Goal: Information Seeking & Learning: Learn about a topic

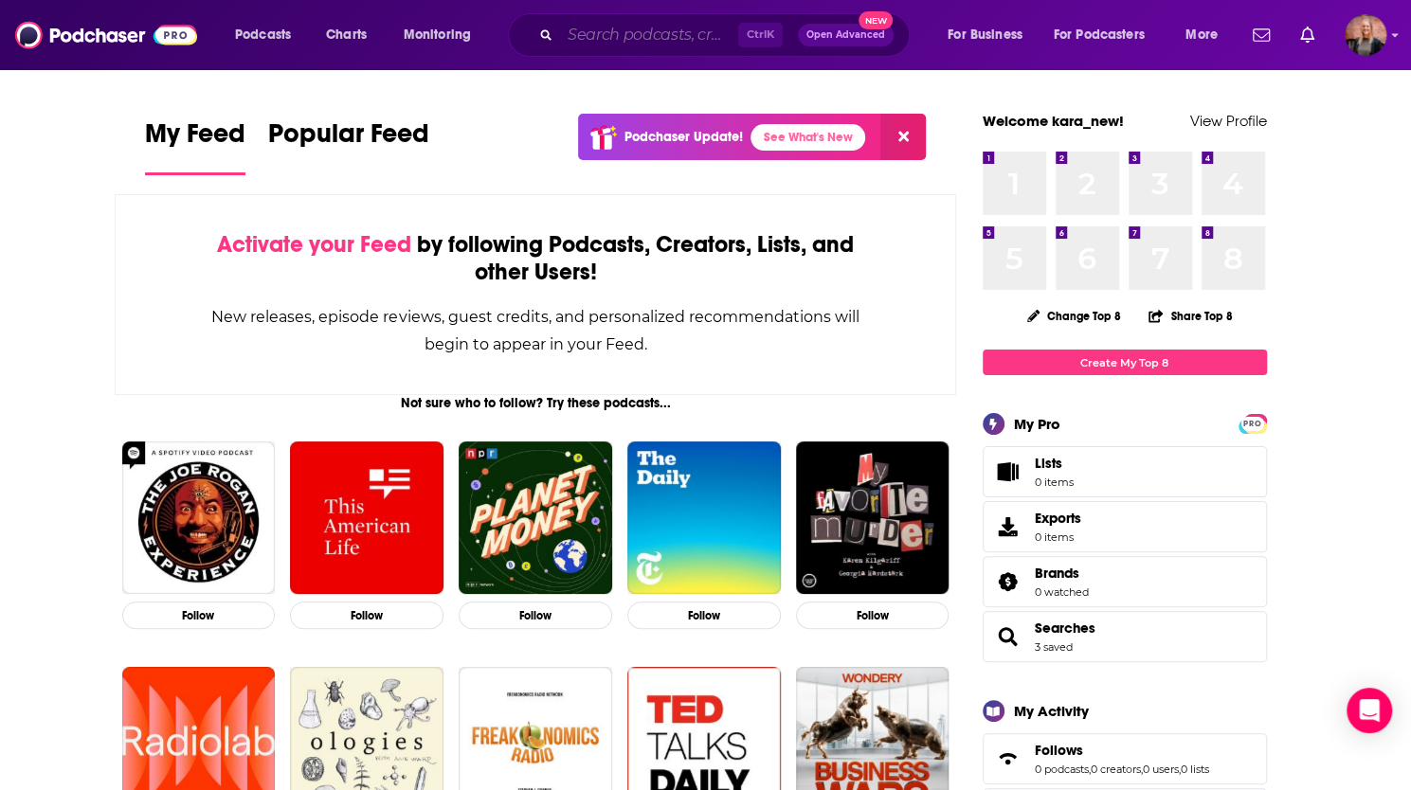
click at [622, 29] on input "Search podcasts, credits, & more..." at bounding box center [649, 35] width 178 height 30
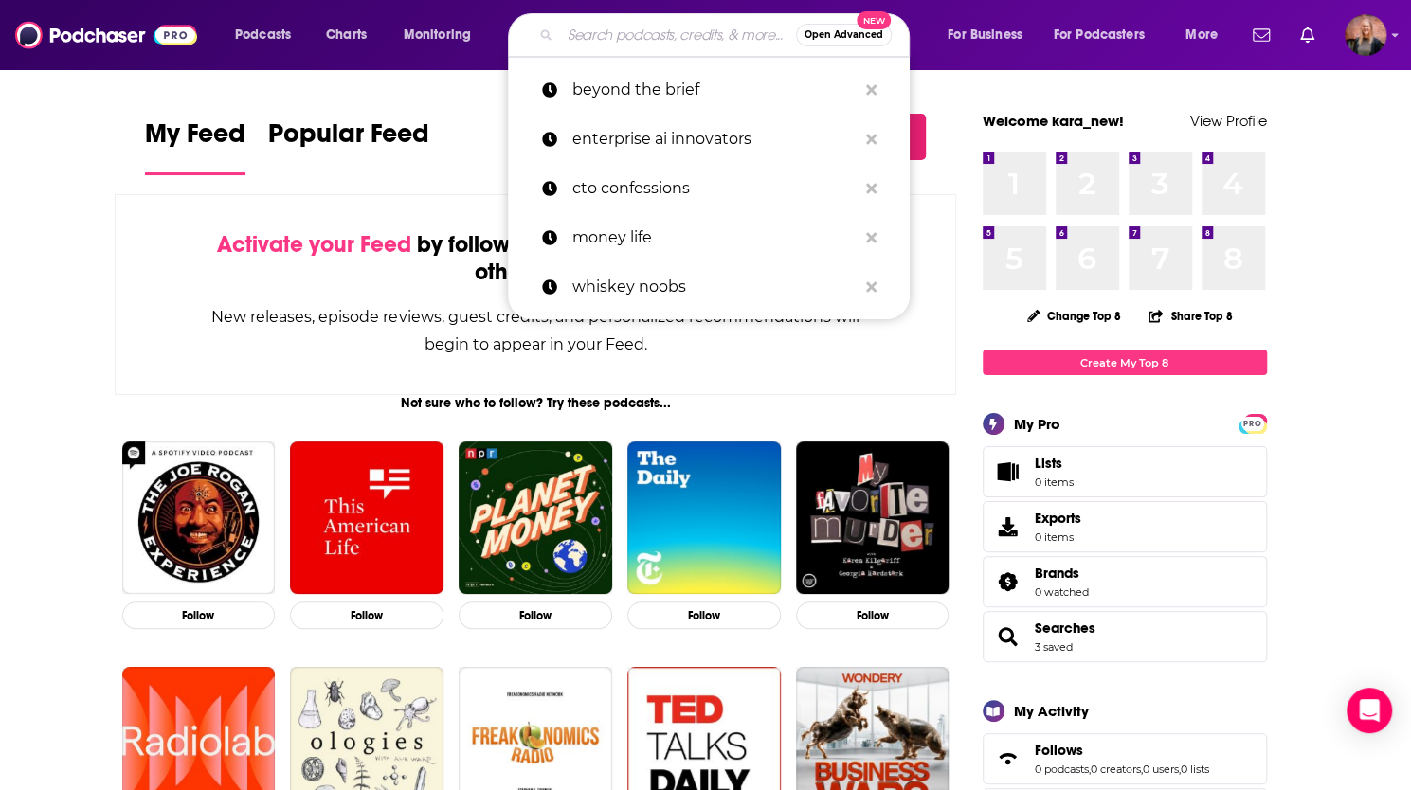
paste input "n"
click at [676, 36] on input "Search podcasts, credits, & more..." at bounding box center [678, 35] width 236 height 30
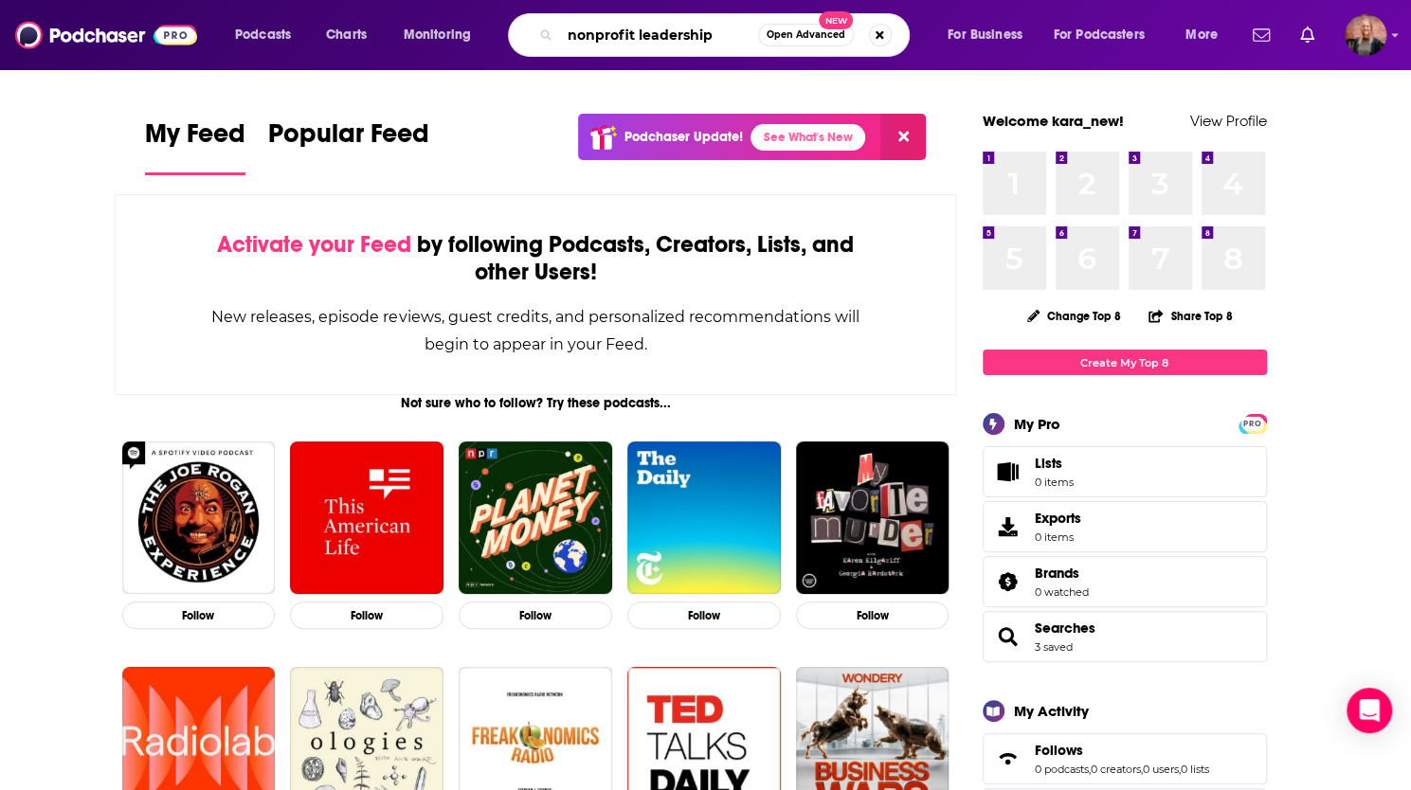
type input "nonprofit leadership"
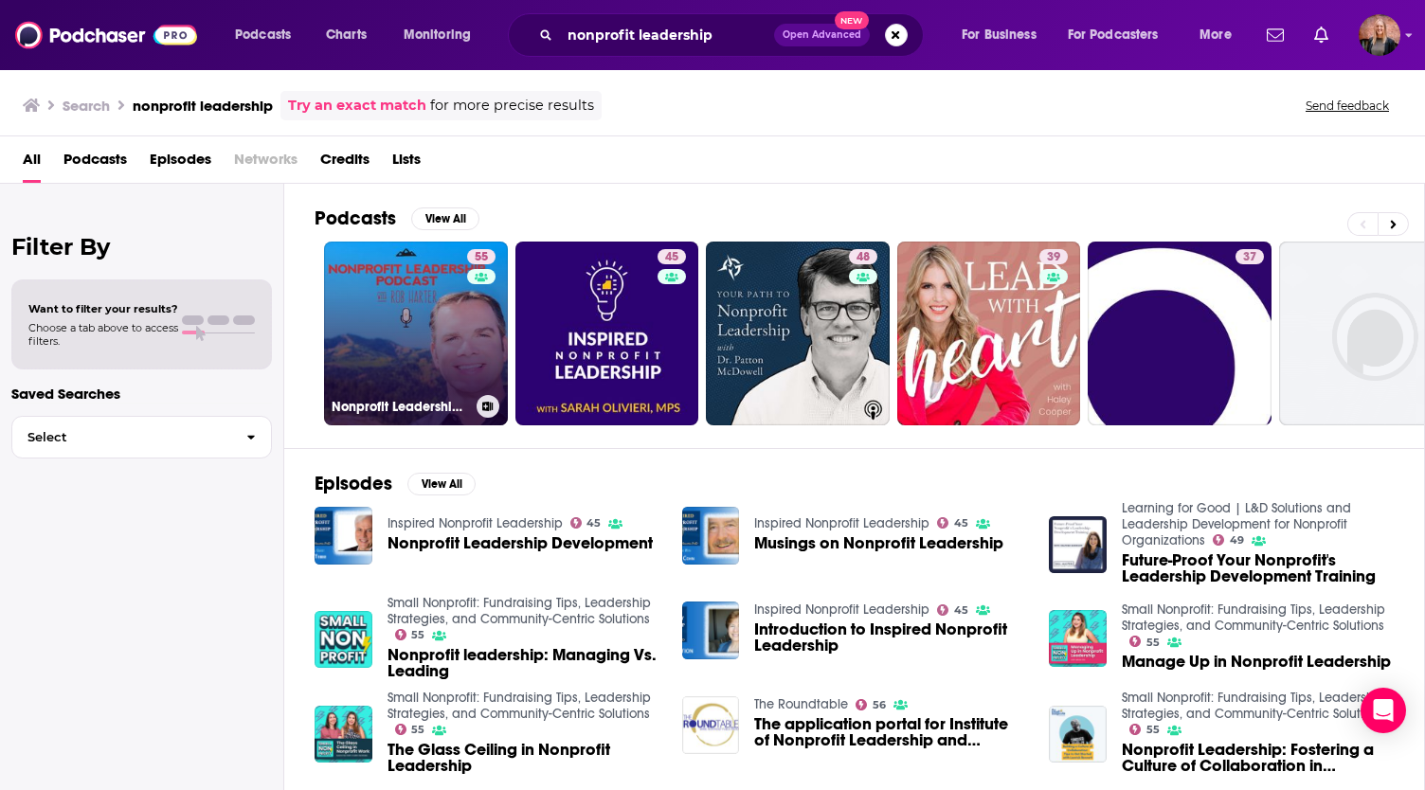
click at [404, 307] on link "55 Nonprofit Leadership Podcast" at bounding box center [416, 334] width 184 height 184
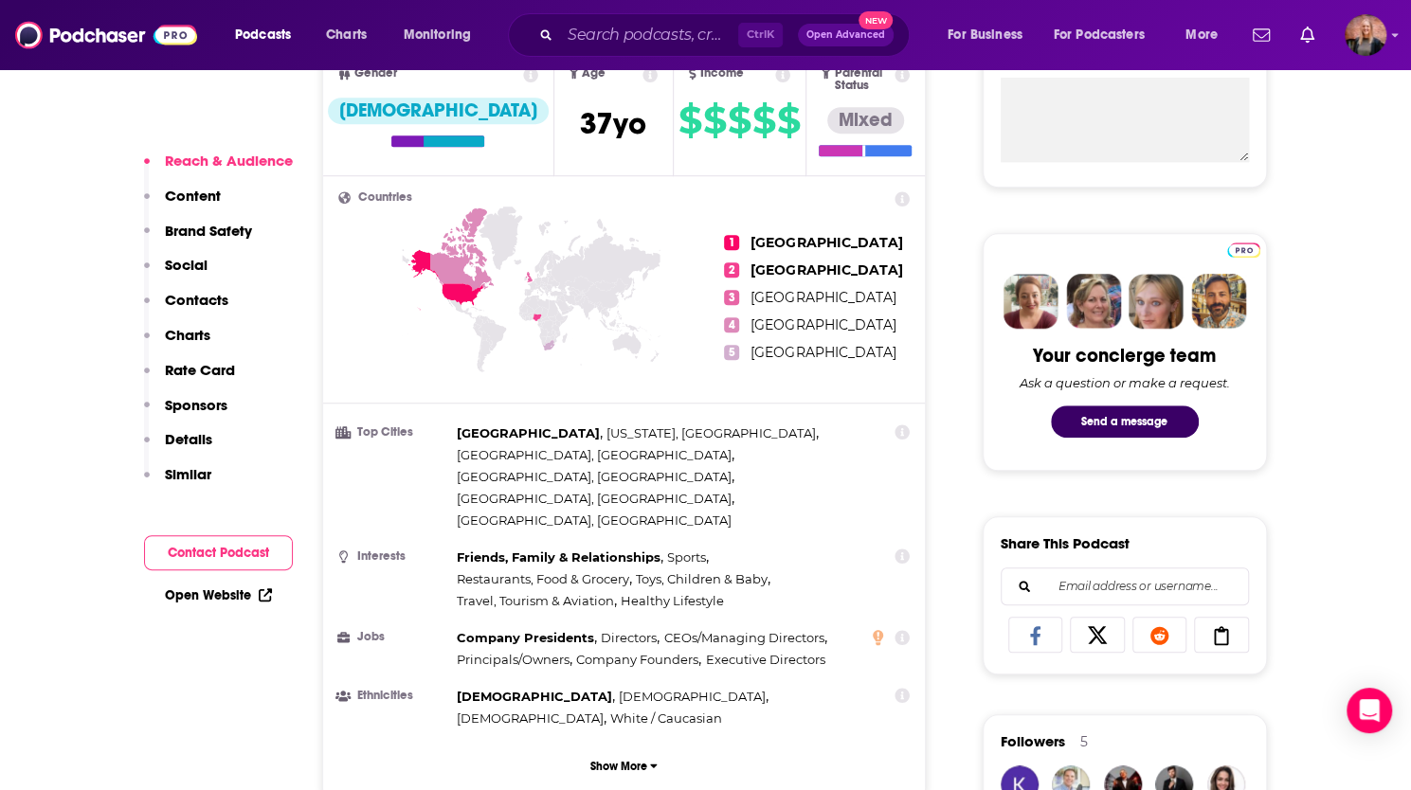
scroll to position [746, 0]
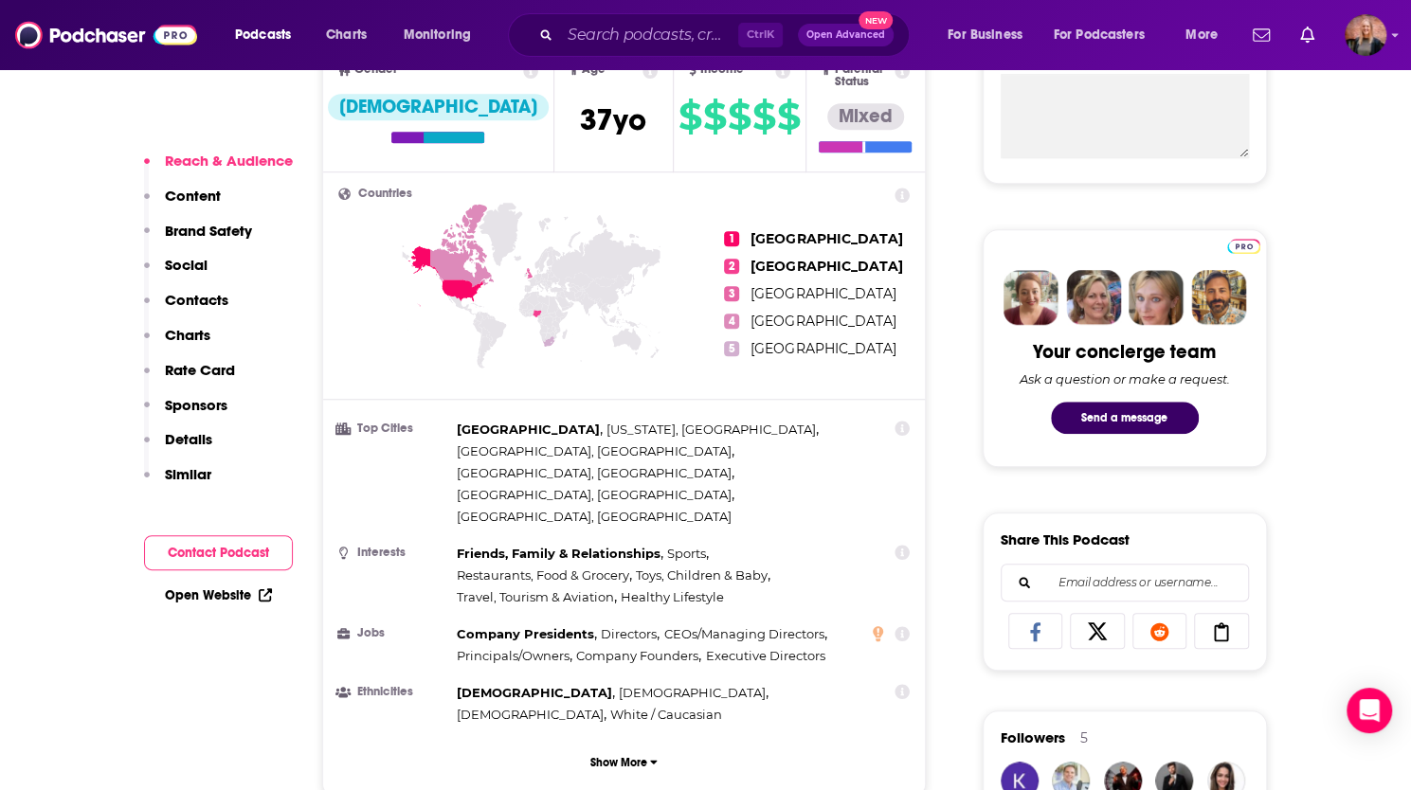
click at [221, 556] on button "Contact Podcast" at bounding box center [218, 552] width 149 height 35
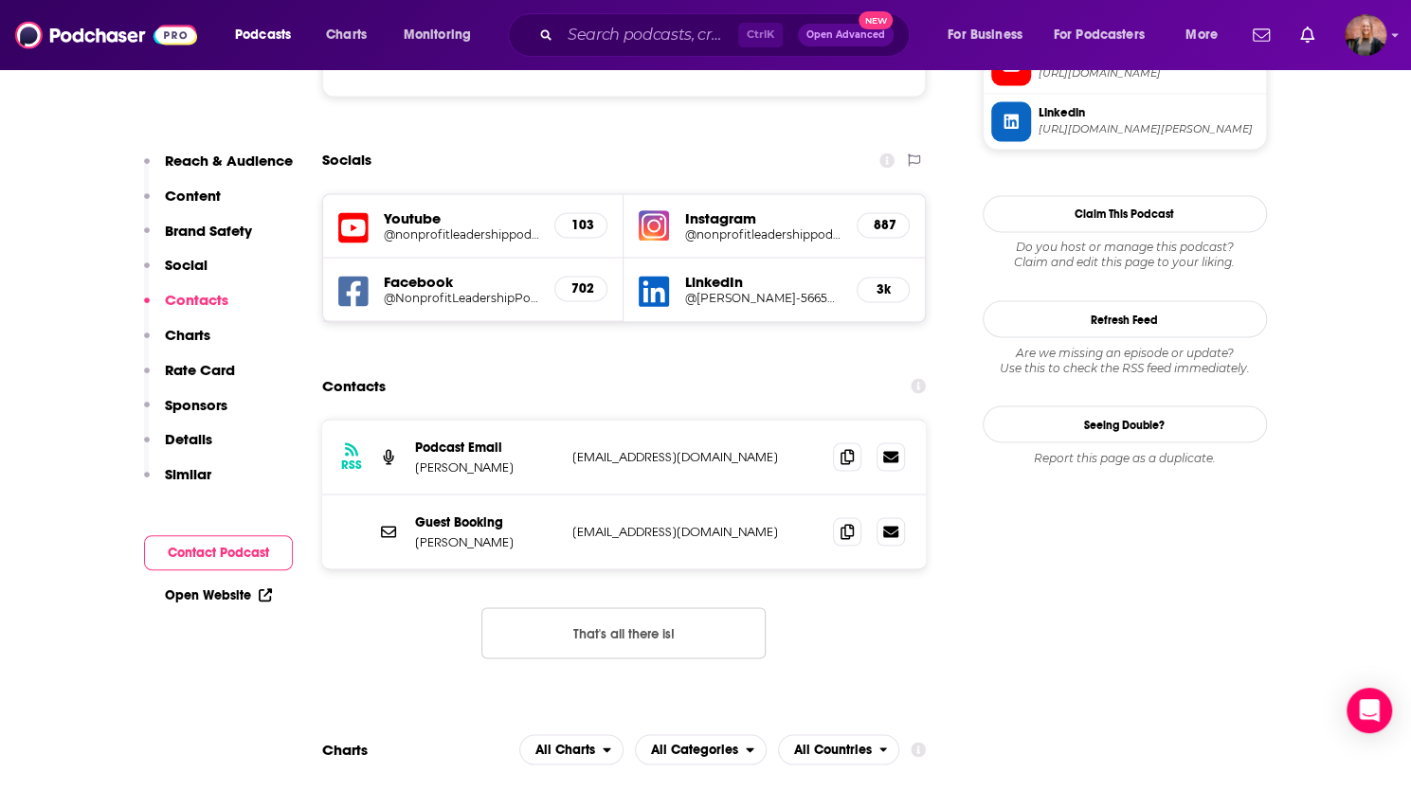
scroll to position [1803, 0]
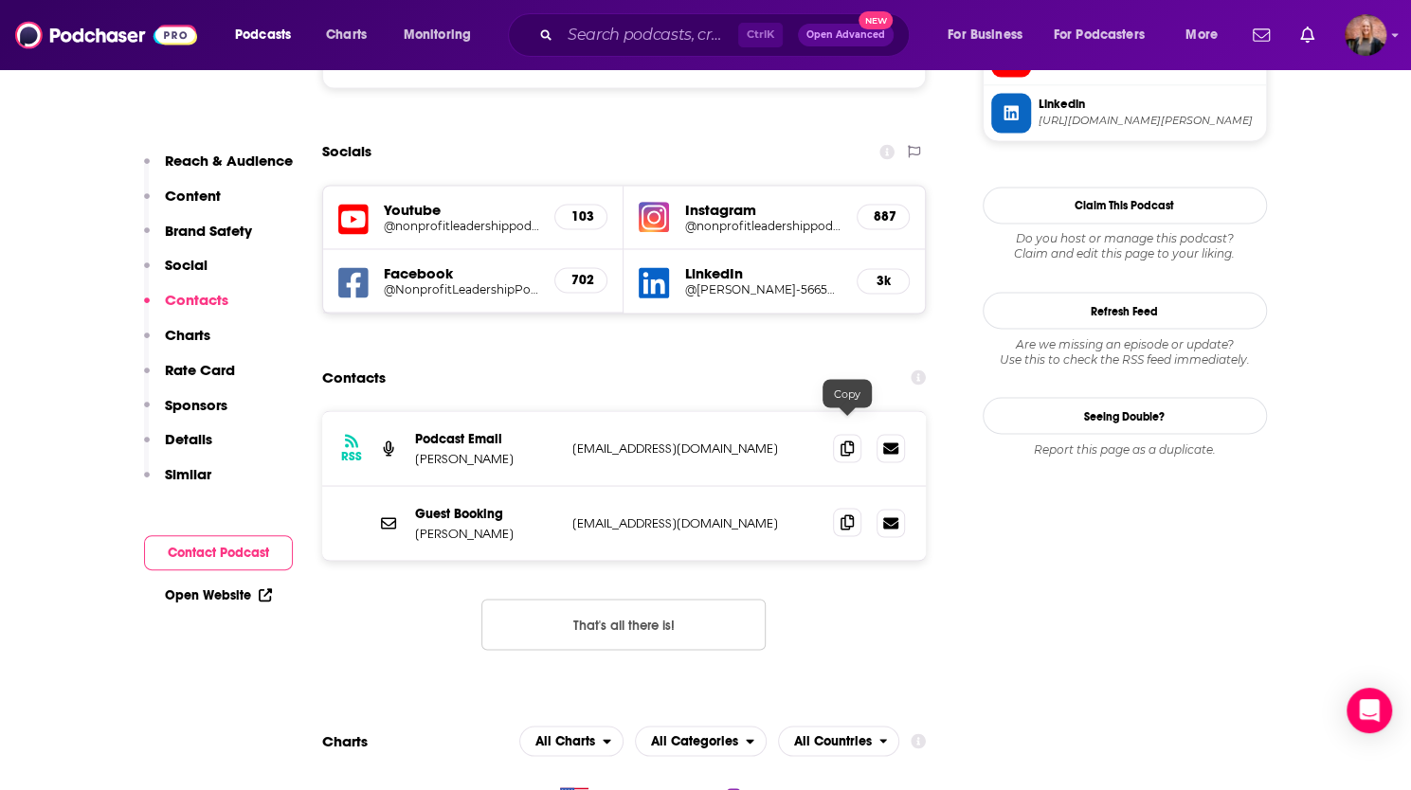
click at [843, 514] on icon at bounding box center [846, 521] width 13 height 15
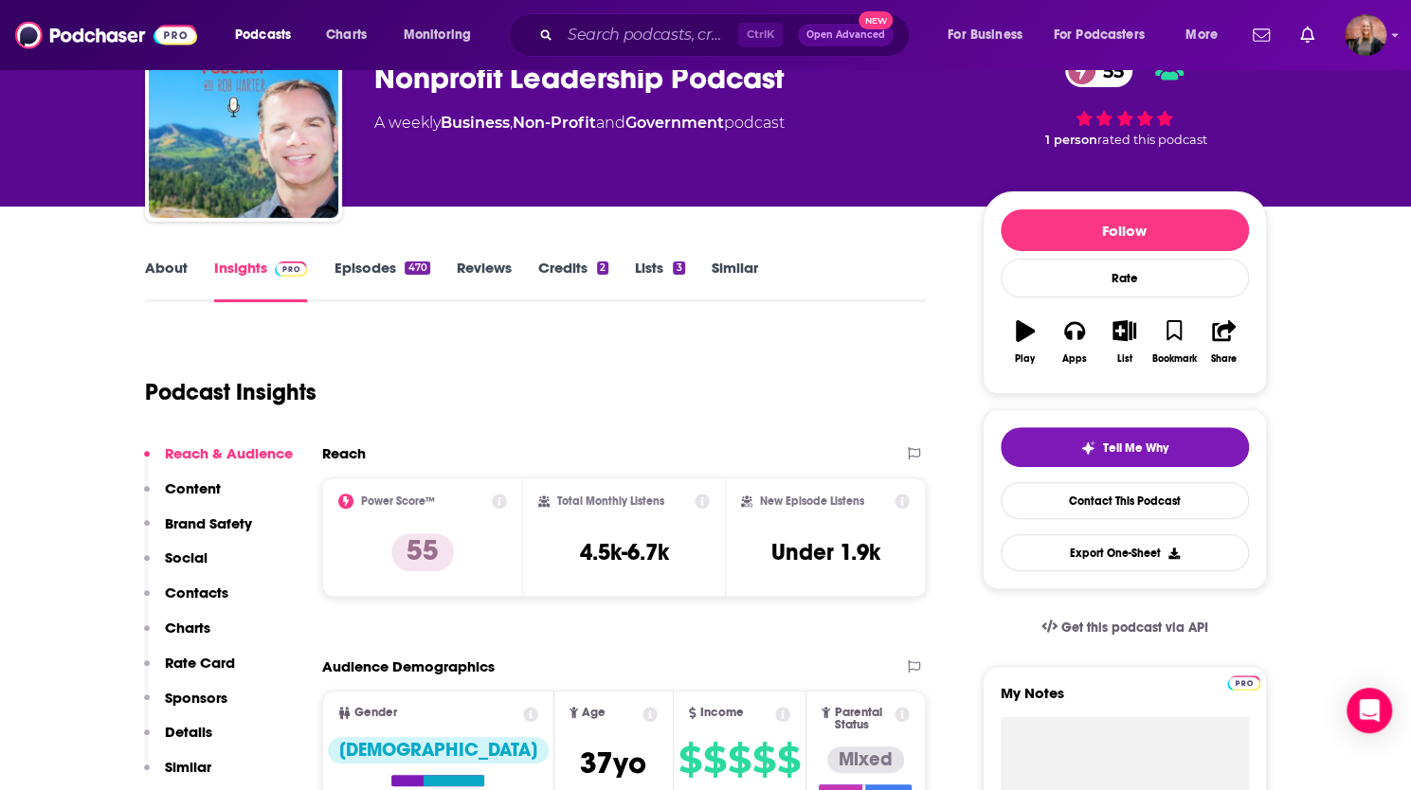
scroll to position [3, 0]
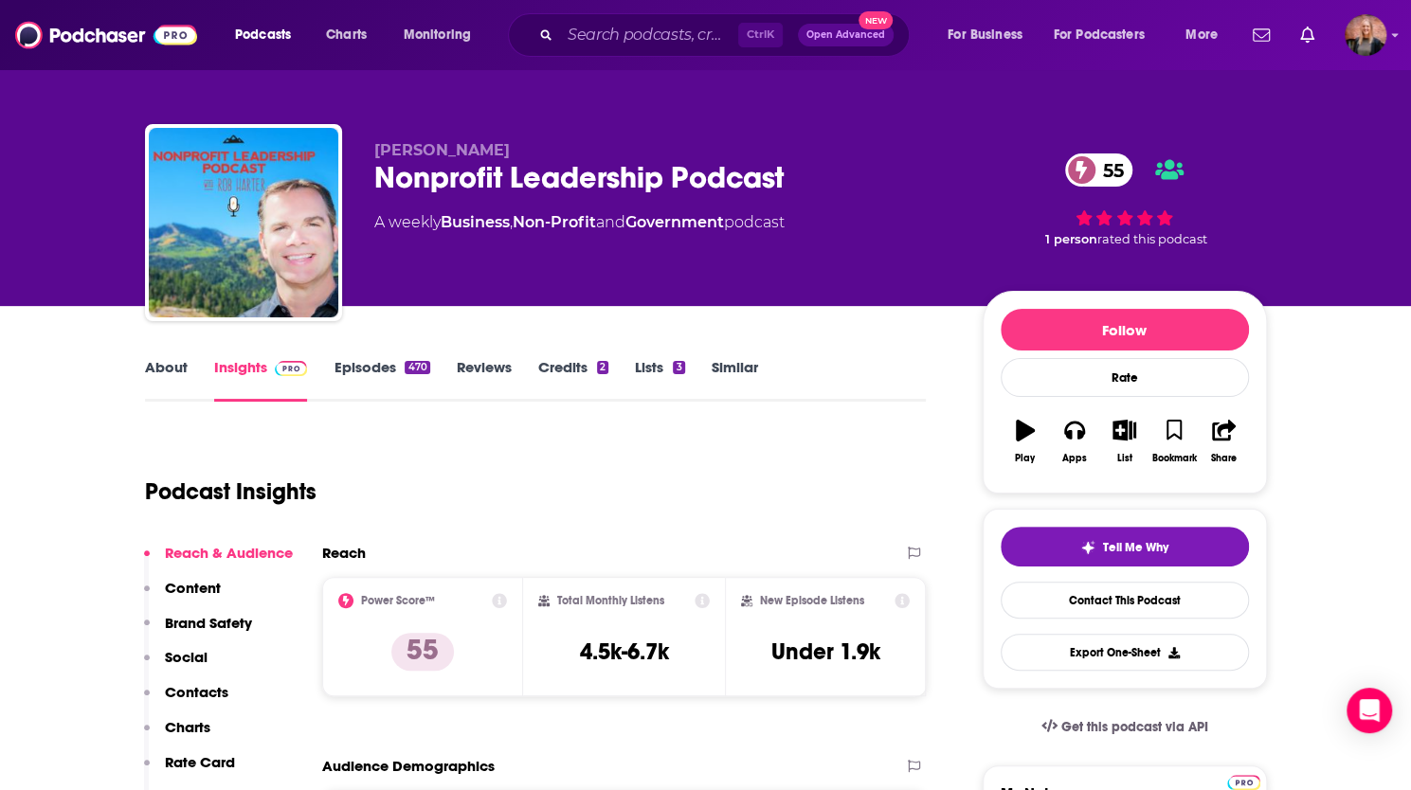
click at [351, 376] on link "Episodes 470" at bounding box center [382, 380] width 96 height 44
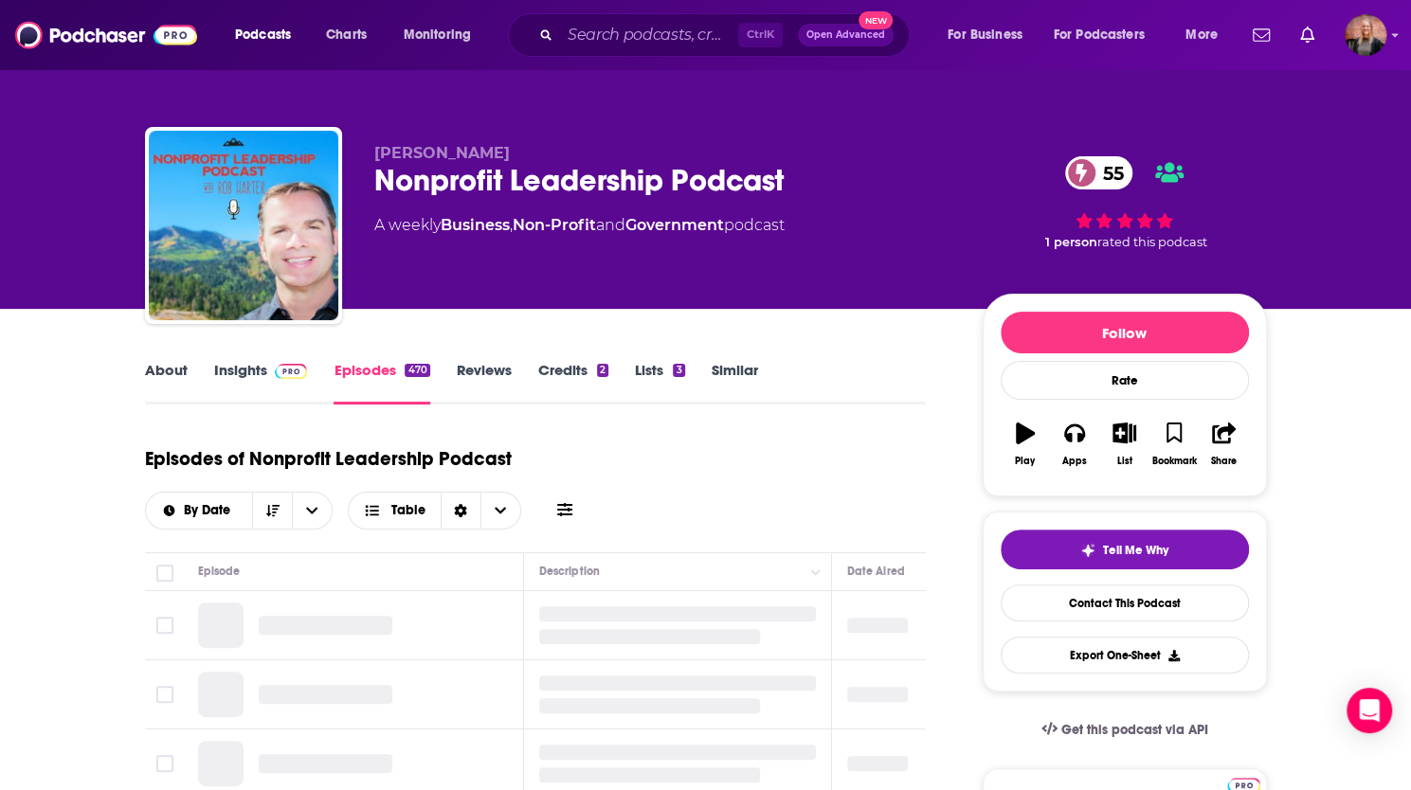
scroll to position [379, 0]
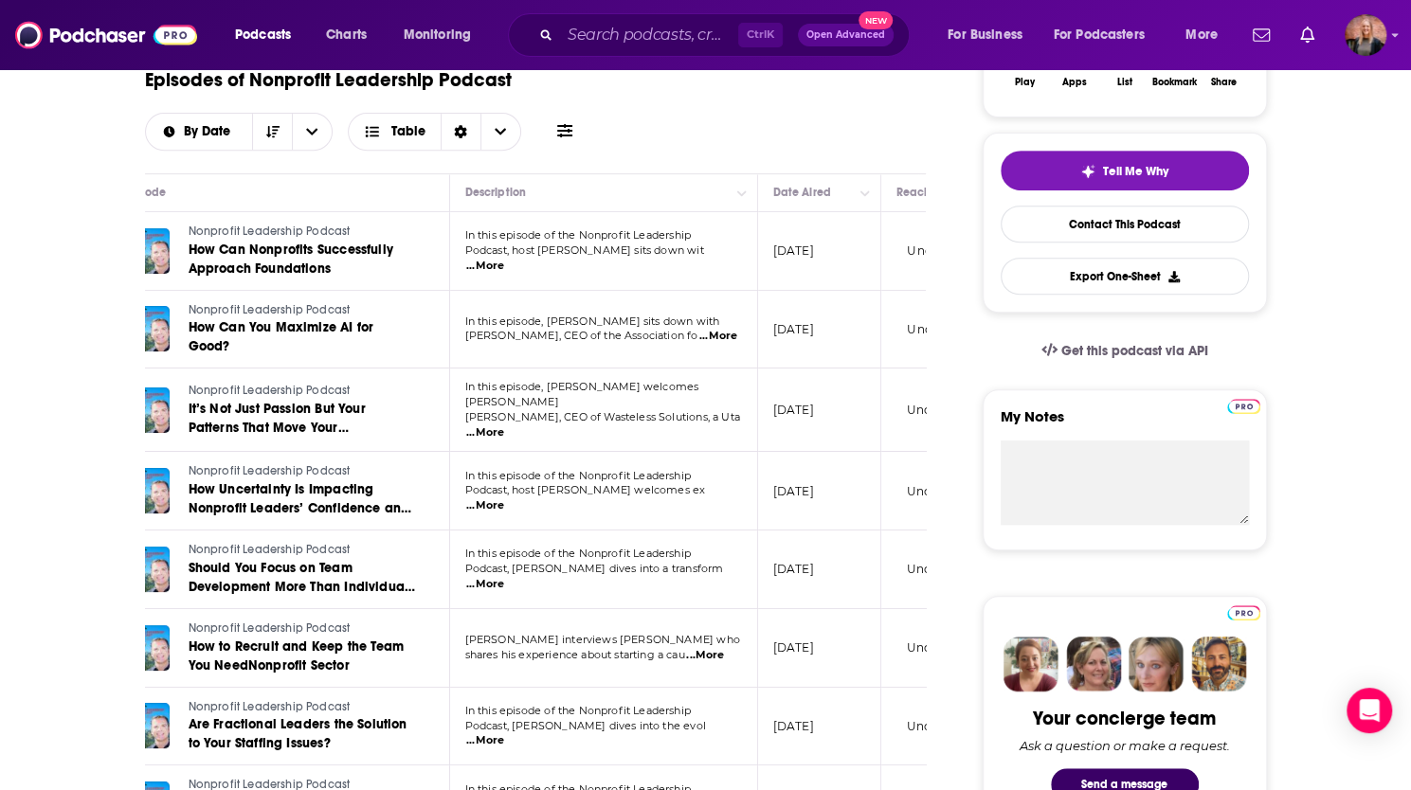
drag, startPoint x: 896, startPoint y: 271, endPoint x: 923, endPoint y: 262, distance: 28.2
click at [925, 262] on tr "Nonprofit Leadership Podcast How Can Nonprofits Successfully Approach Foundatio…" at bounding box center [730, 251] width 1319 height 79
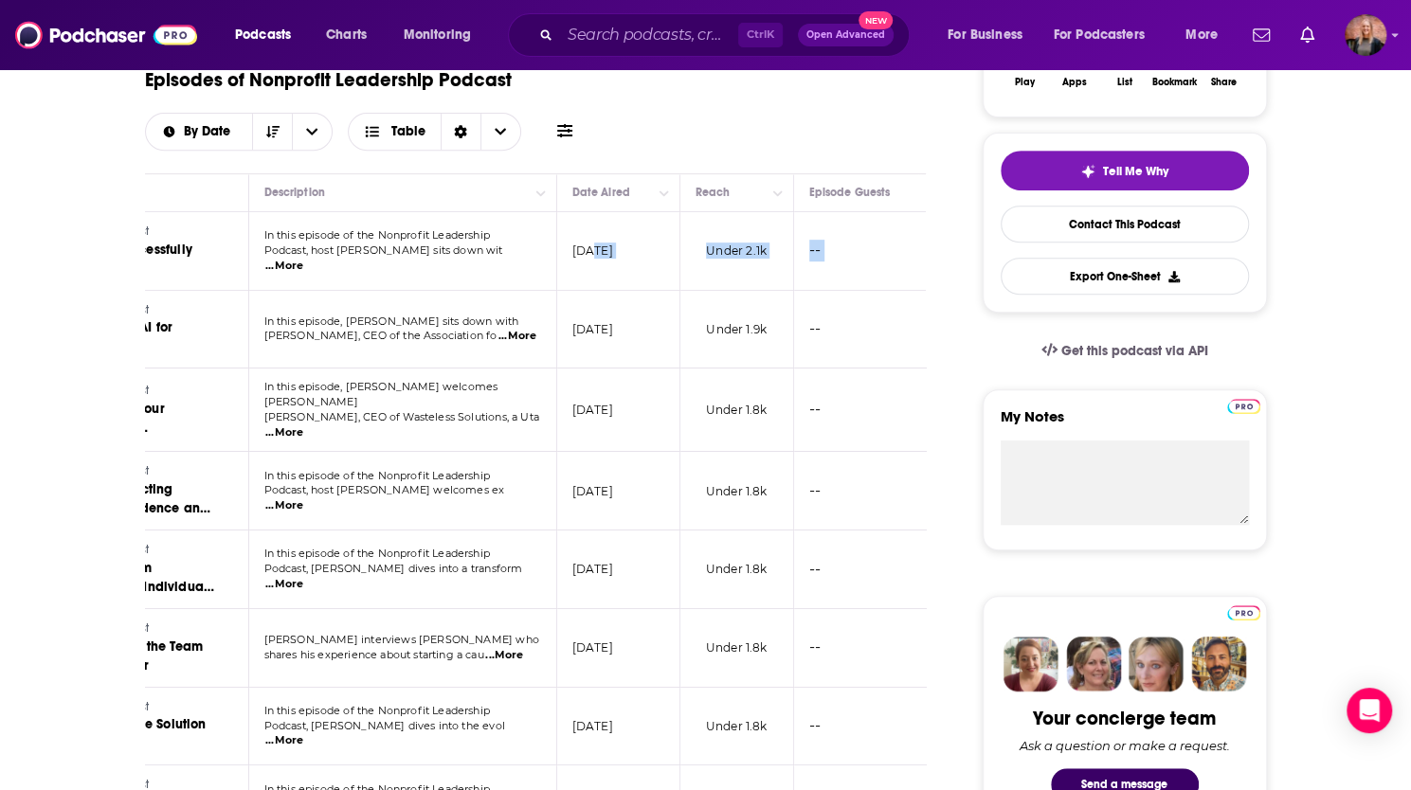
drag, startPoint x: 762, startPoint y: 262, endPoint x: 972, endPoint y: 268, distance: 210.4
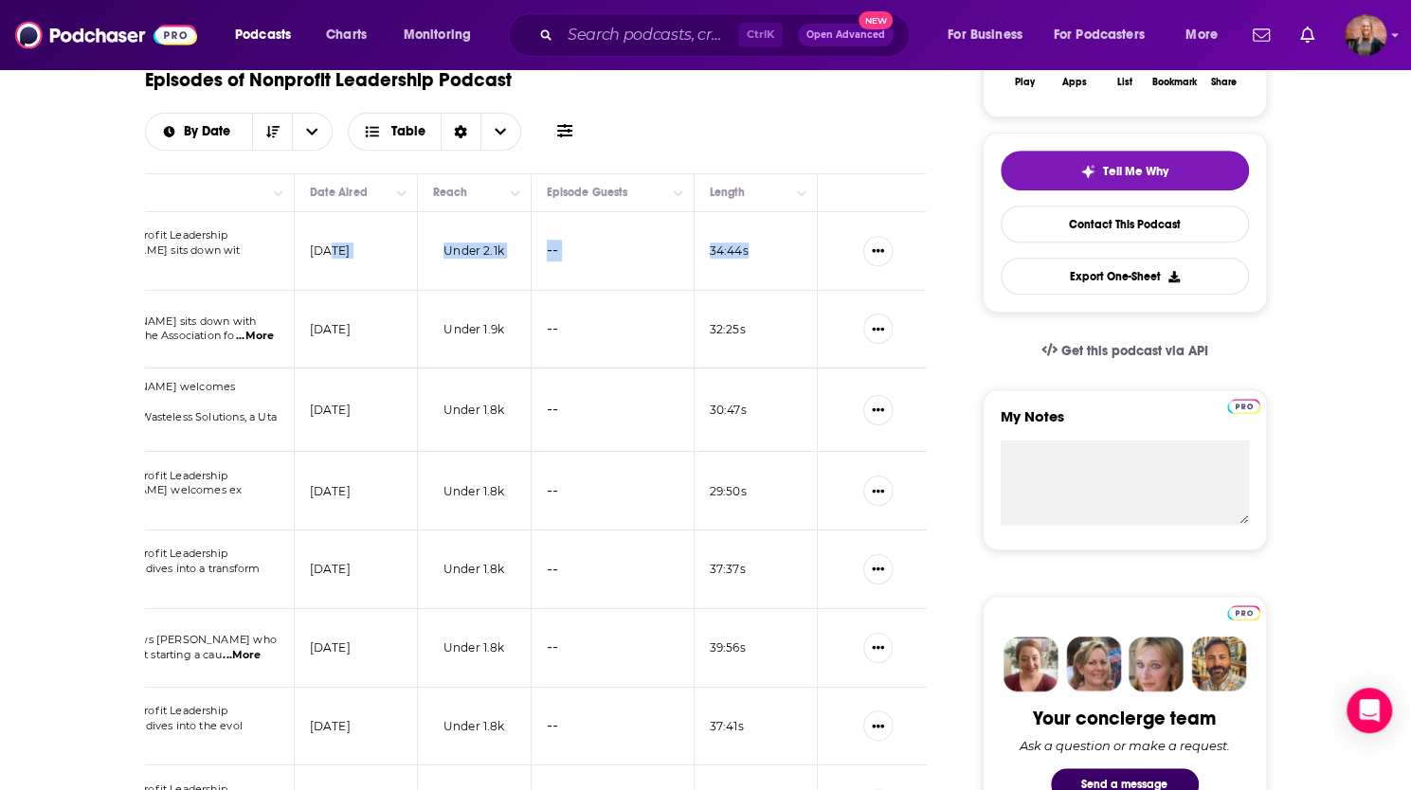
click at [395, 250] on td "[DATE]" at bounding box center [356, 251] width 123 height 79
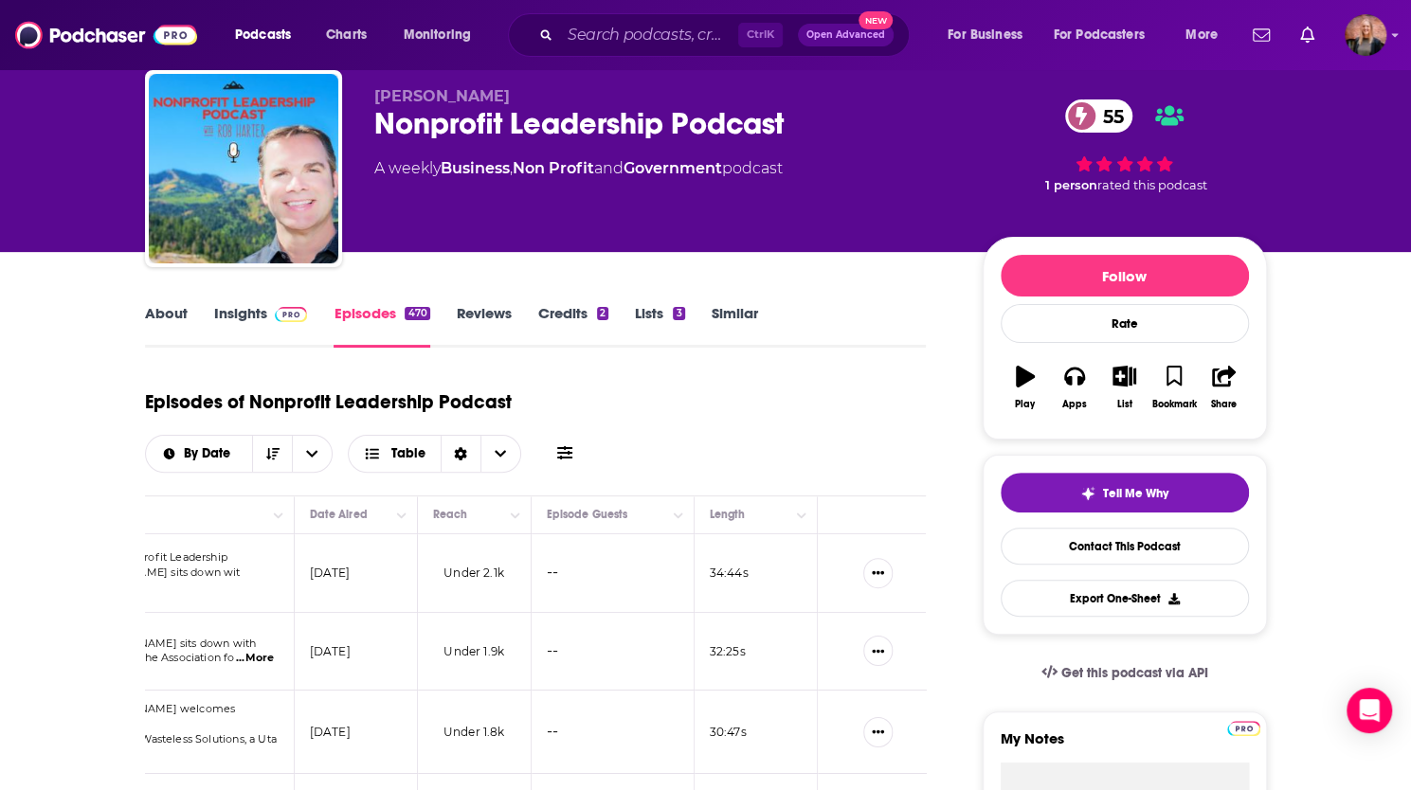
scroll to position [0, 0]
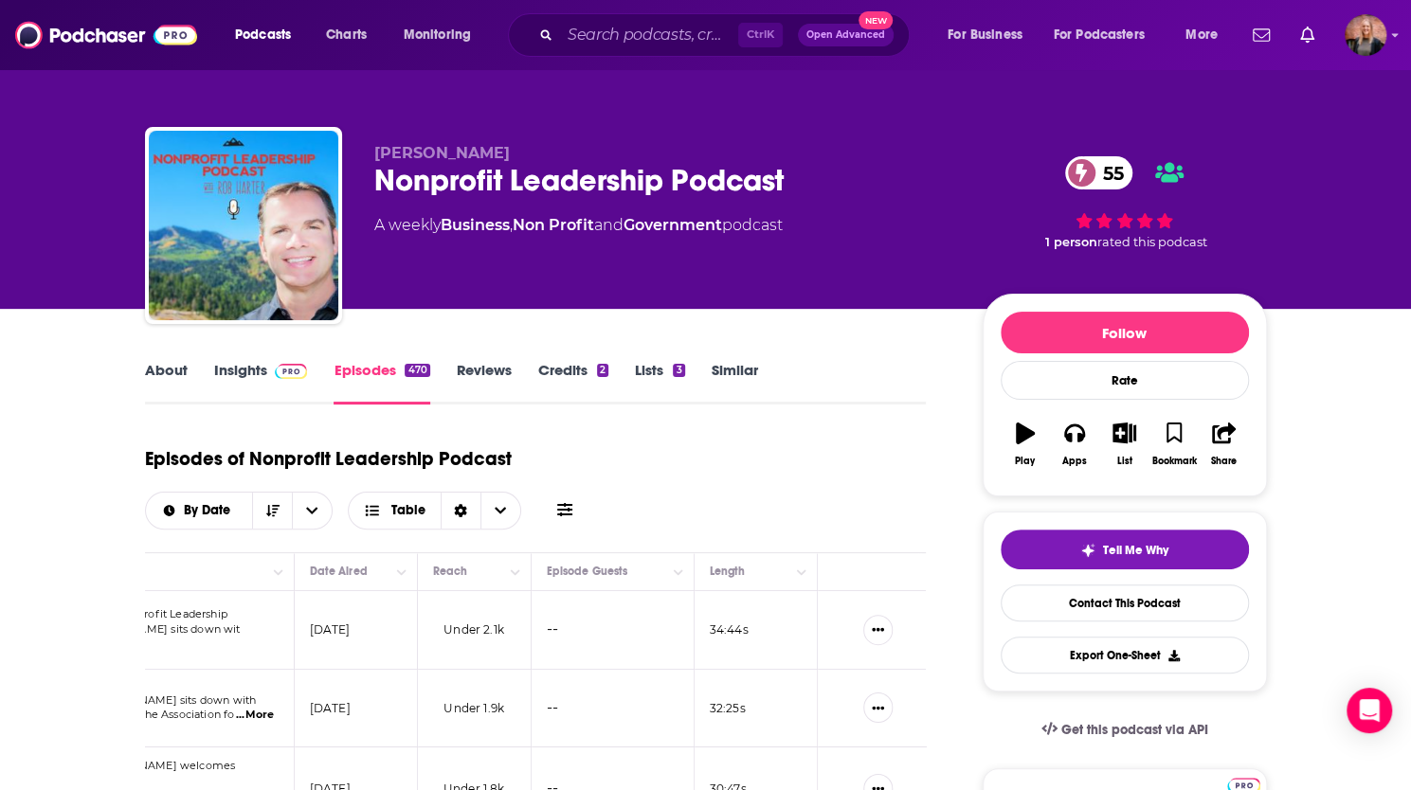
click at [157, 373] on link "About" at bounding box center [166, 383] width 43 height 44
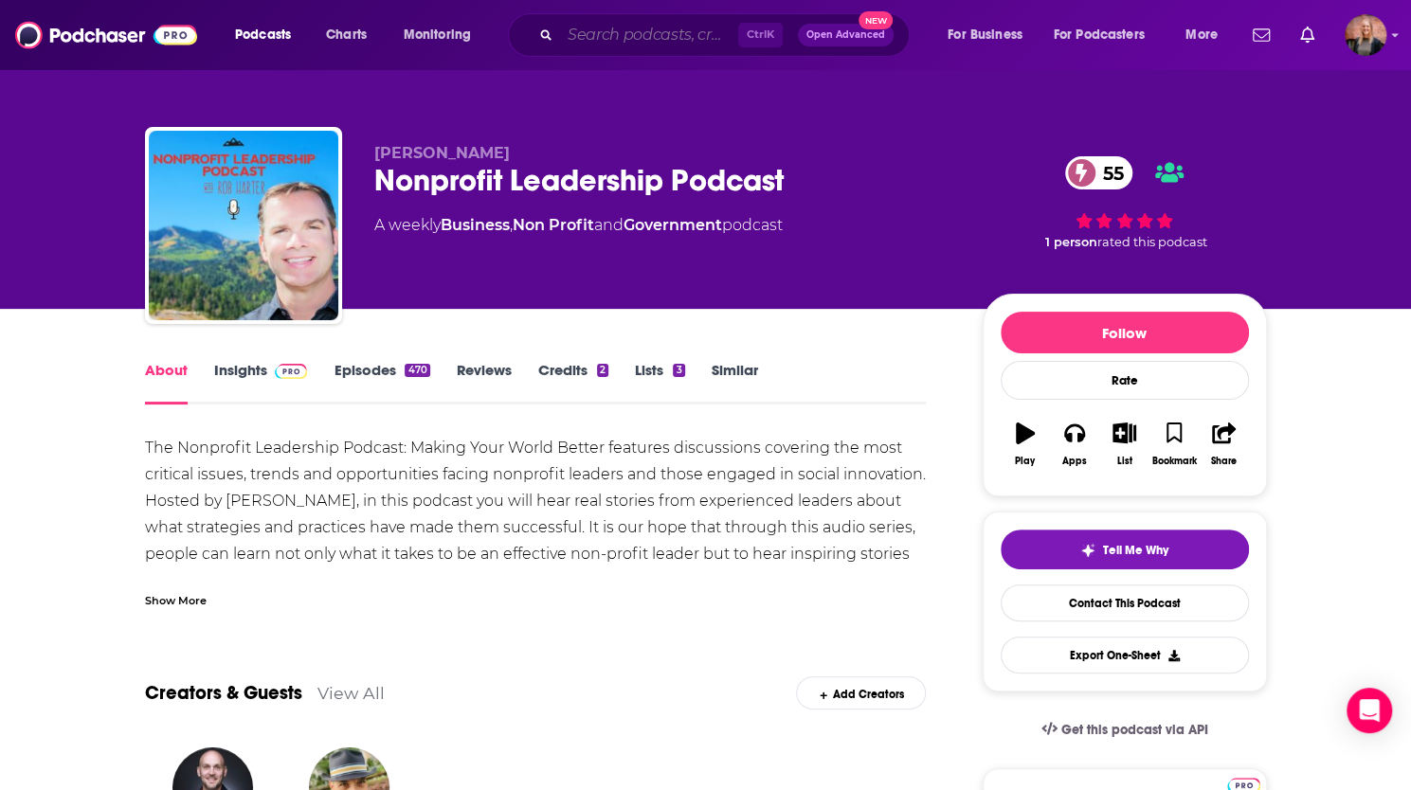
click at [603, 37] on input "Search podcasts, credits, & more..." at bounding box center [649, 35] width 178 height 30
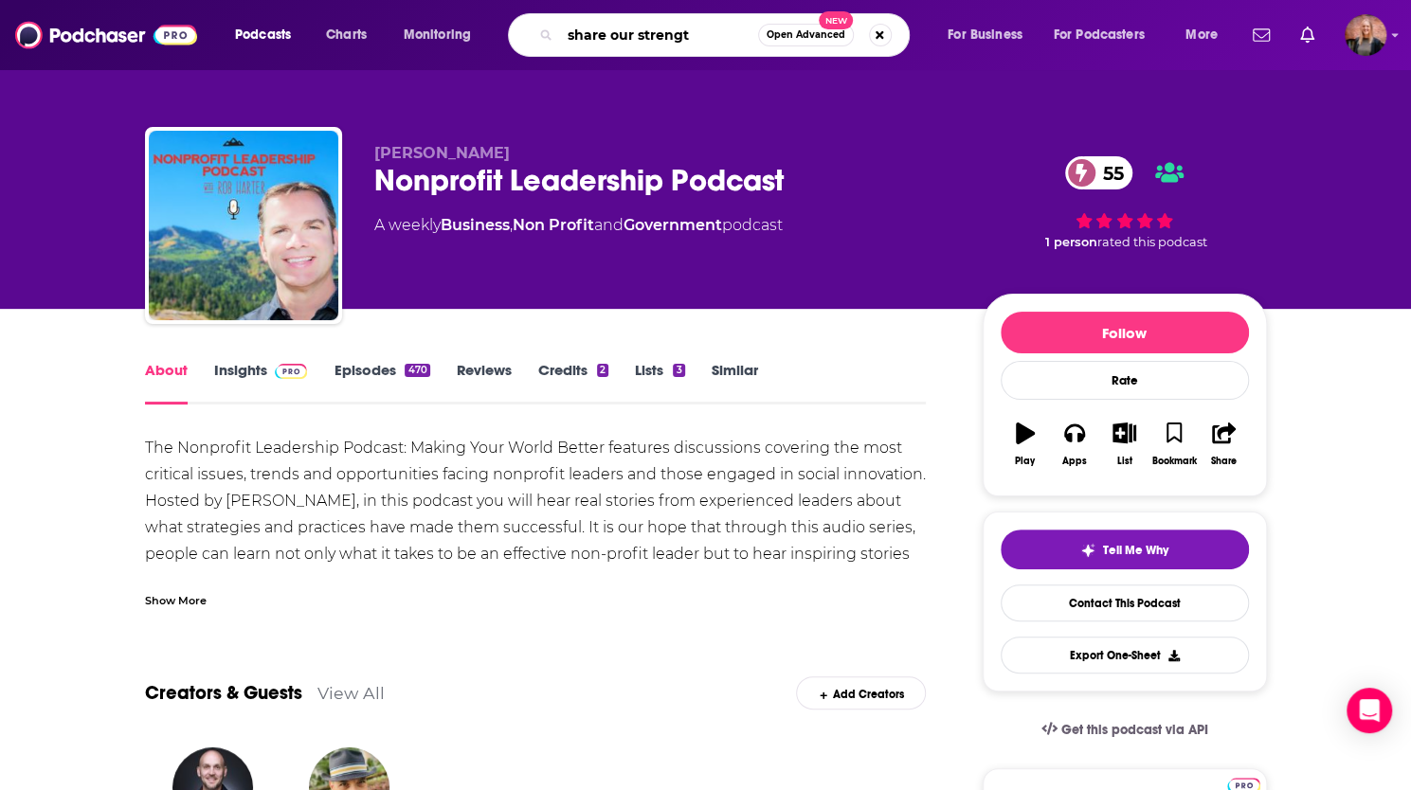
type input "share our strength"
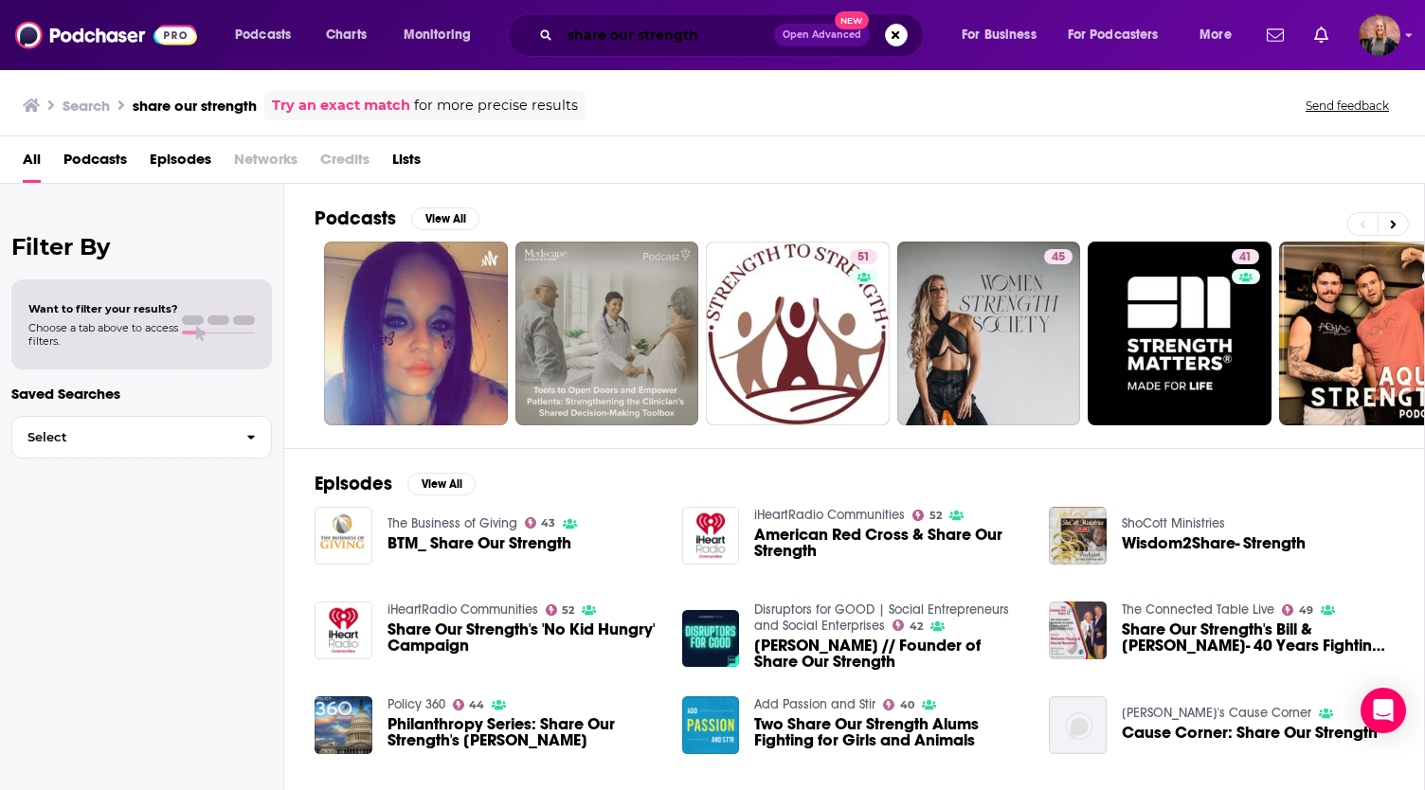
click at [603, 32] on input "share our strength" at bounding box center [667, 35] width 214 height 30
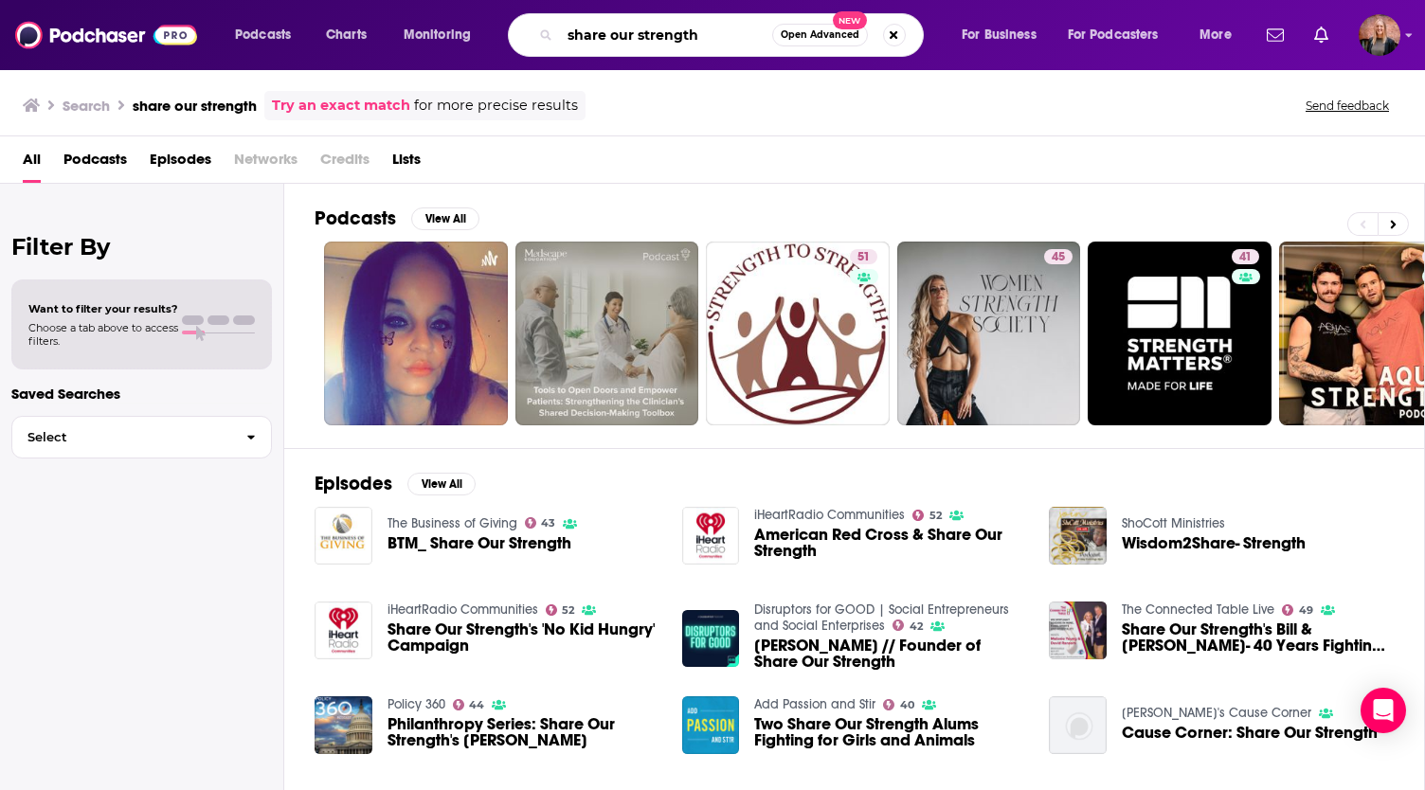
click at [603, 33] on input "share our strength" at bounding box center [666, 35] width 212 height 30
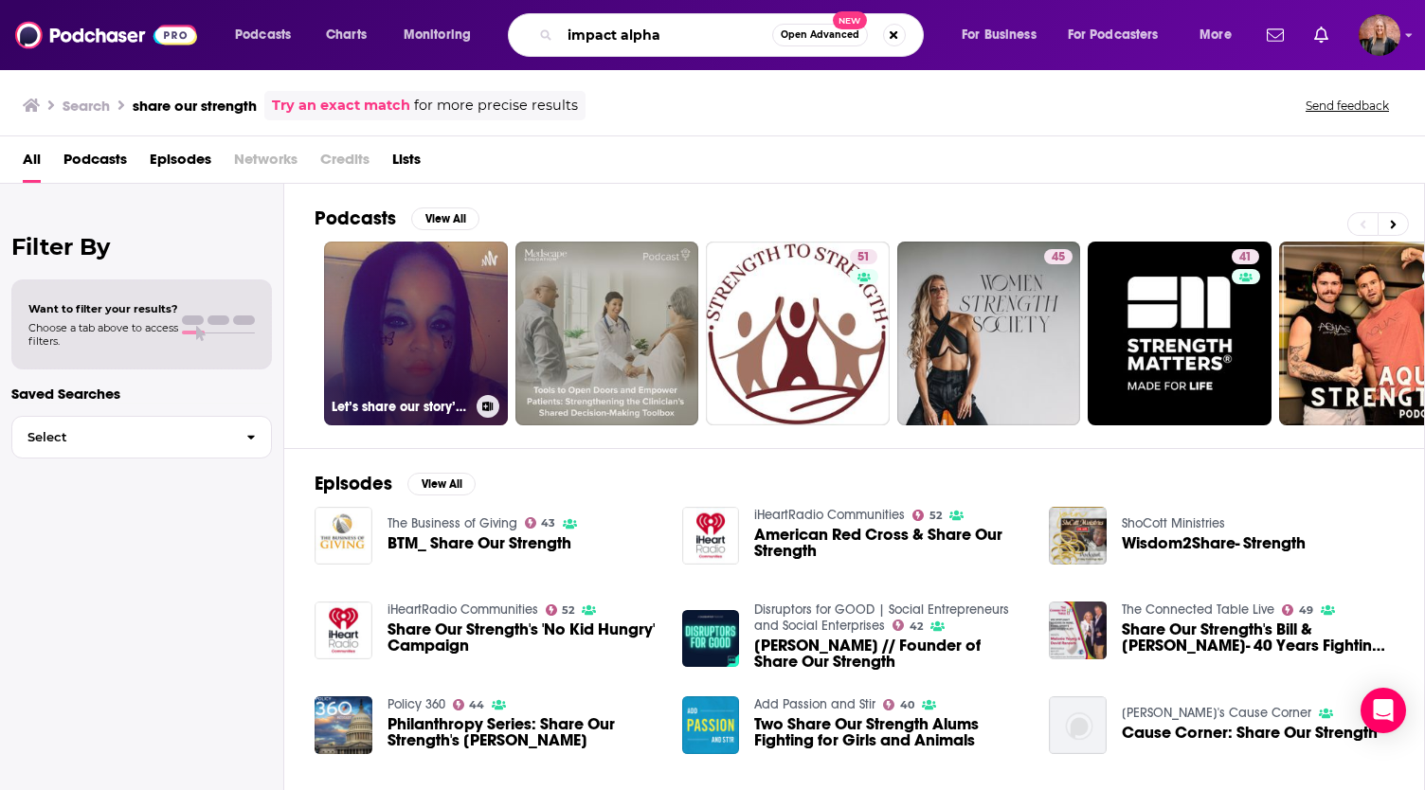
type input "impact alpha"
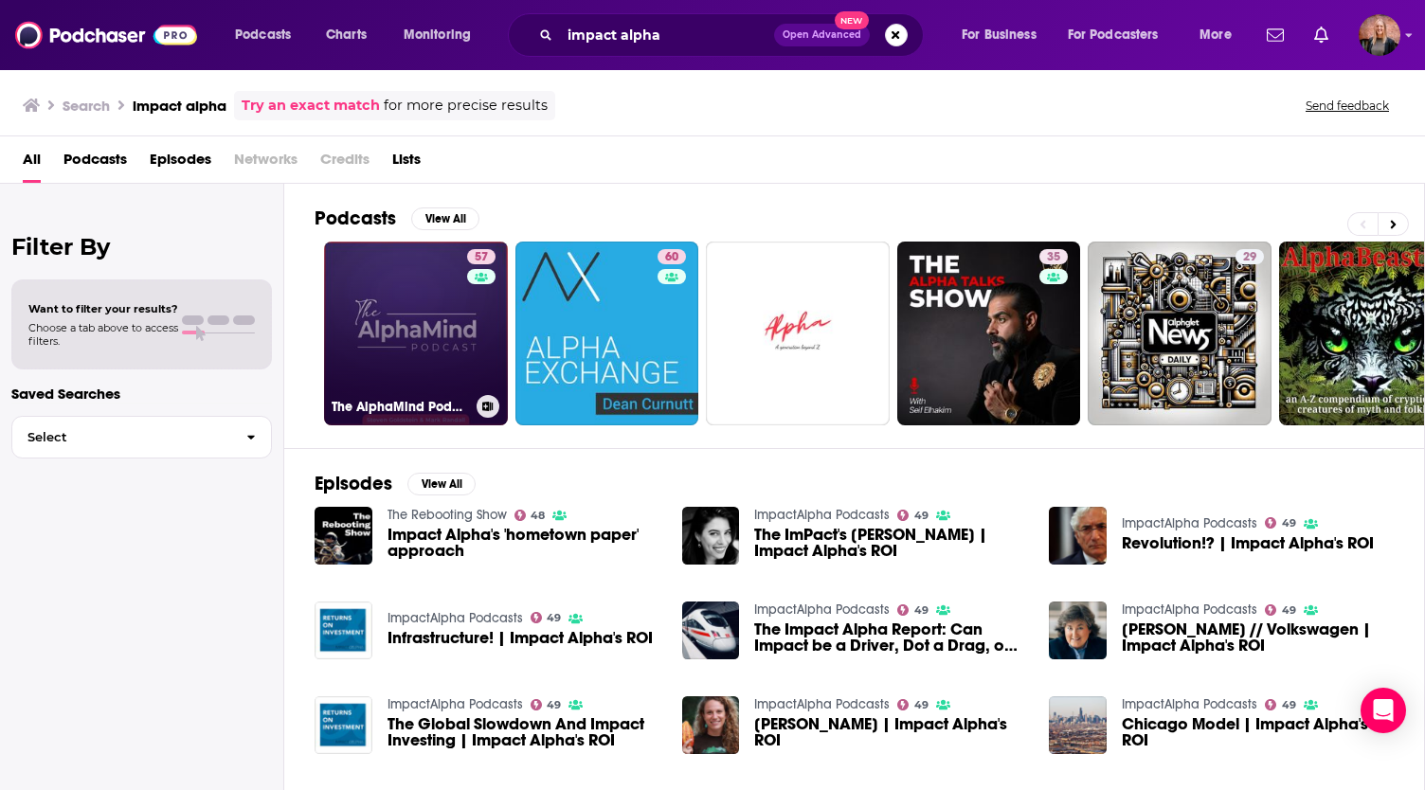
click at [402, 318] on link "57 The AlphaMind Podcast" at bounding box center [416, 334] width 184 height 184
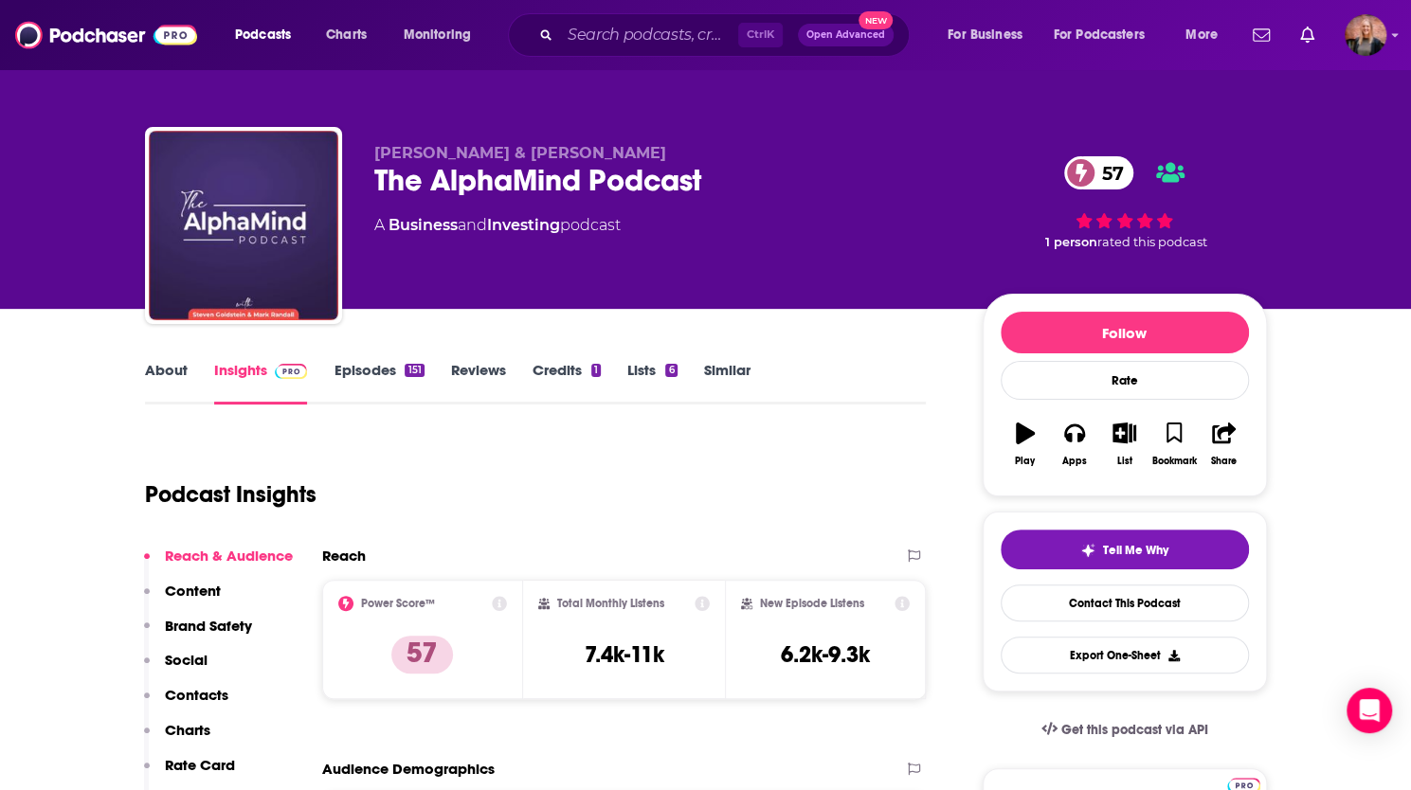
click at [386, 372] on link "Episodes 151" at bounding box center [379, 383] width 90 height 44
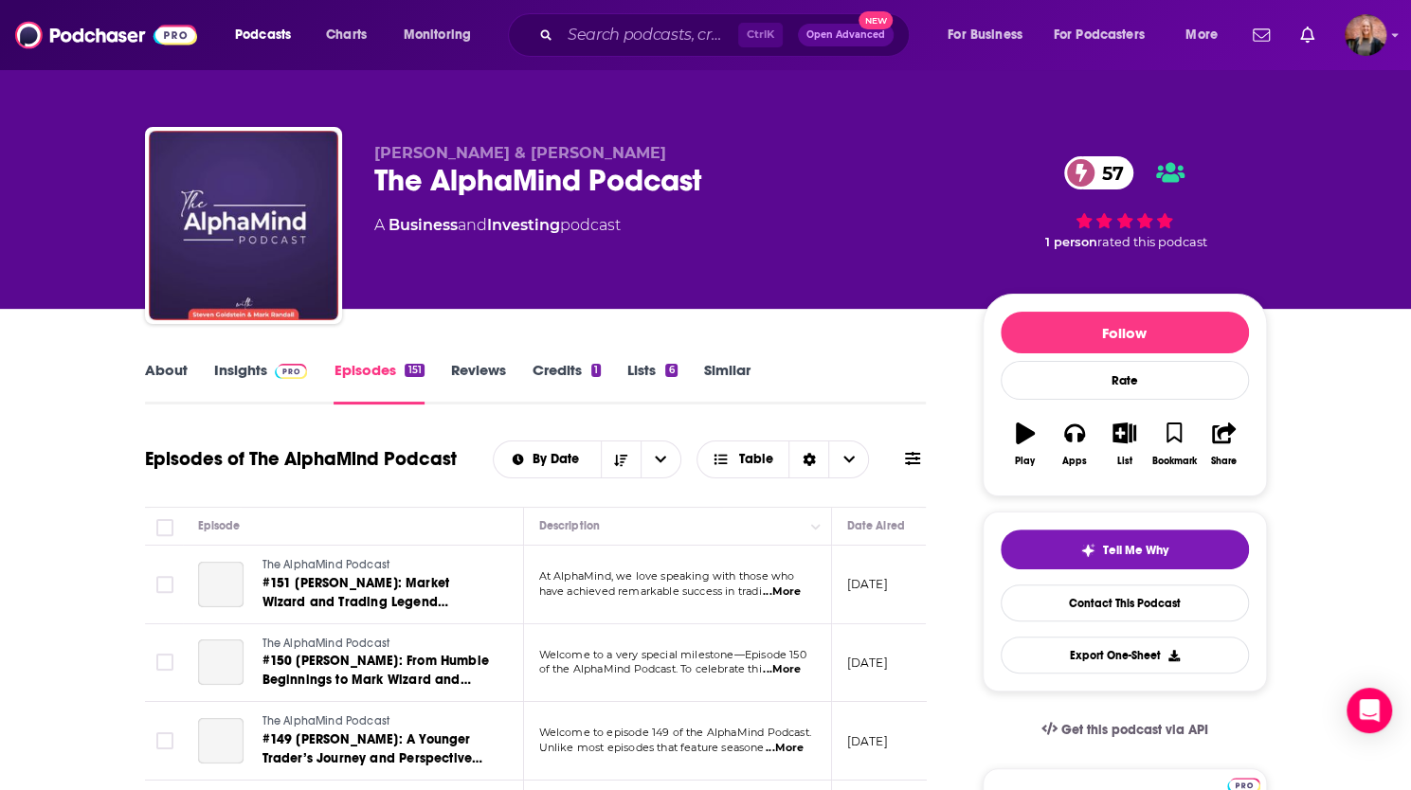
scroll to position [189, 0]
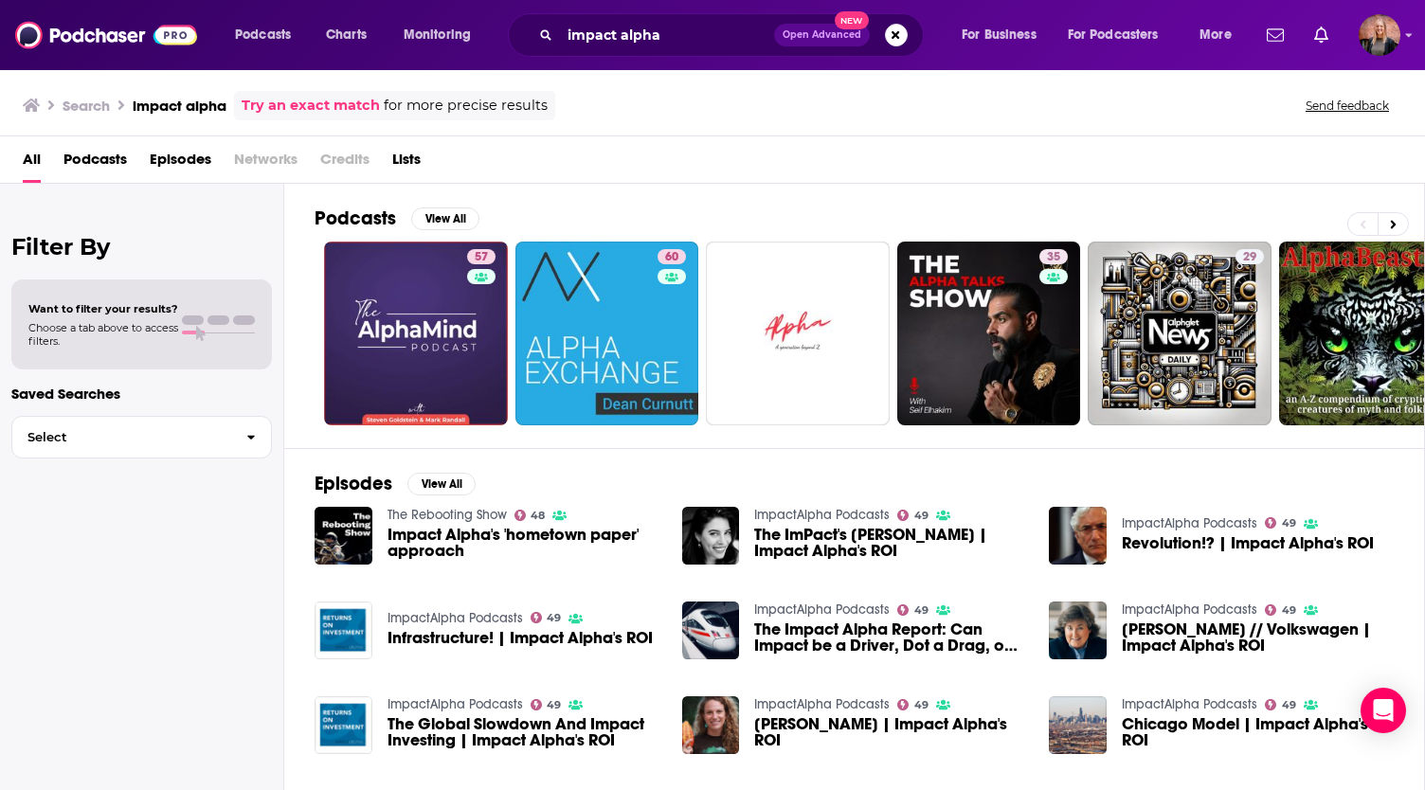
scroll to position [171, 0]
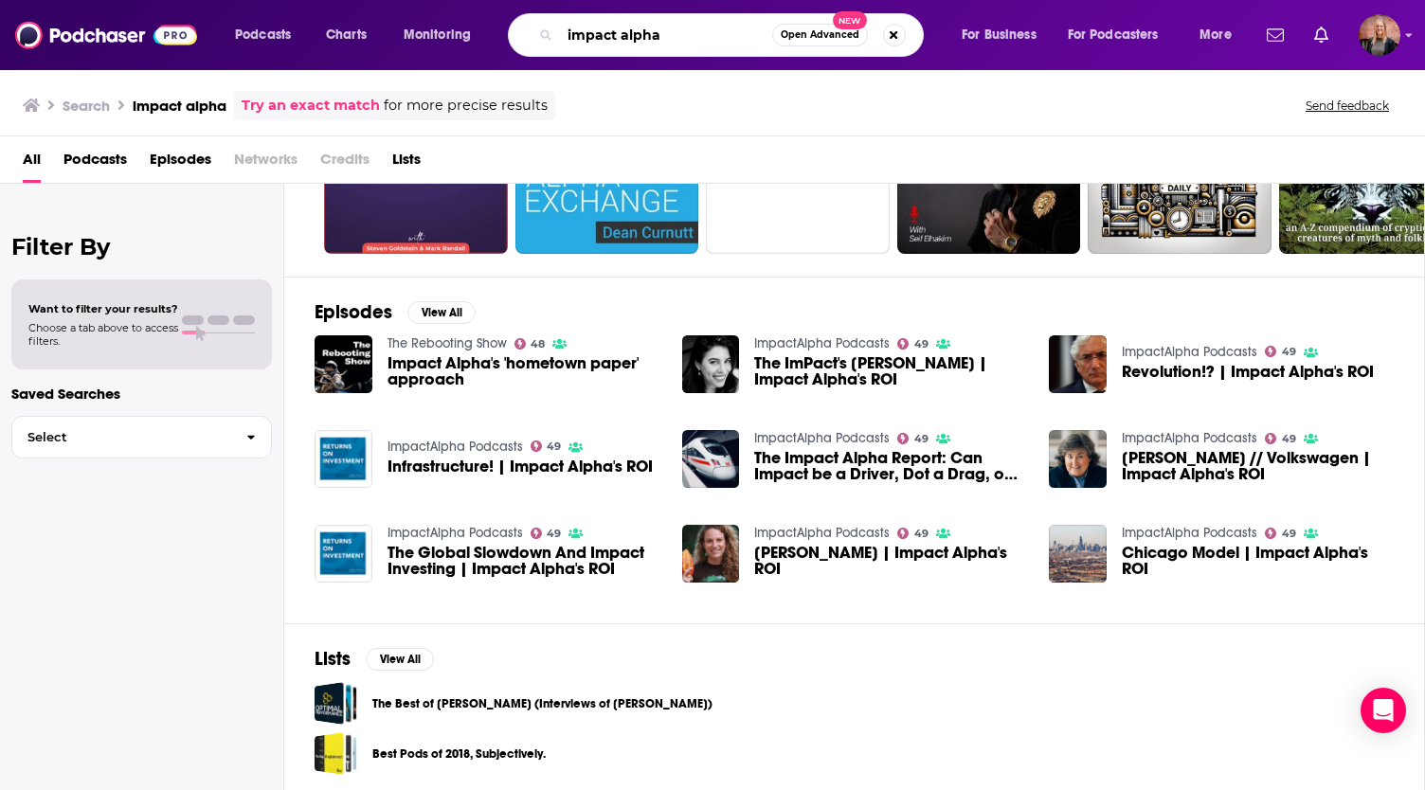
click at [677, 31] on input "impact alpha" at bounding box center [666, 35] width 212 height 30
click at [677, 32] on input "impact alpha" at bounding box center [666, 35] width 212 height 30
type input "agents of impact"
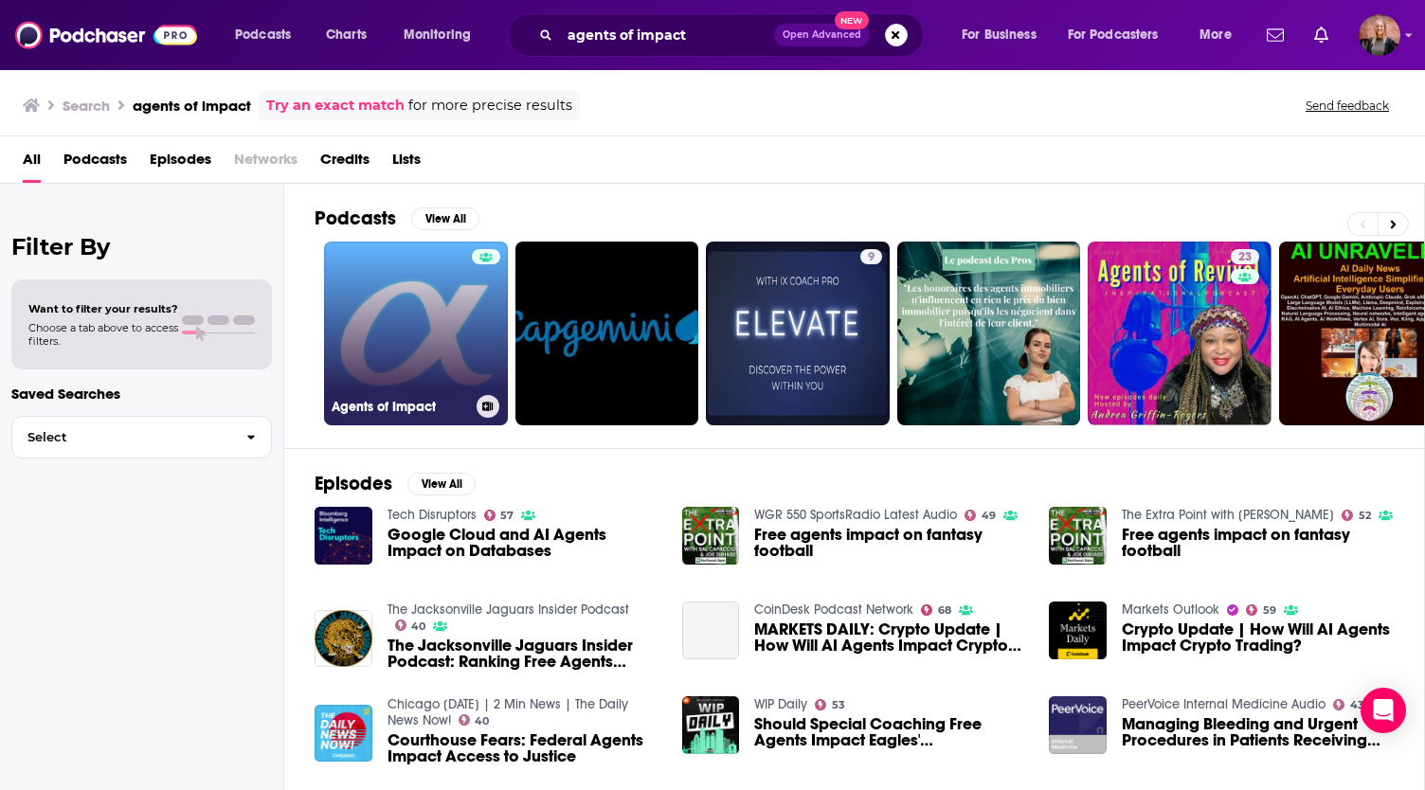
click at [400, 342] on link "Agents of Impact" at bounding box center [416, 334] width 184 height 184
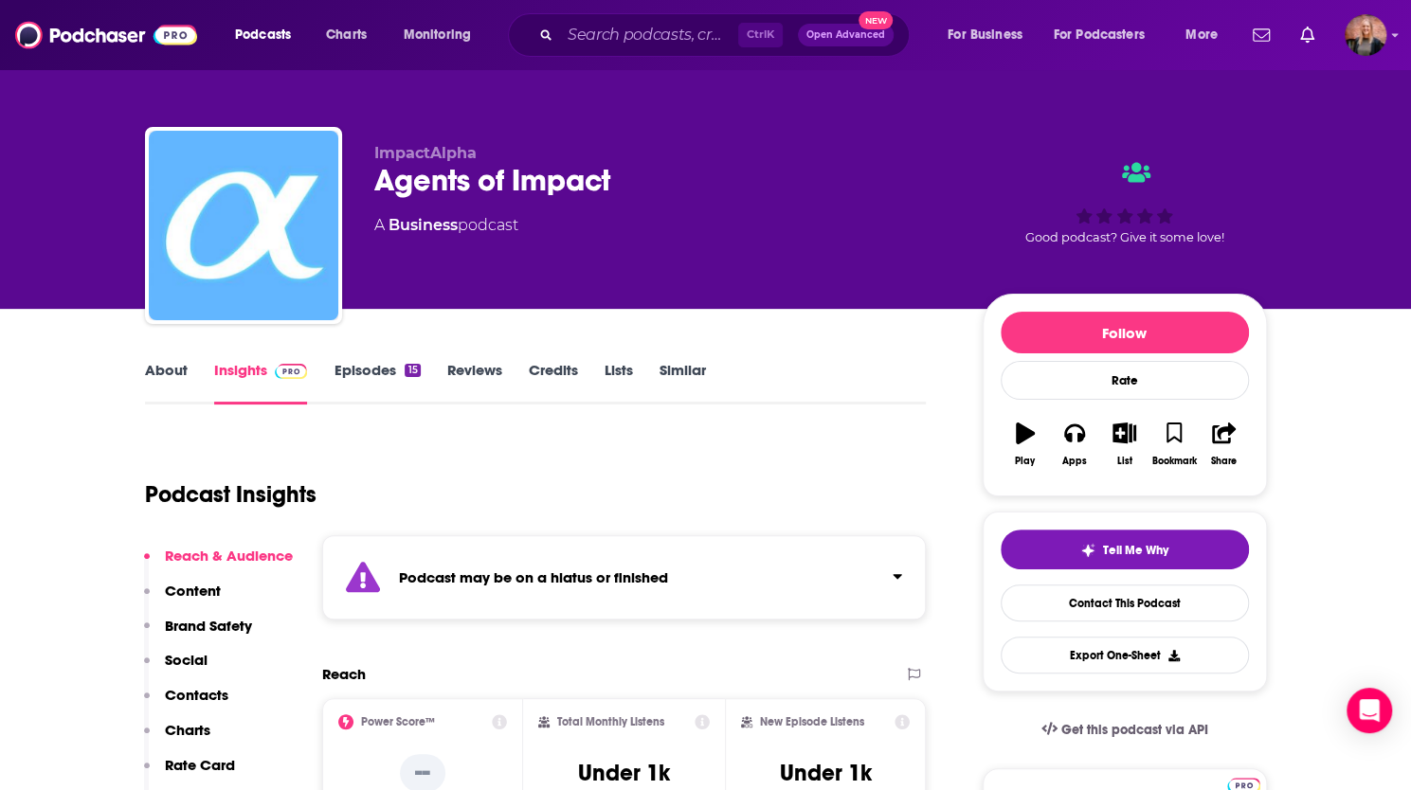
click at [370, 374] on link "Episodes 15" at bounding box center [377, 383] width 86 height 44
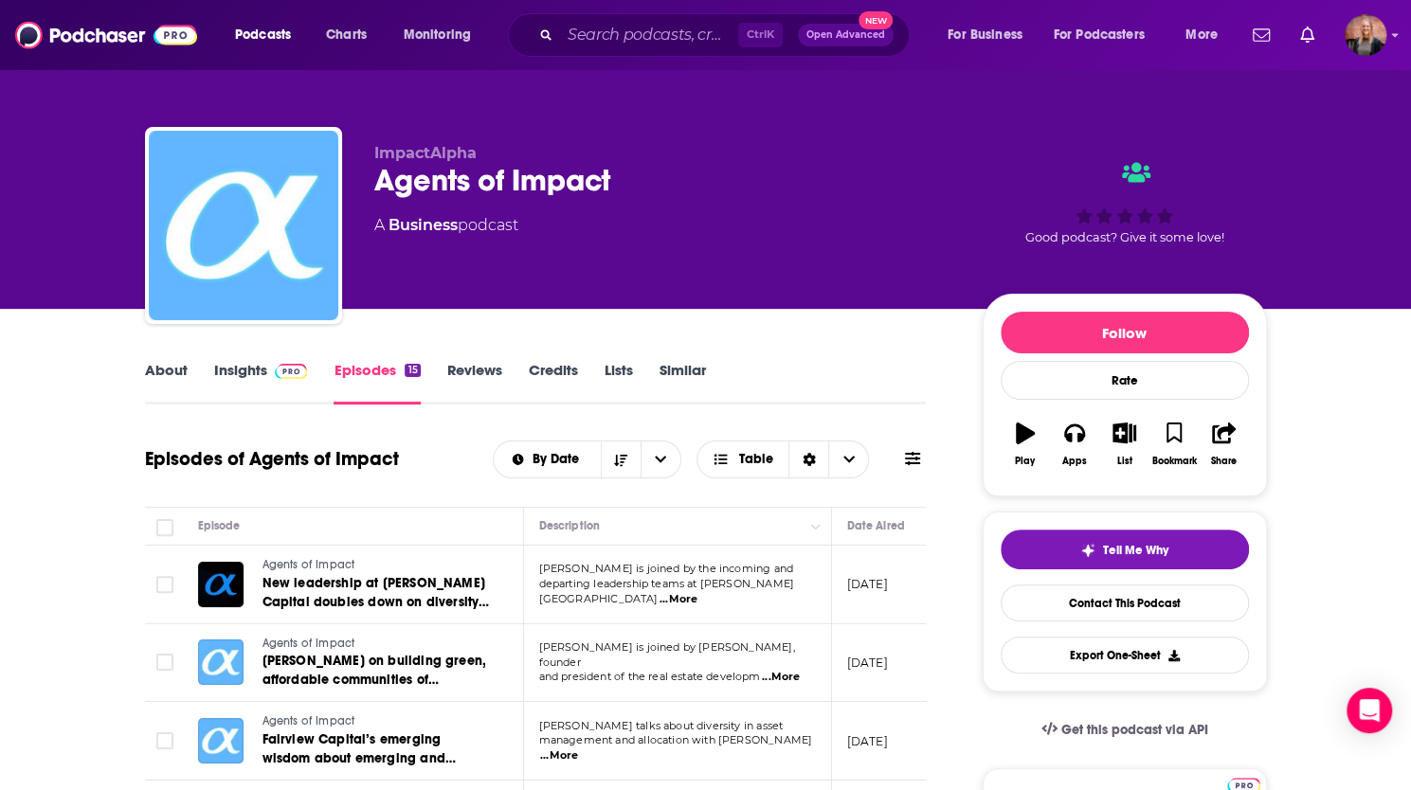
click at [233, 361] on link "Insights" at bounding box center [261, 383] width 94 height 44
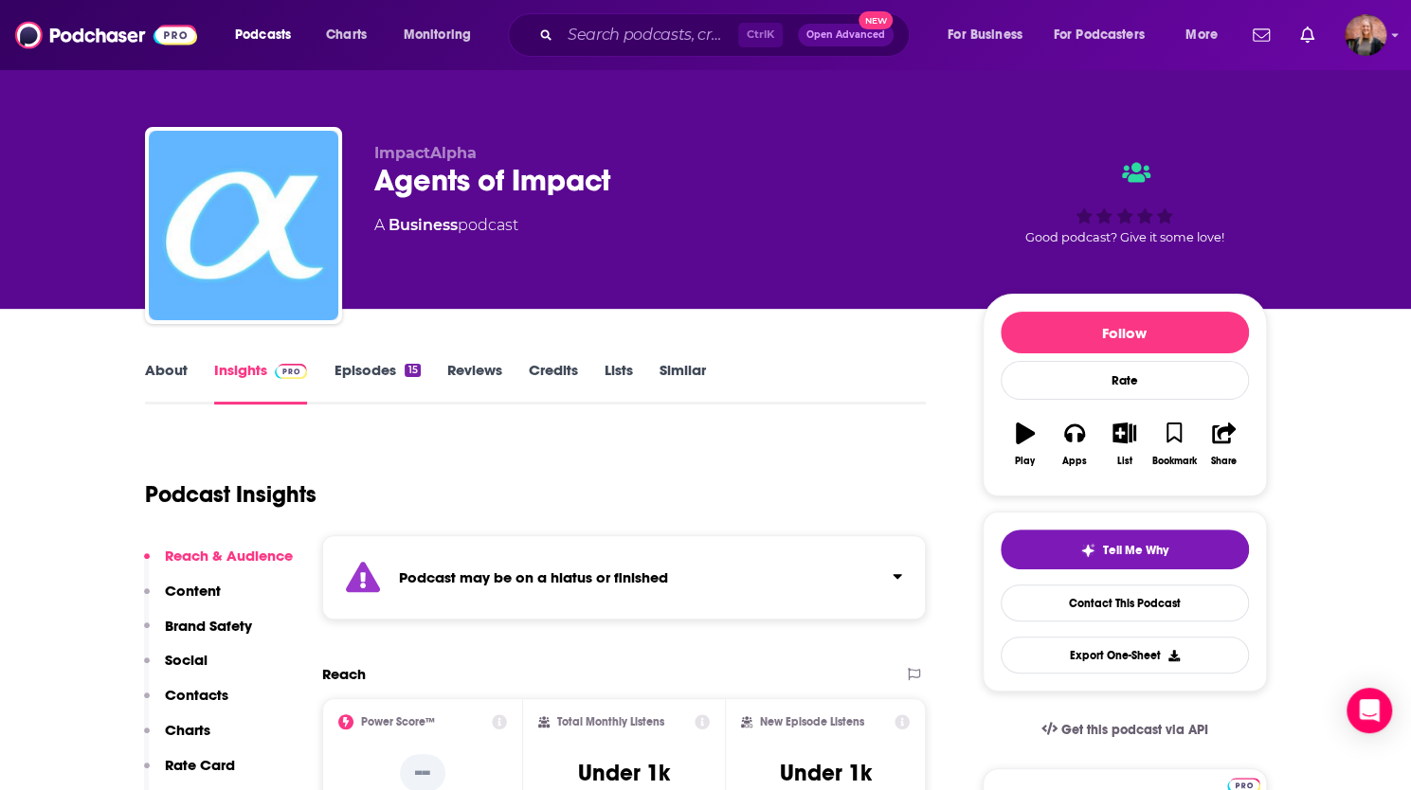
click at [419, 145] on span "ImpactAlpha" at bounding box center [425, 153] width 102 height 18
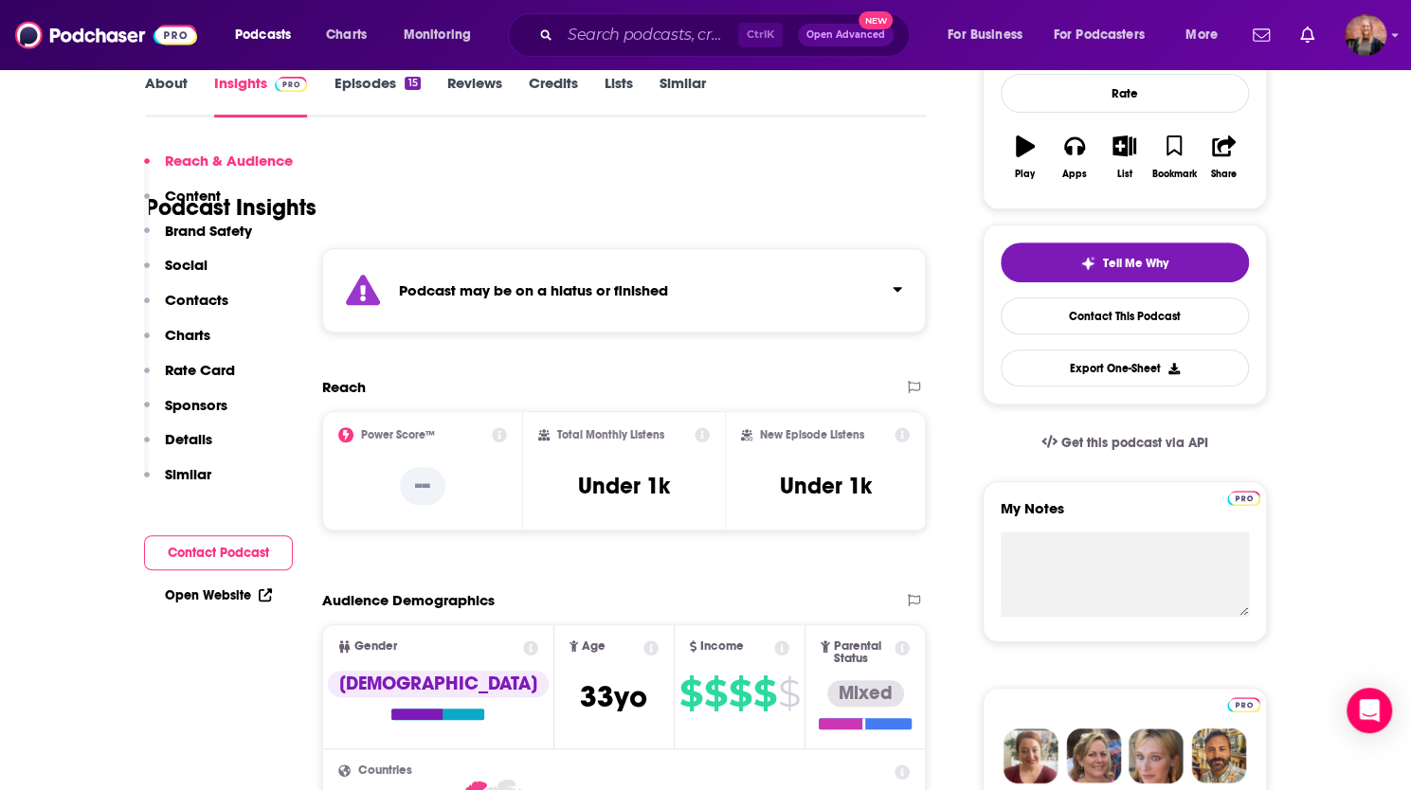
scroll to position [379, 0]
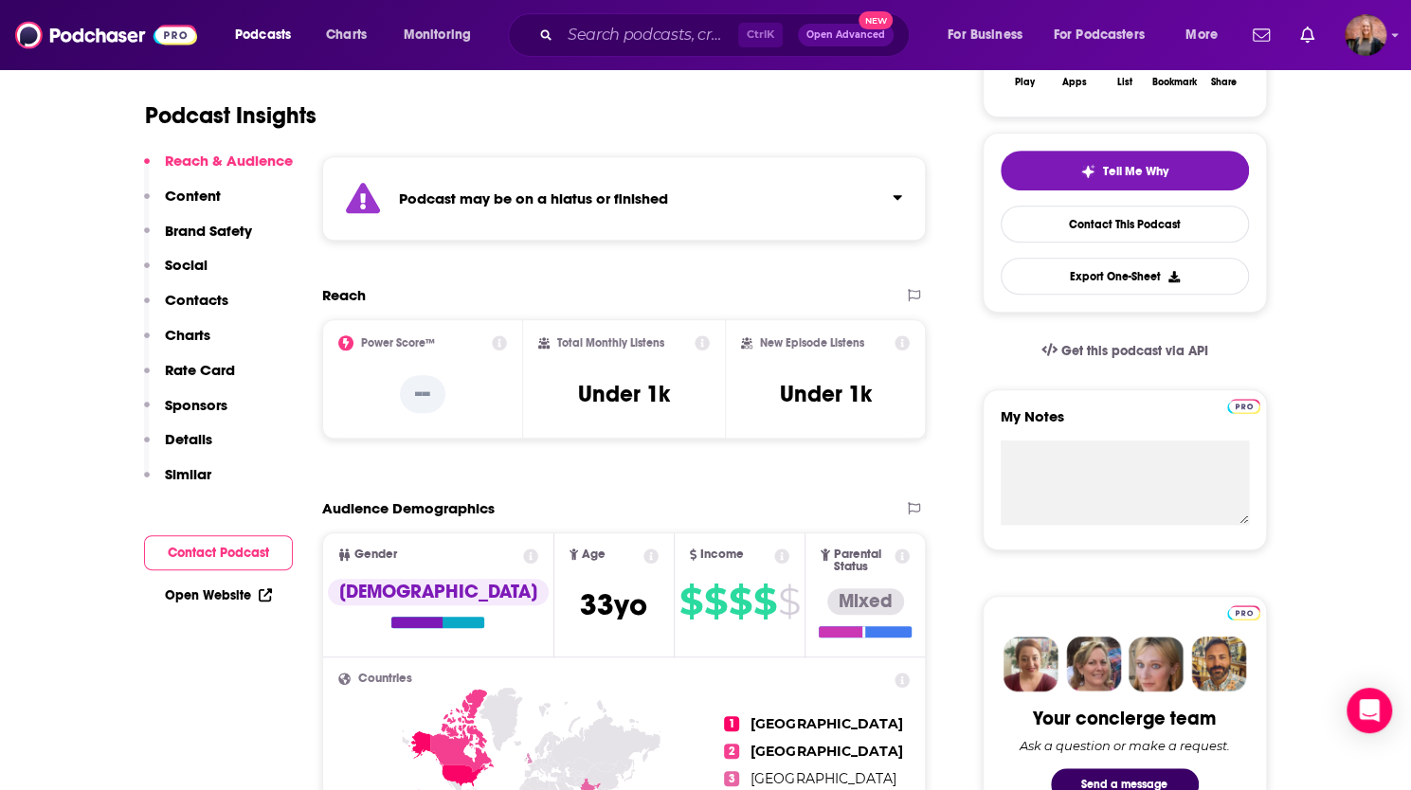
click at [197, 471] on p "Similar" at bounding box center [188, 474] width 46 height 18
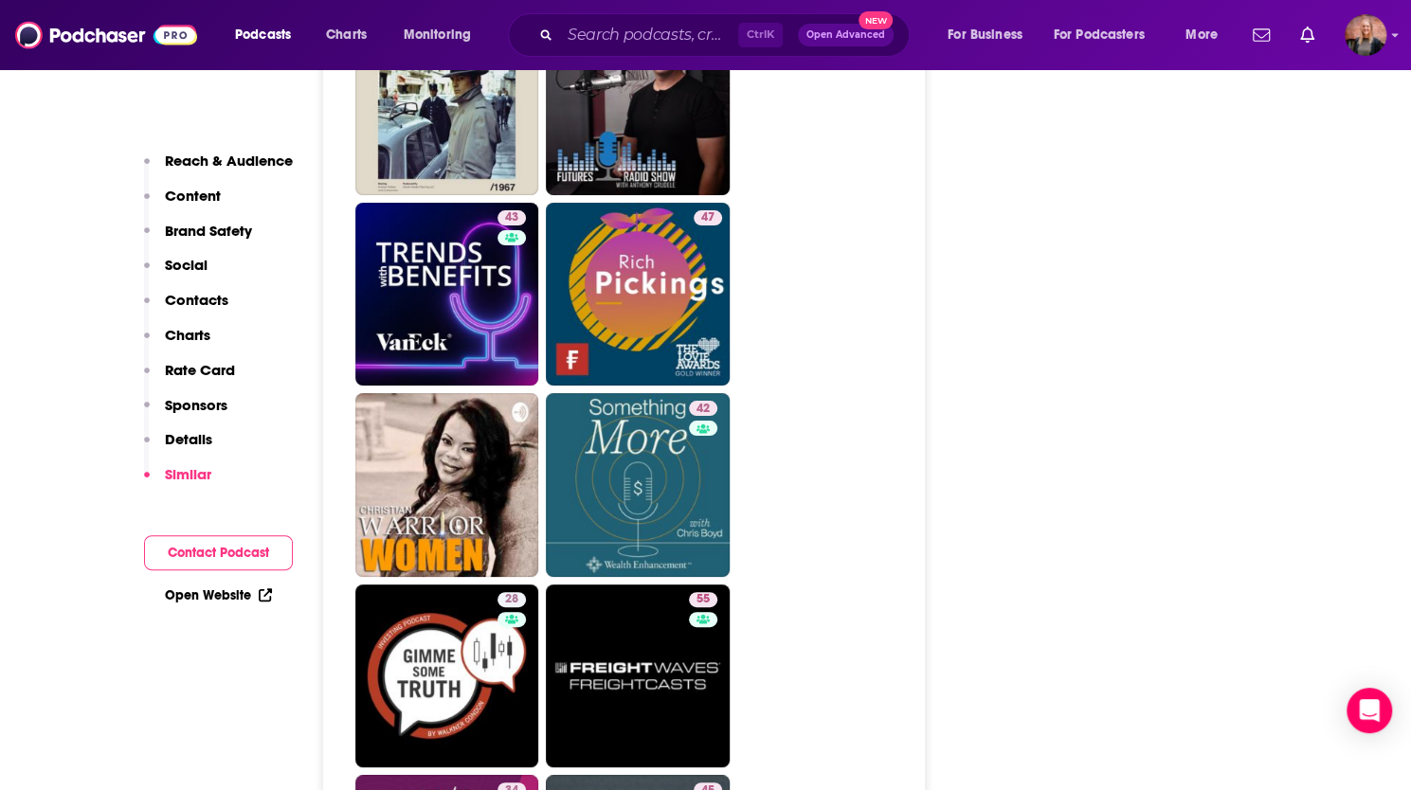
scroll to position [4657, 0]
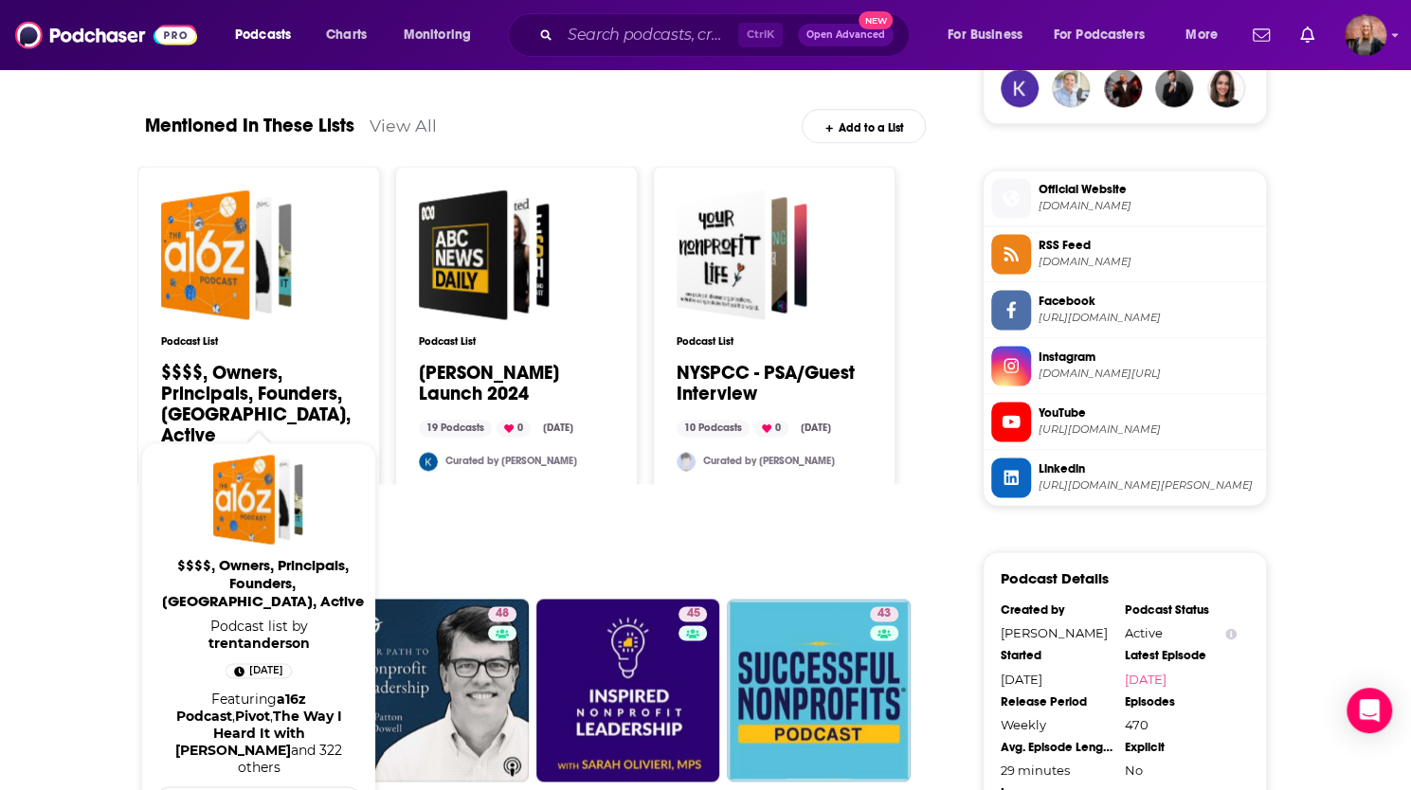
scroll to position [1533, 0]
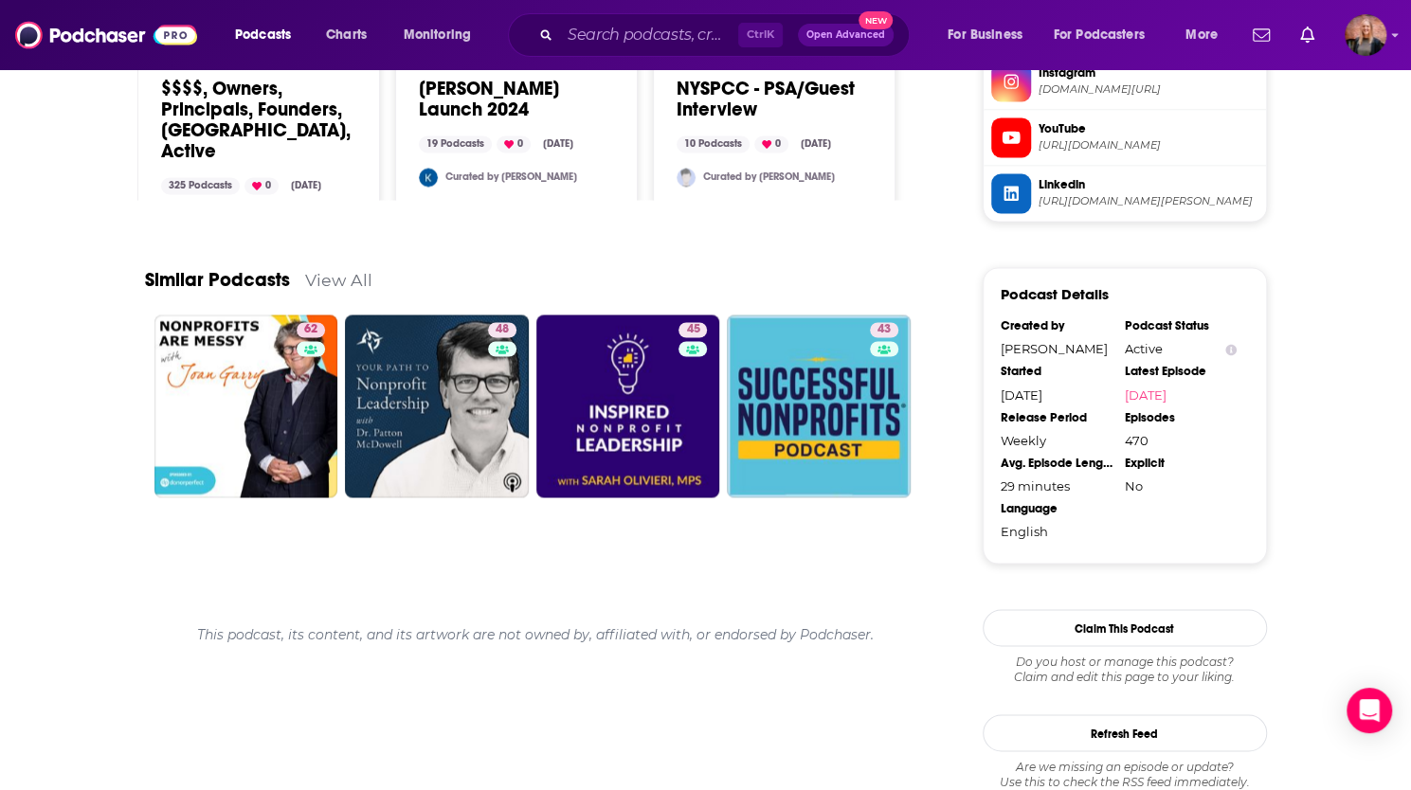
click at [345, 279] on link "View All" at bounding box center [338, 280] width 67 height 20
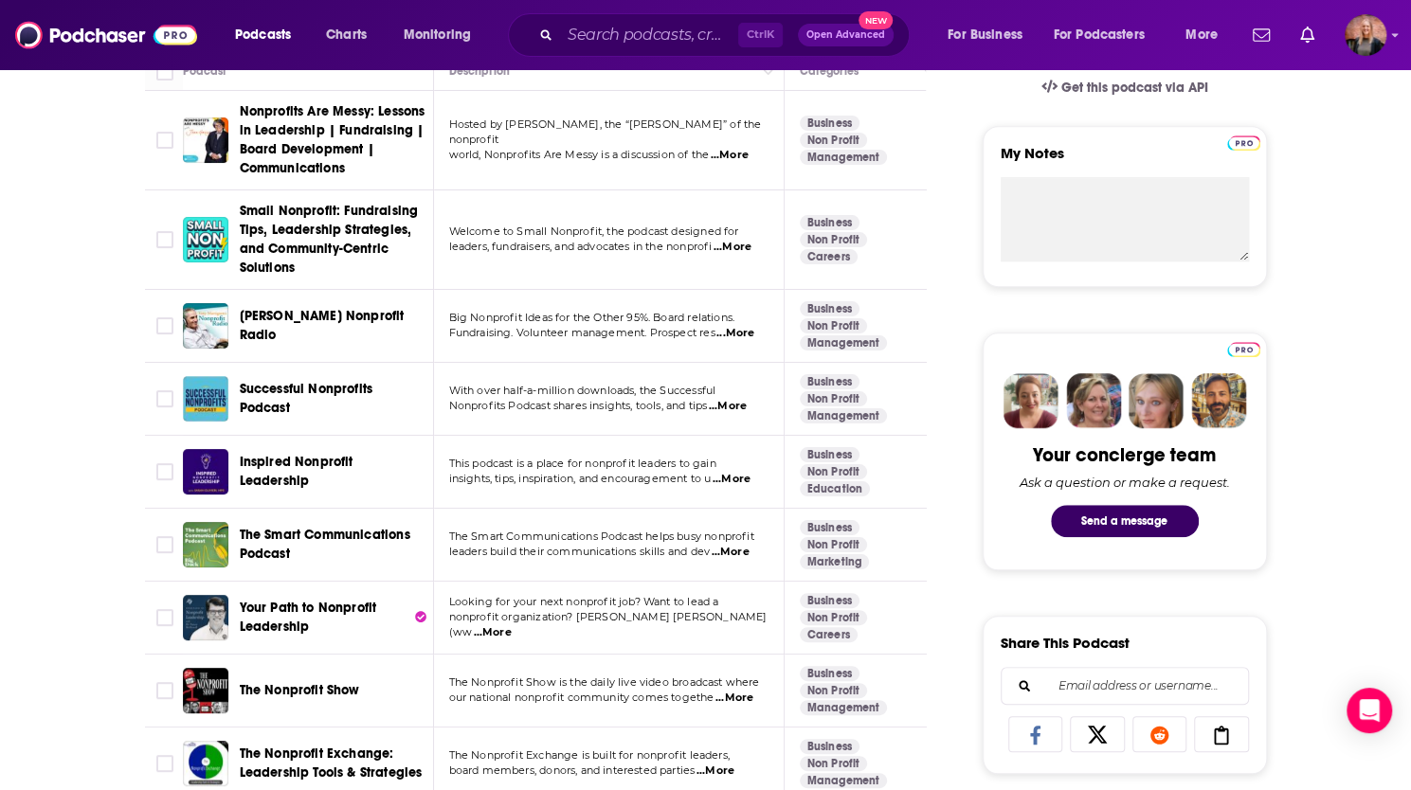
scroll to position [548, 0]
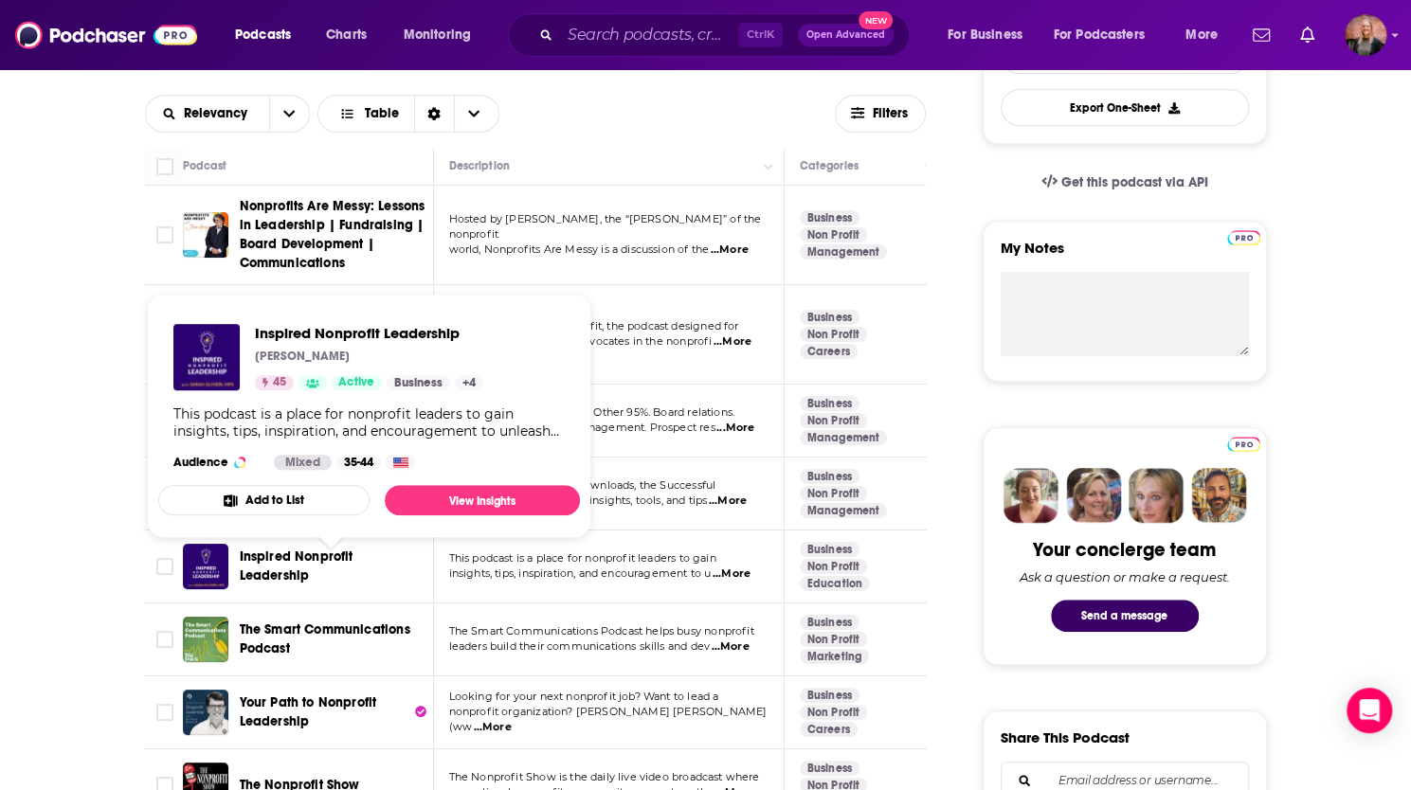
click at [322, 566] on span "Inspired Nonprofit Leadership" at bounding box center [297, 566] width 114 height 35
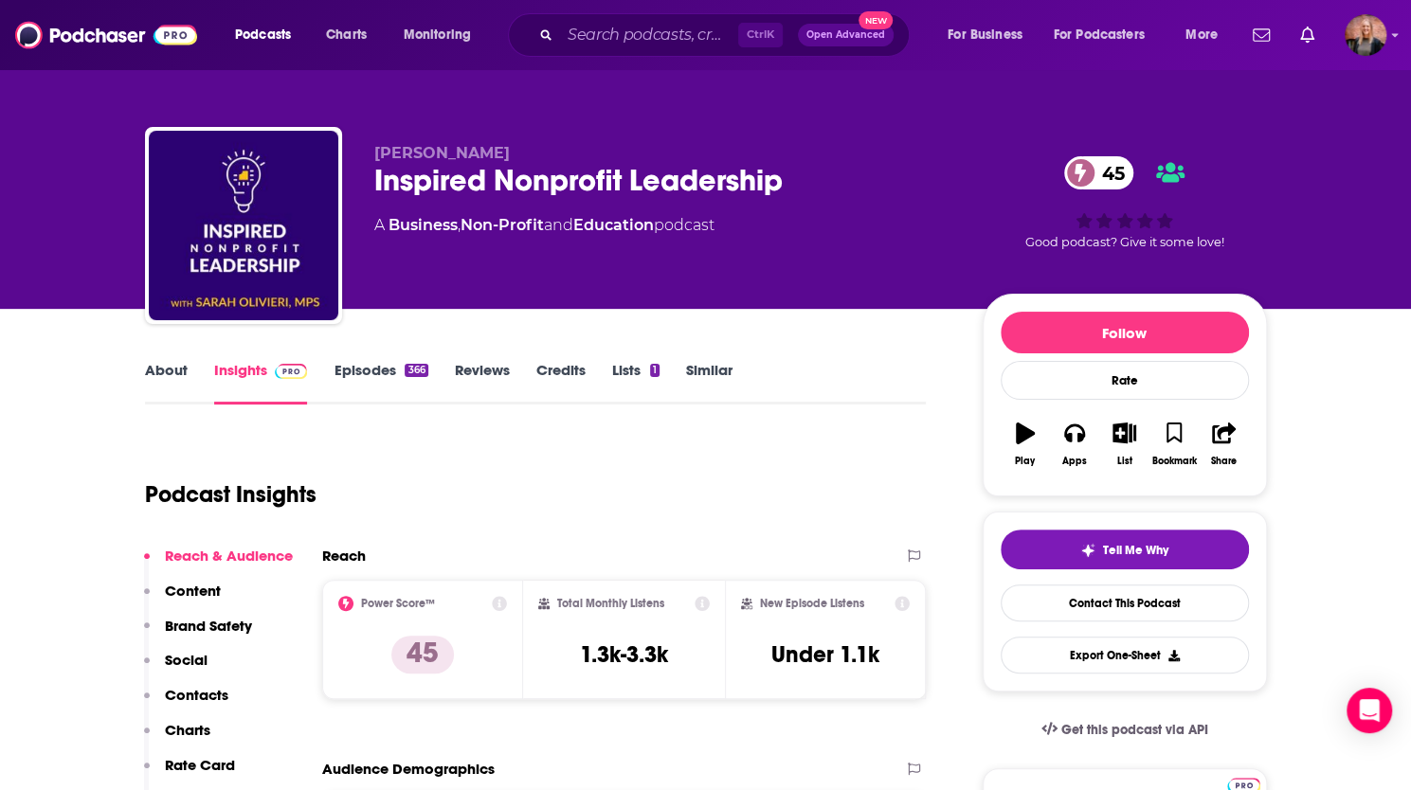
click at [392, 371] on link "Episodes 366" at bounding box center [381, 383] width 94 height 44
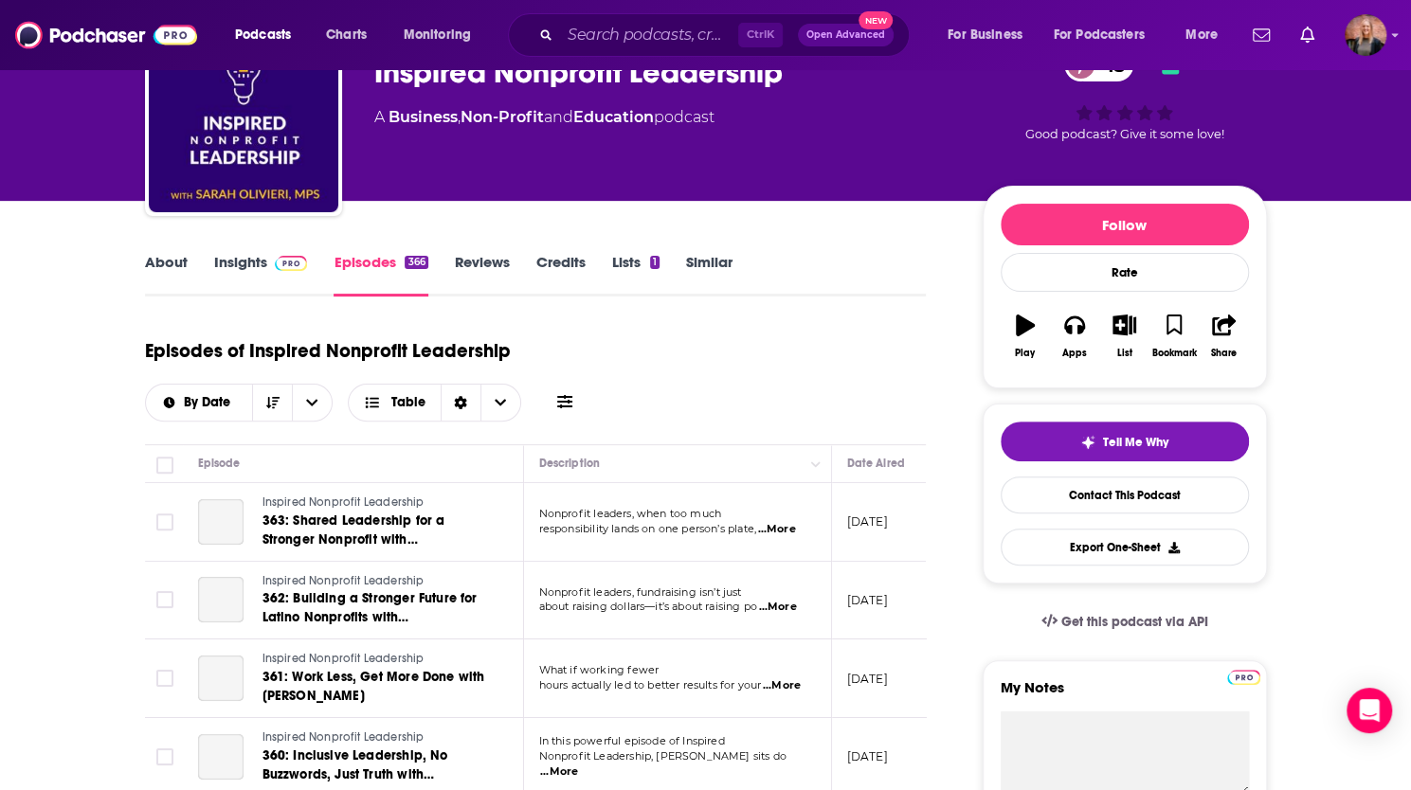
scroll to position [189, 0]
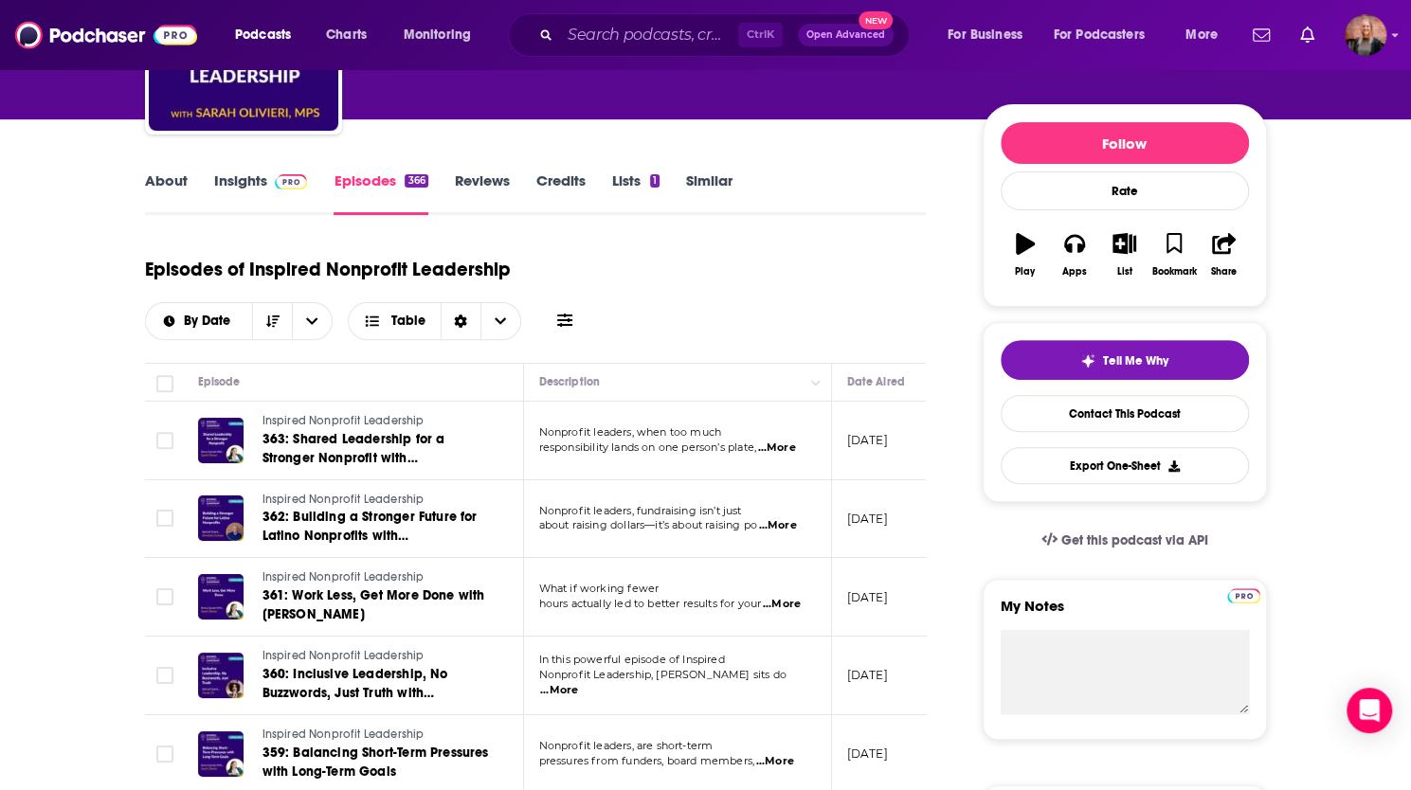
click at [174, 192] on link "About" at bounding box center [166, 193] width 43 height 44
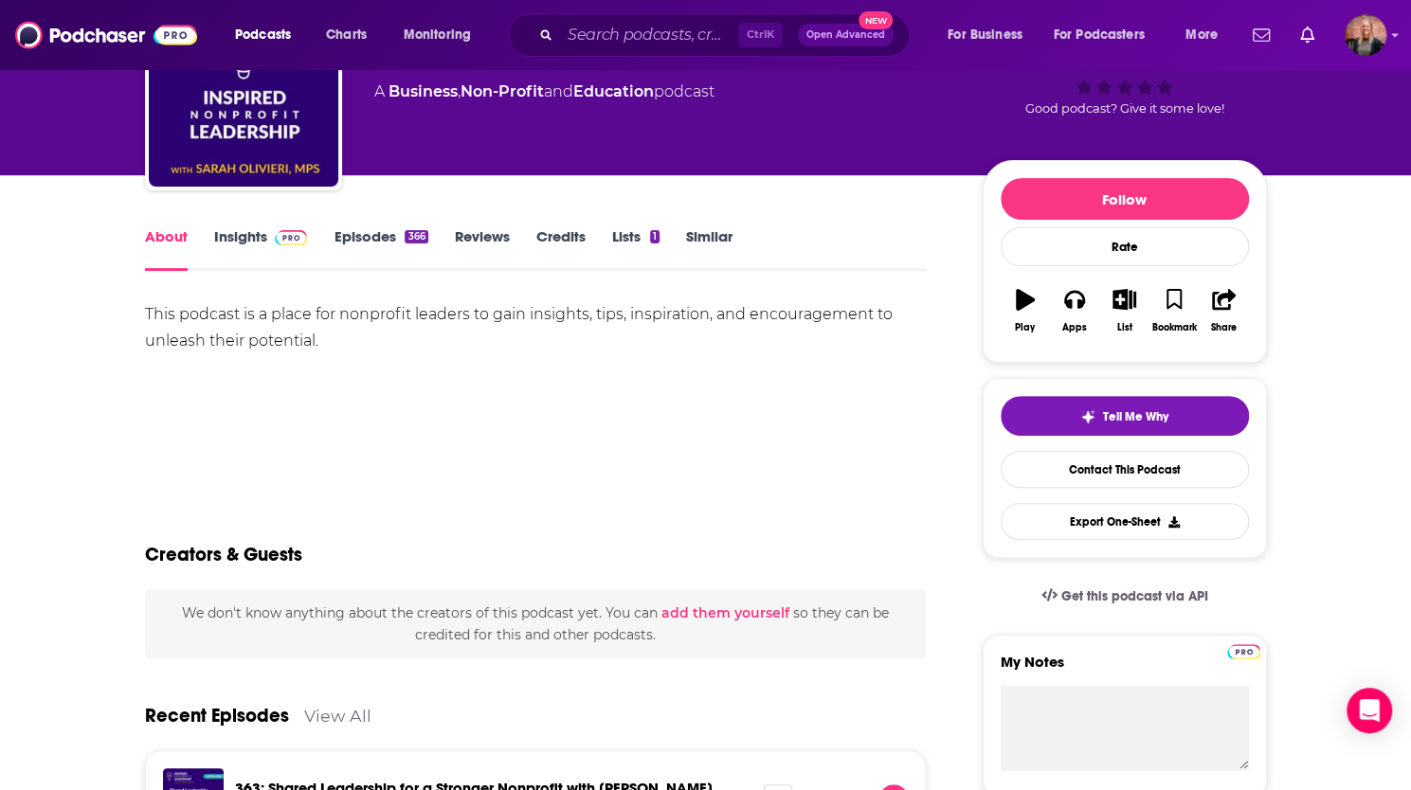
scroll to position [95, 0]
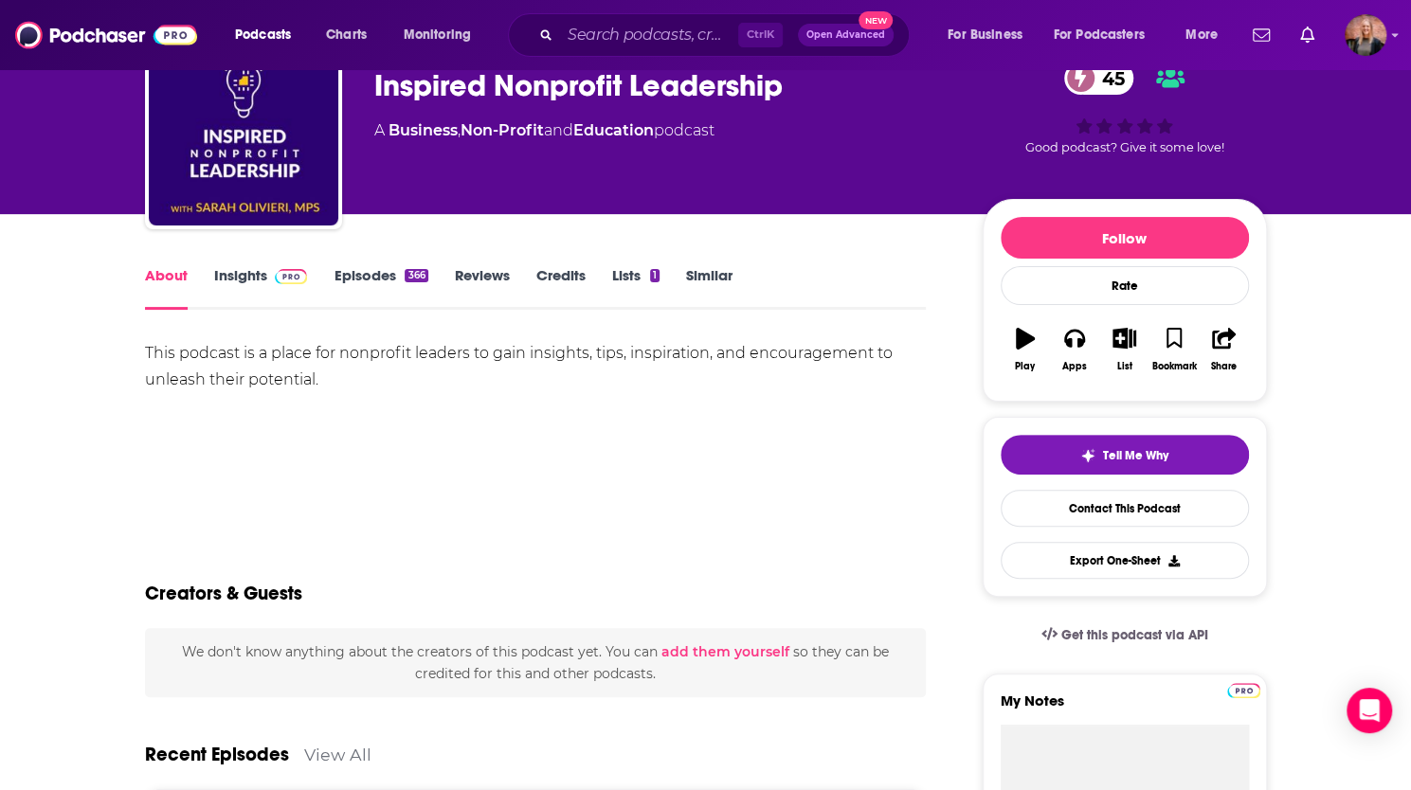
click at [231, 278] on link "Insights" at bounding box center [261, 288] width 94 height 44
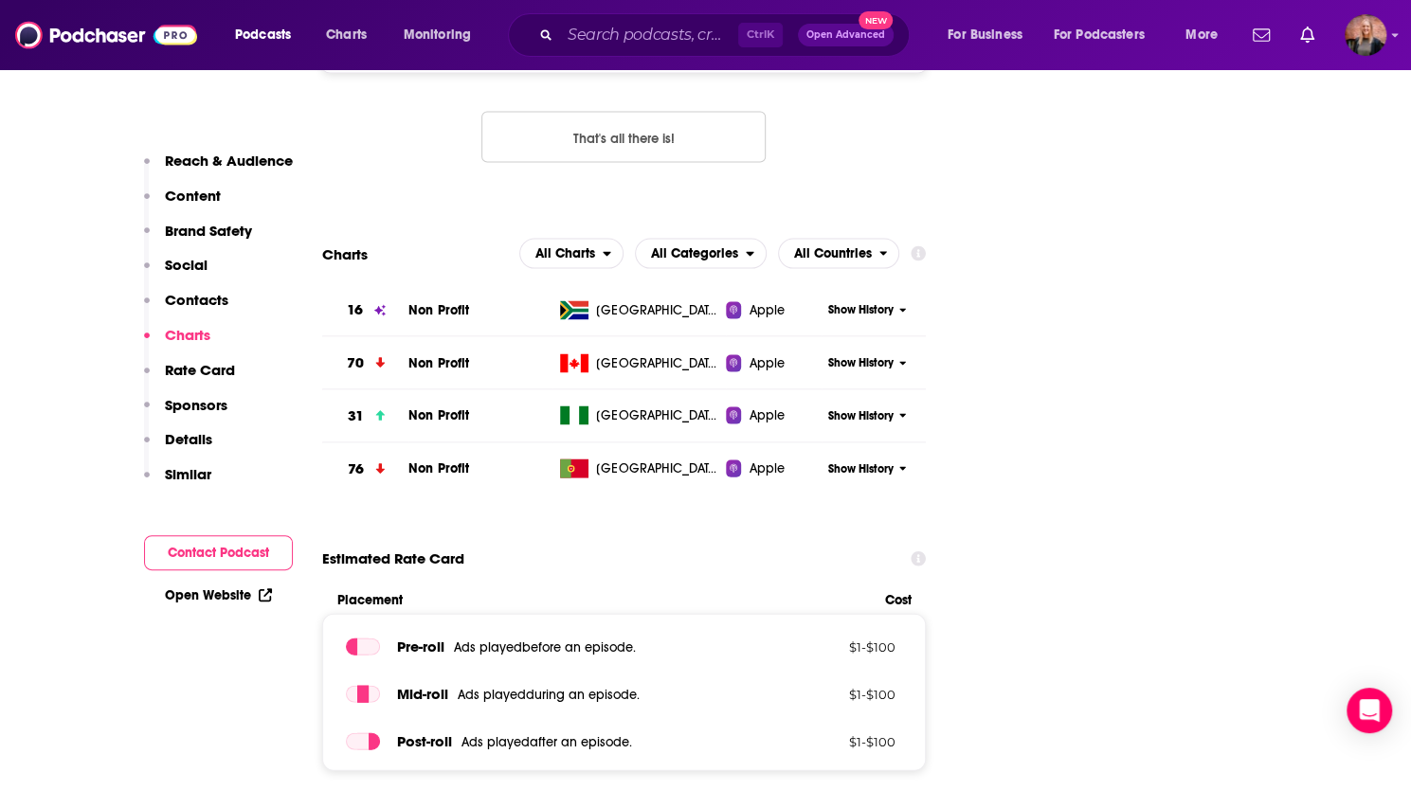
scroll to position [1990, 0]
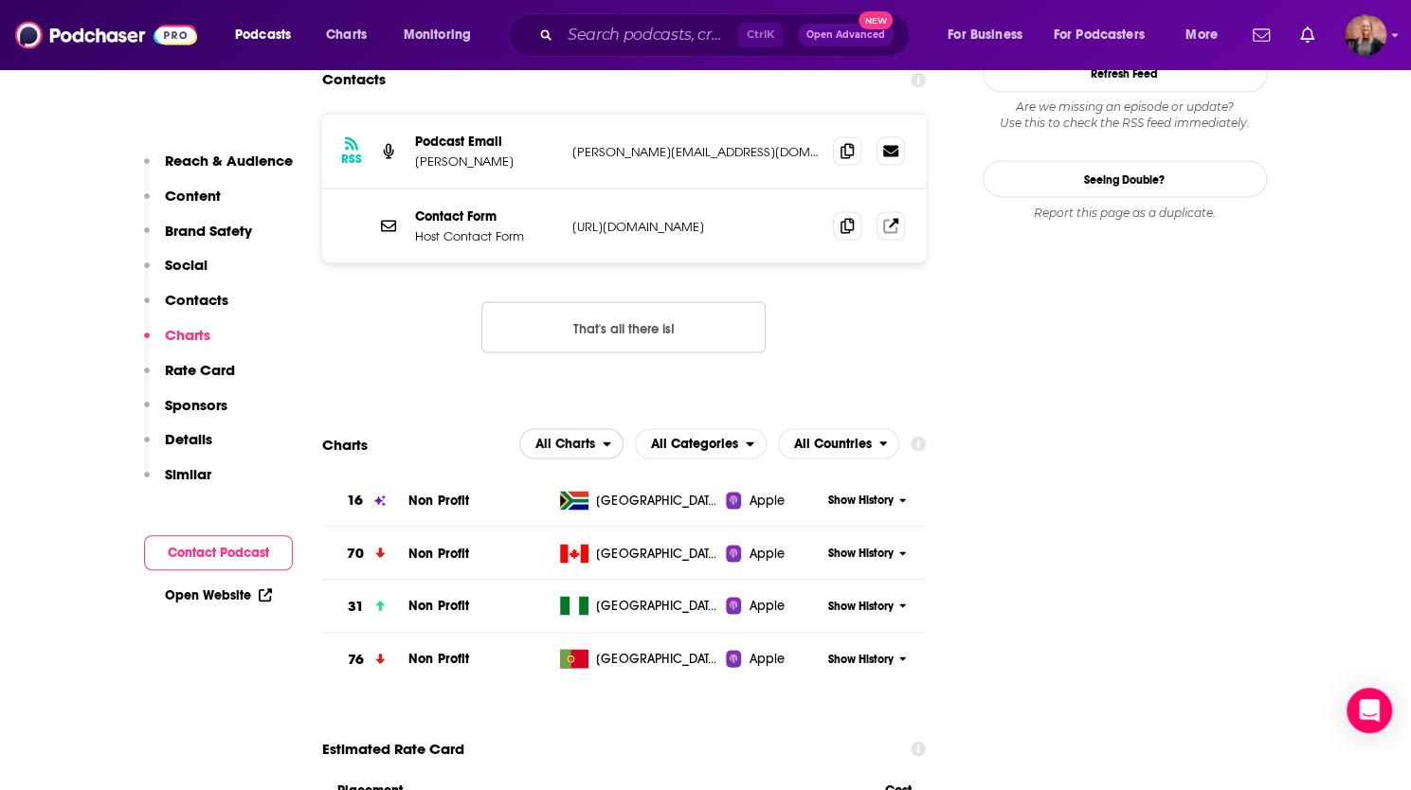
click at [591, 437] on span "All Charts" at bounding box center [565, 443] width 60 height 13
click at [702, 437] on span "All Categories" at bounding box center [694, 443] width 87 height 13
click at [703, 437] on span "All Categories" at bounding box center [694, 443] width 87 height 13
click at [823, 437] on span "All Countries" at bounding box center [833, 443] width 78 height 13
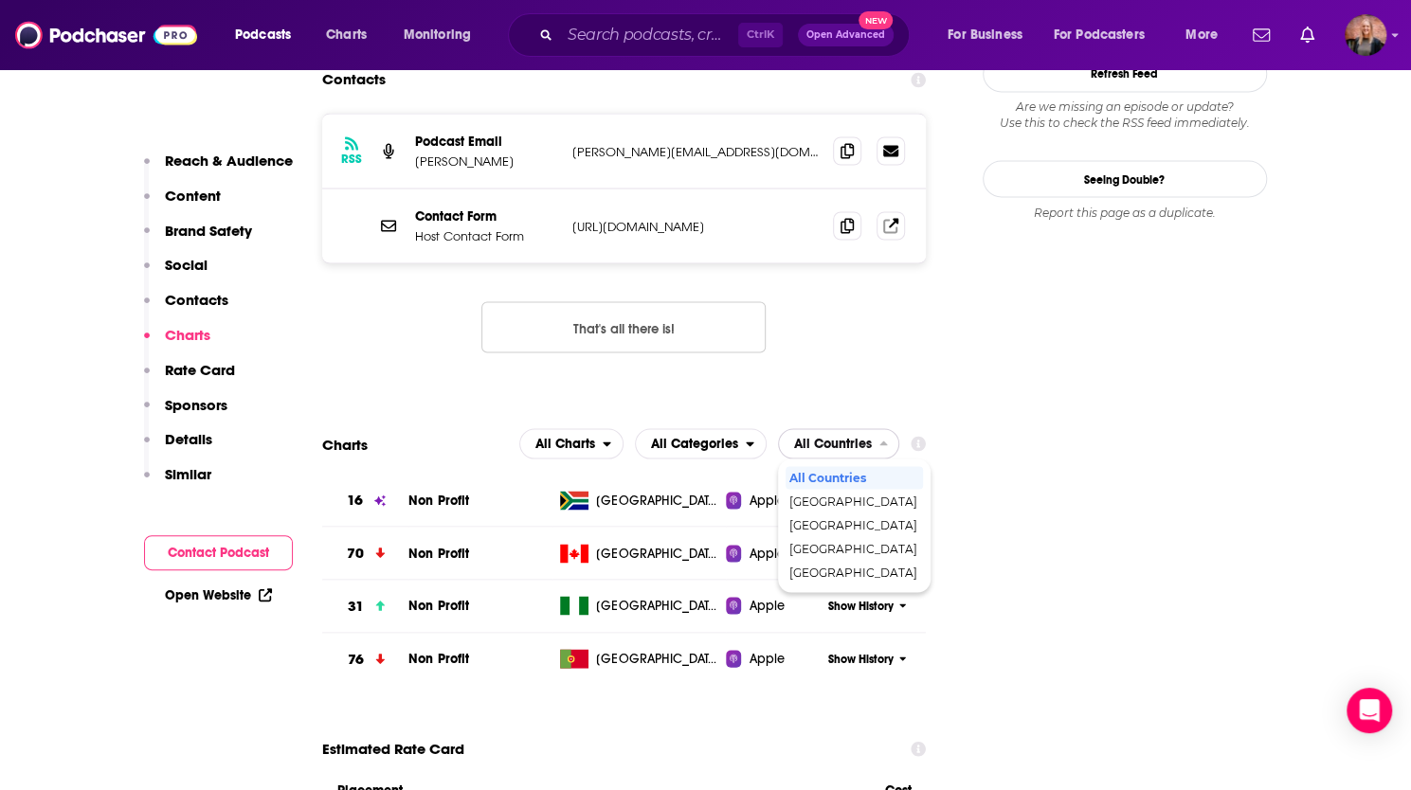
click at [823, 437] on span "All Countries" at bounding box center [833, 443] width 78 height 13
click at [707, 437] on span "All Categories" at bounding box center [694, 443] width 87 height 13
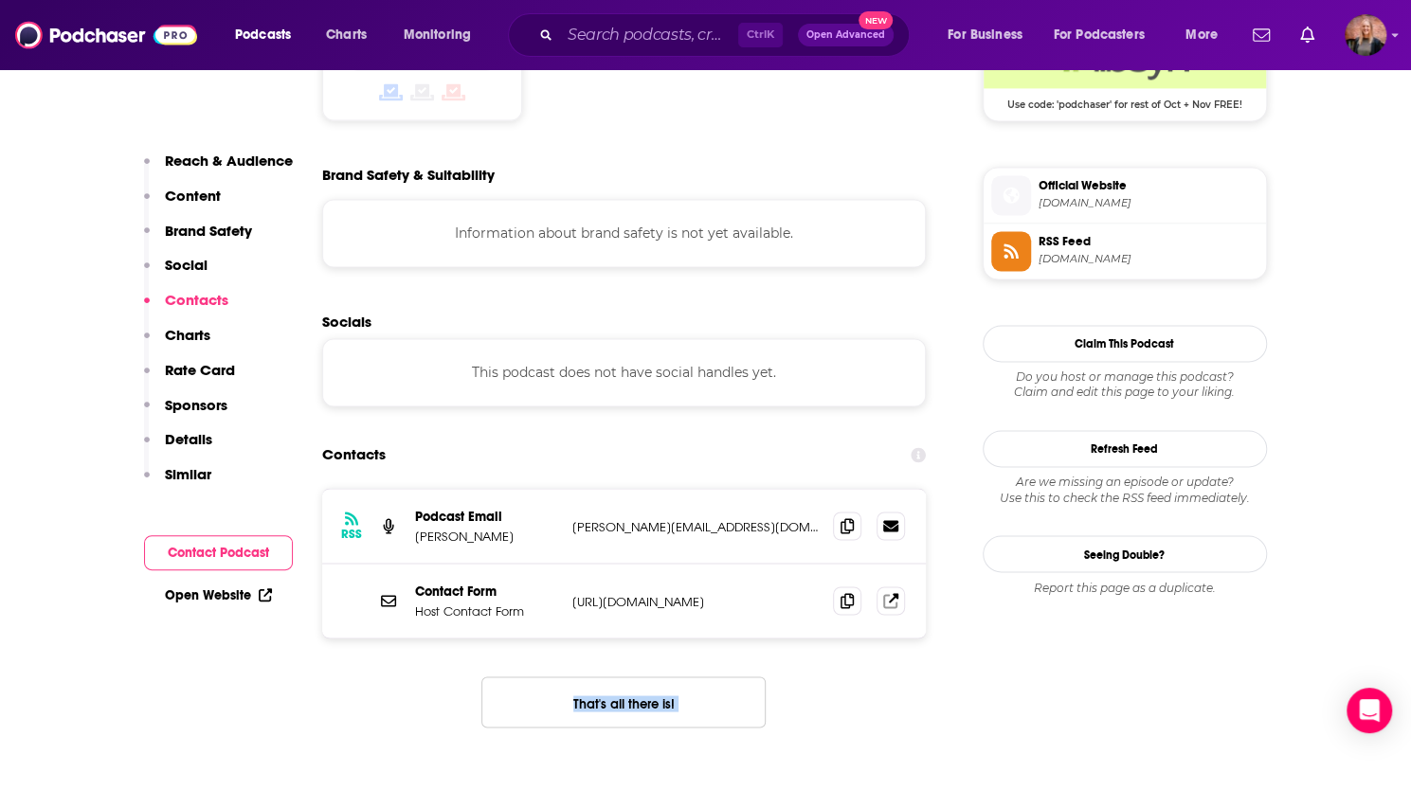
scroll to position [1611, 0]
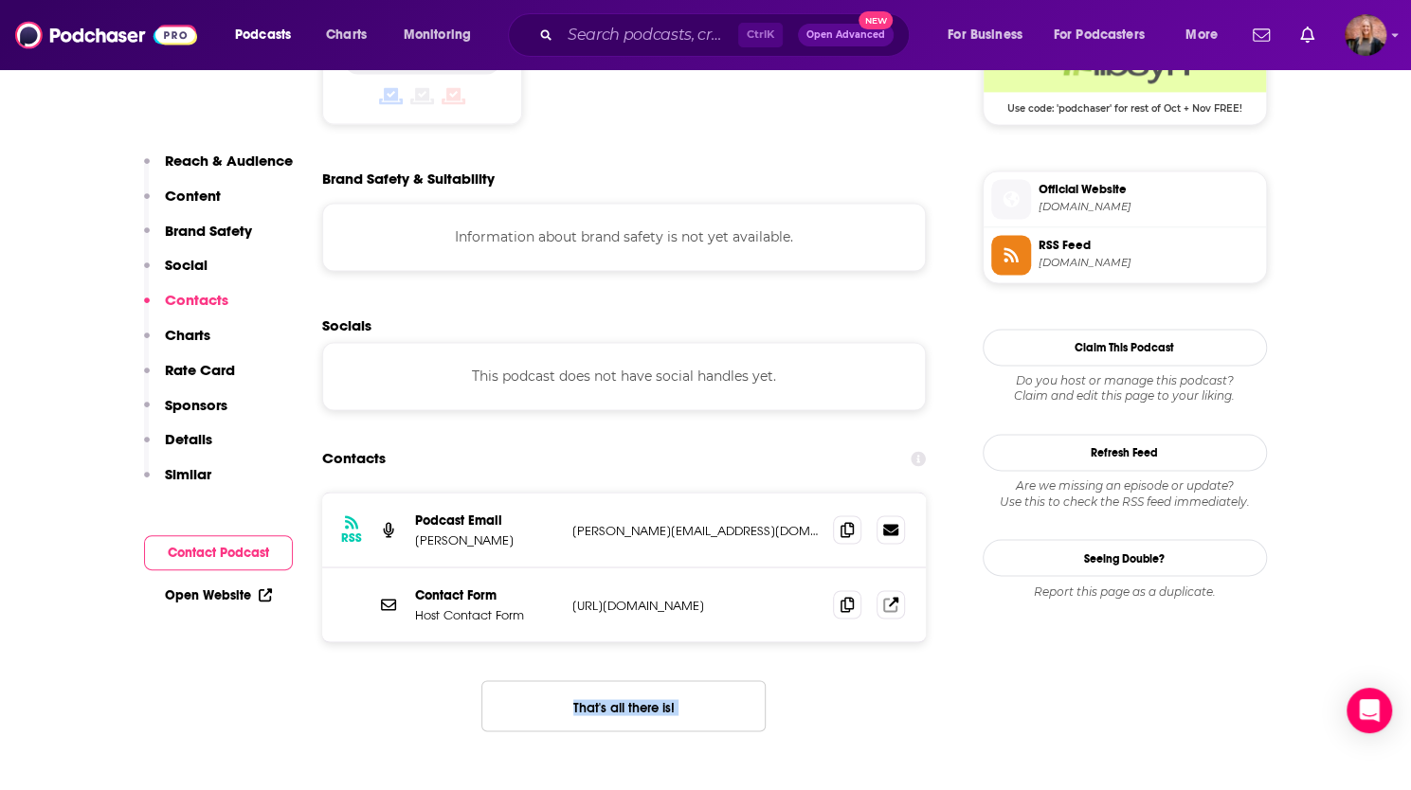
click at [189, 412] on p "Sponsors" at bounding box center [196, 405] width 63 height 18
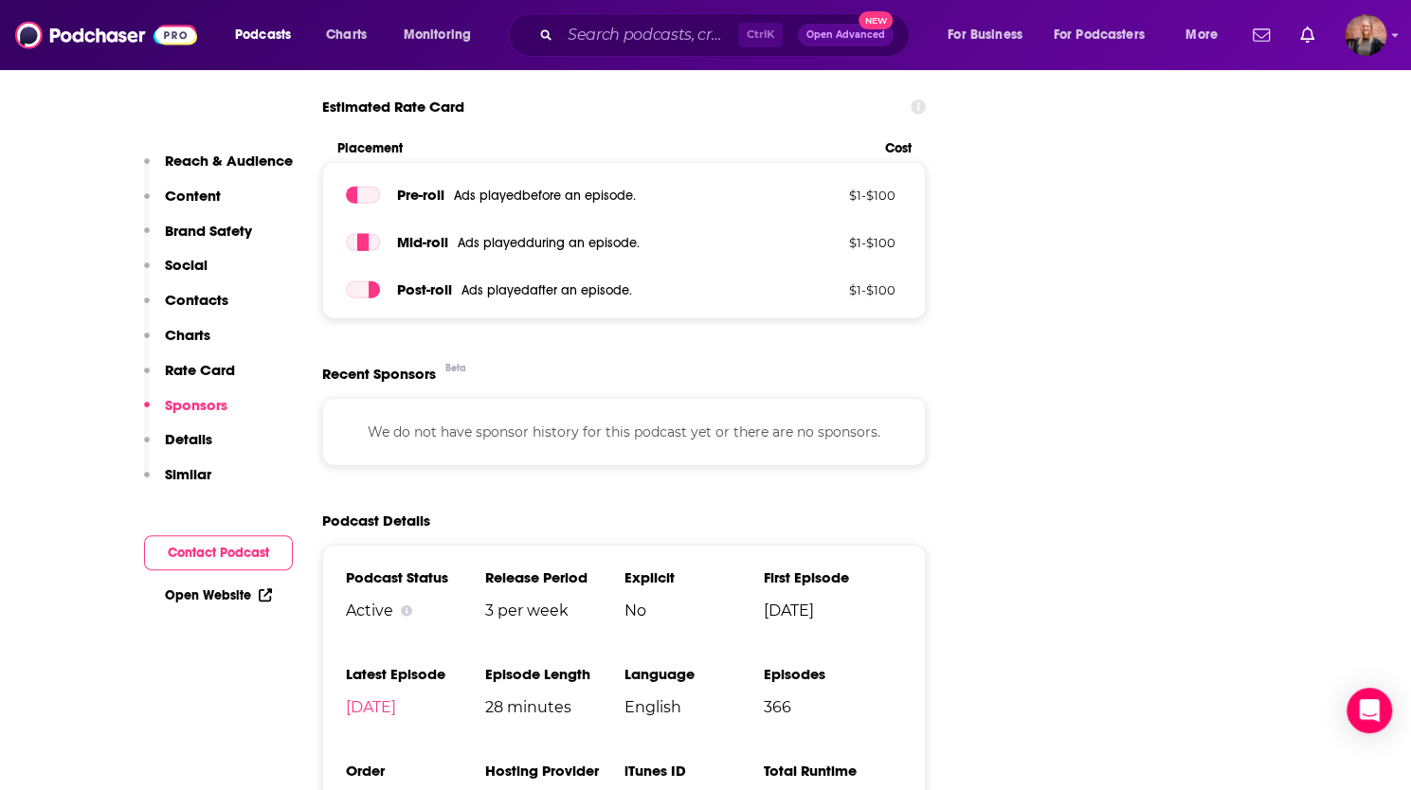
scroll to position [2645, 0]
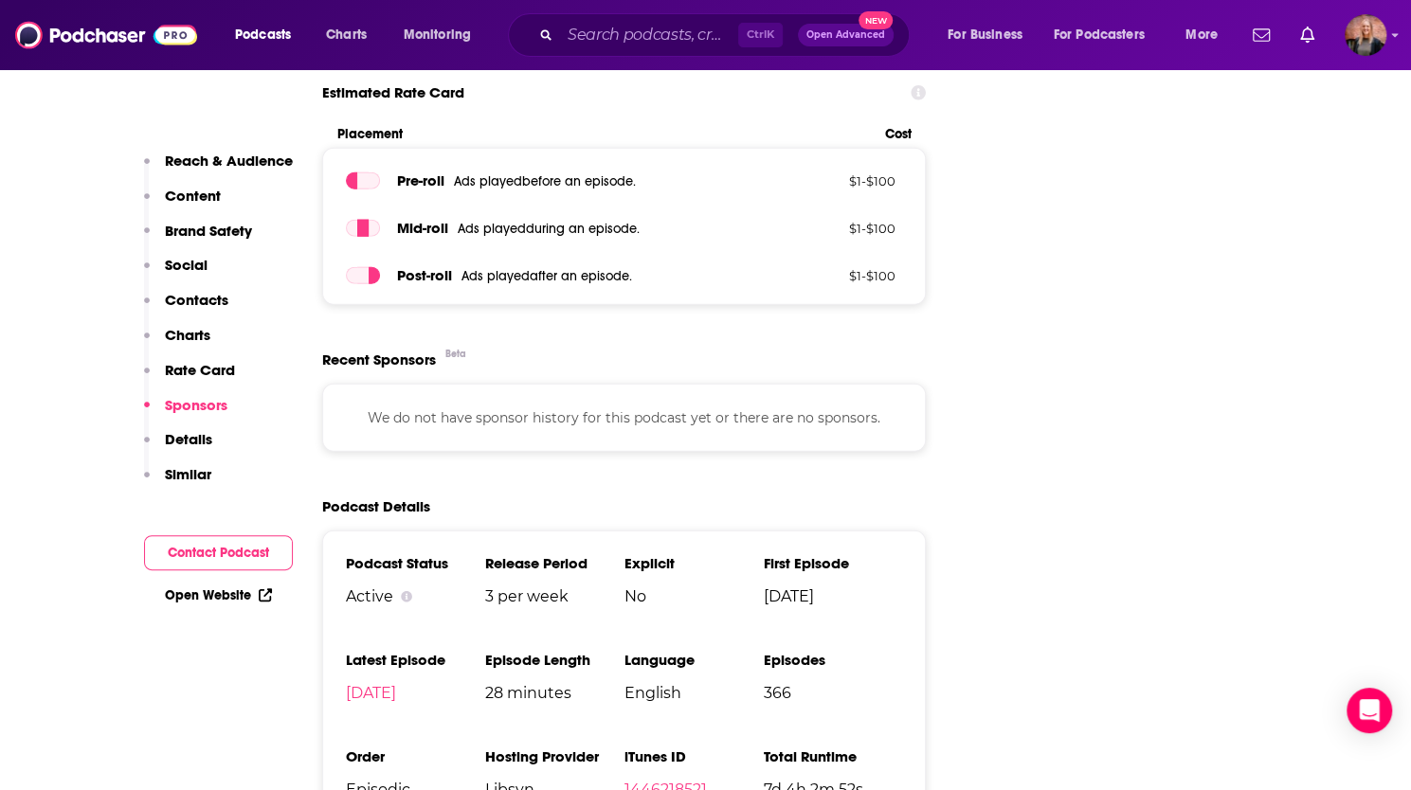
click at [195, 465] on p "Similar" at bounding box center [188, 474] width 46 height 18
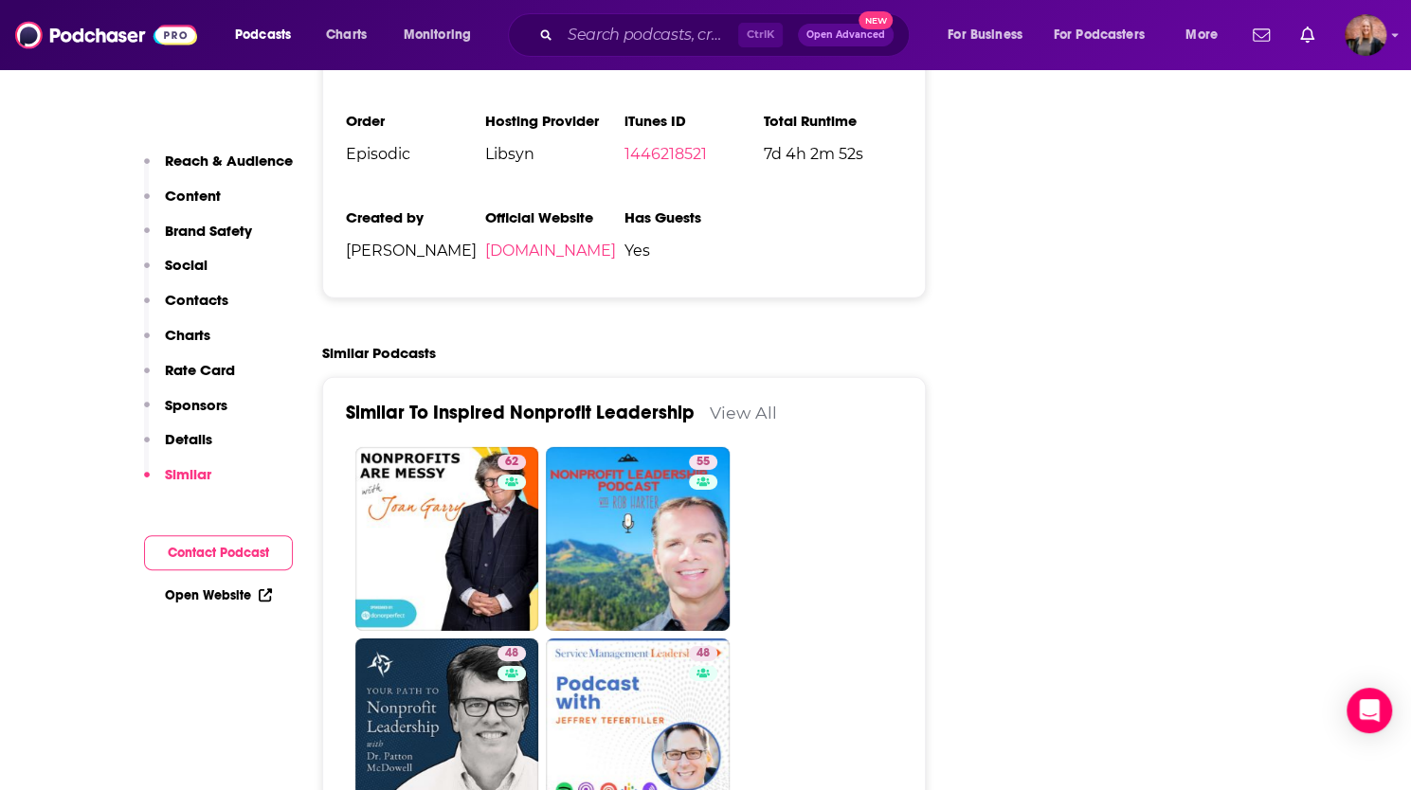
click at [194, 450] on button "Details" at bounding box center [178, 447] width 68 height 35
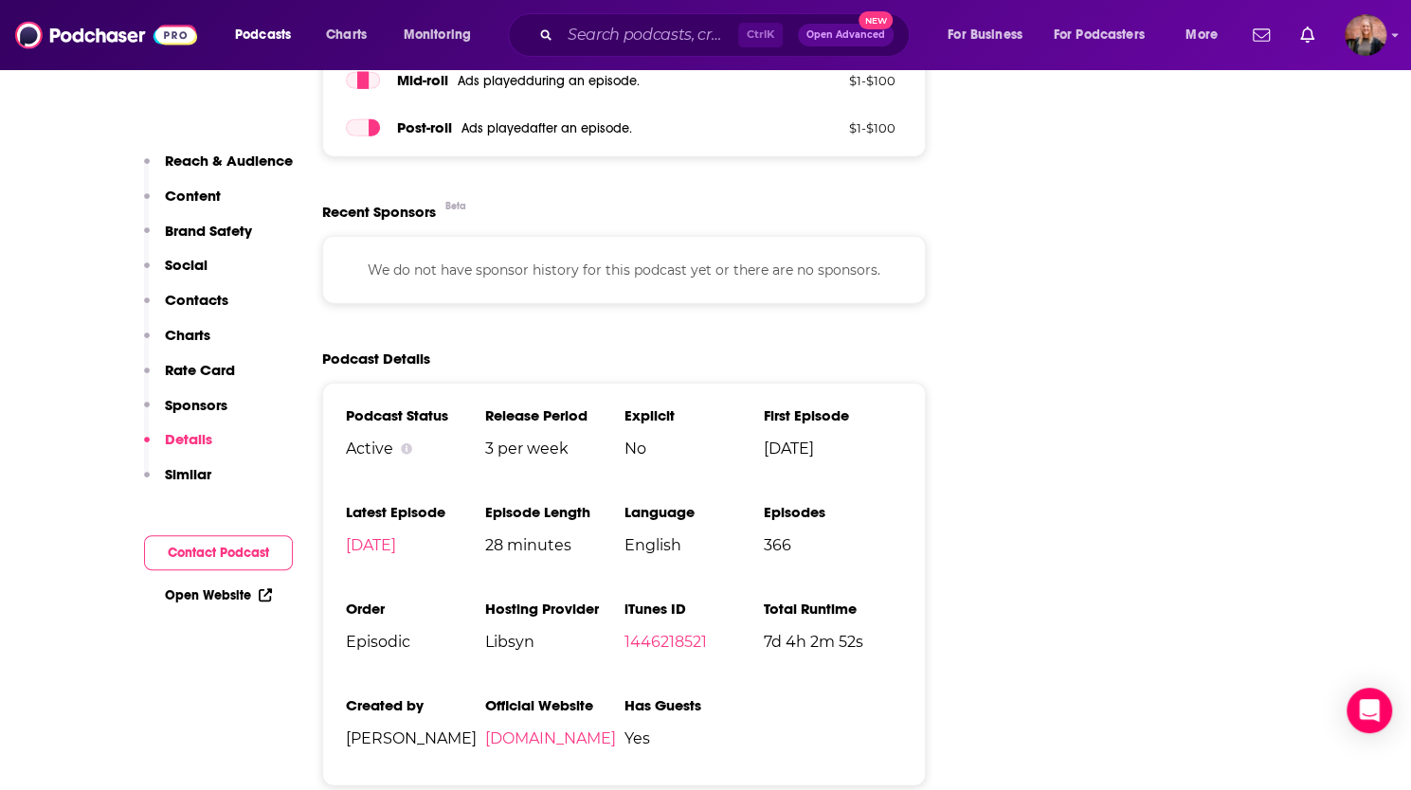
scroll to position [2793, 0]
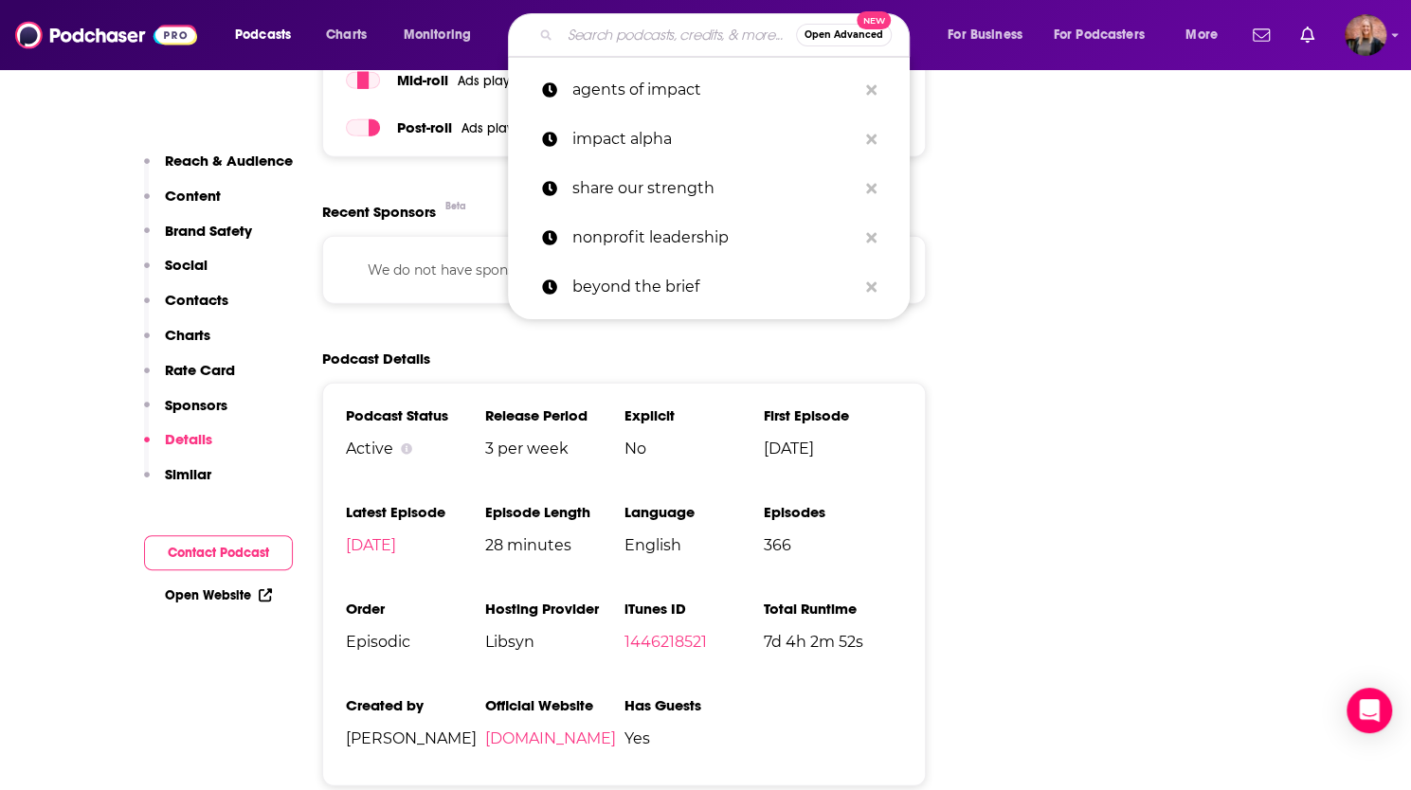
click at [665, 33] on input "Search podcasts, credits, & more..." at bounding box center [678, 35] width 236 height 30
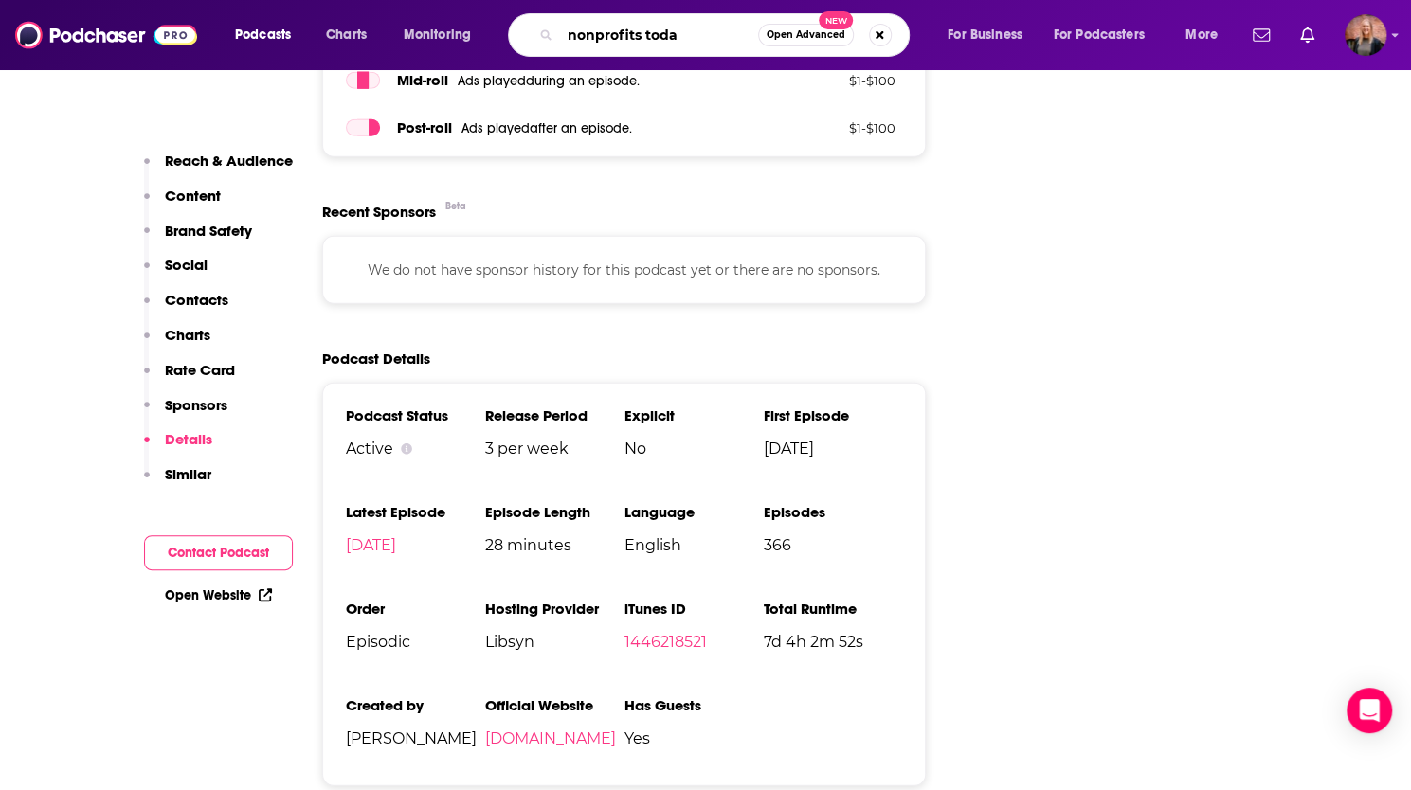
type input "nonprofits [DATE]"
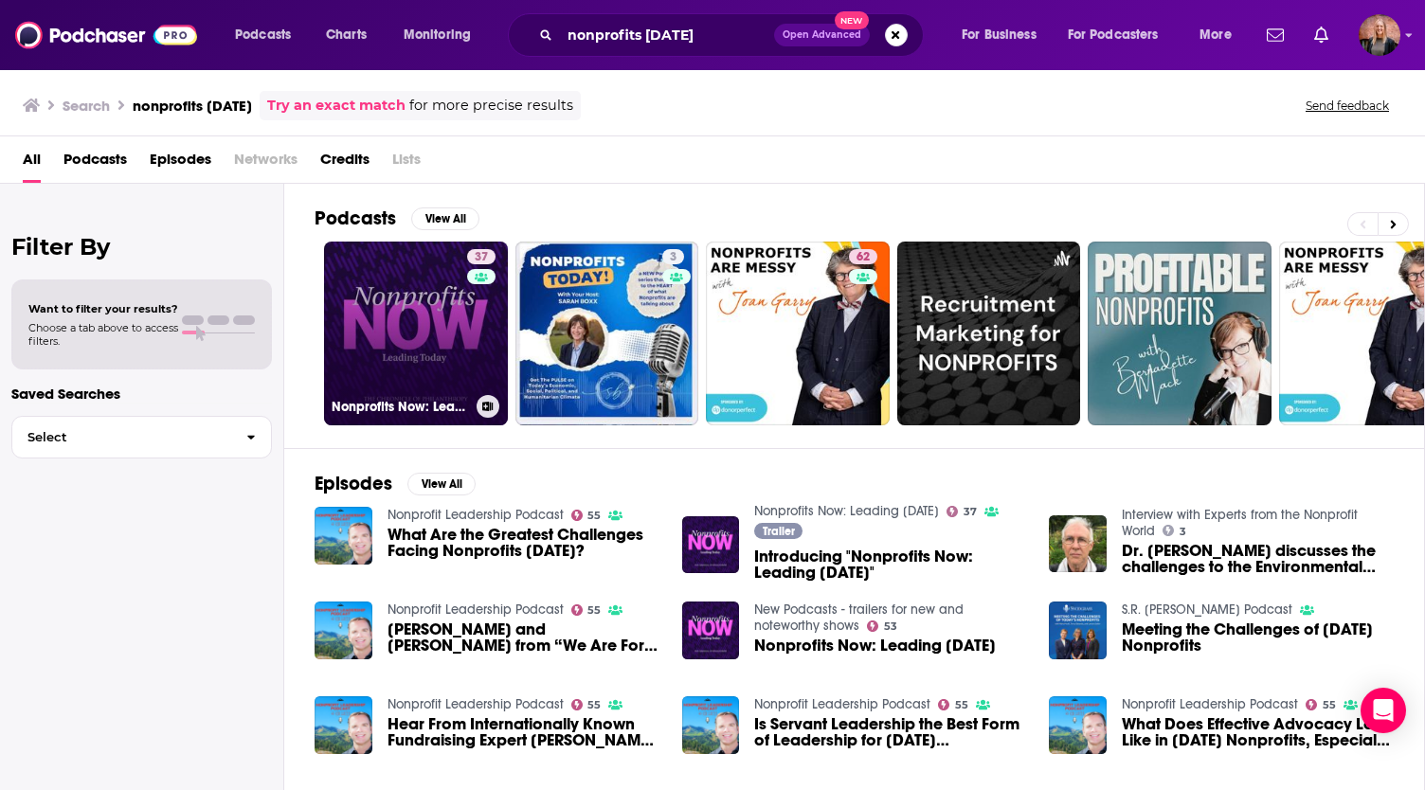
click at [434, 333] on link "37 Nonprofits Now: Leading [DATE]" at bounding box center [416, 334] width 184 height 184
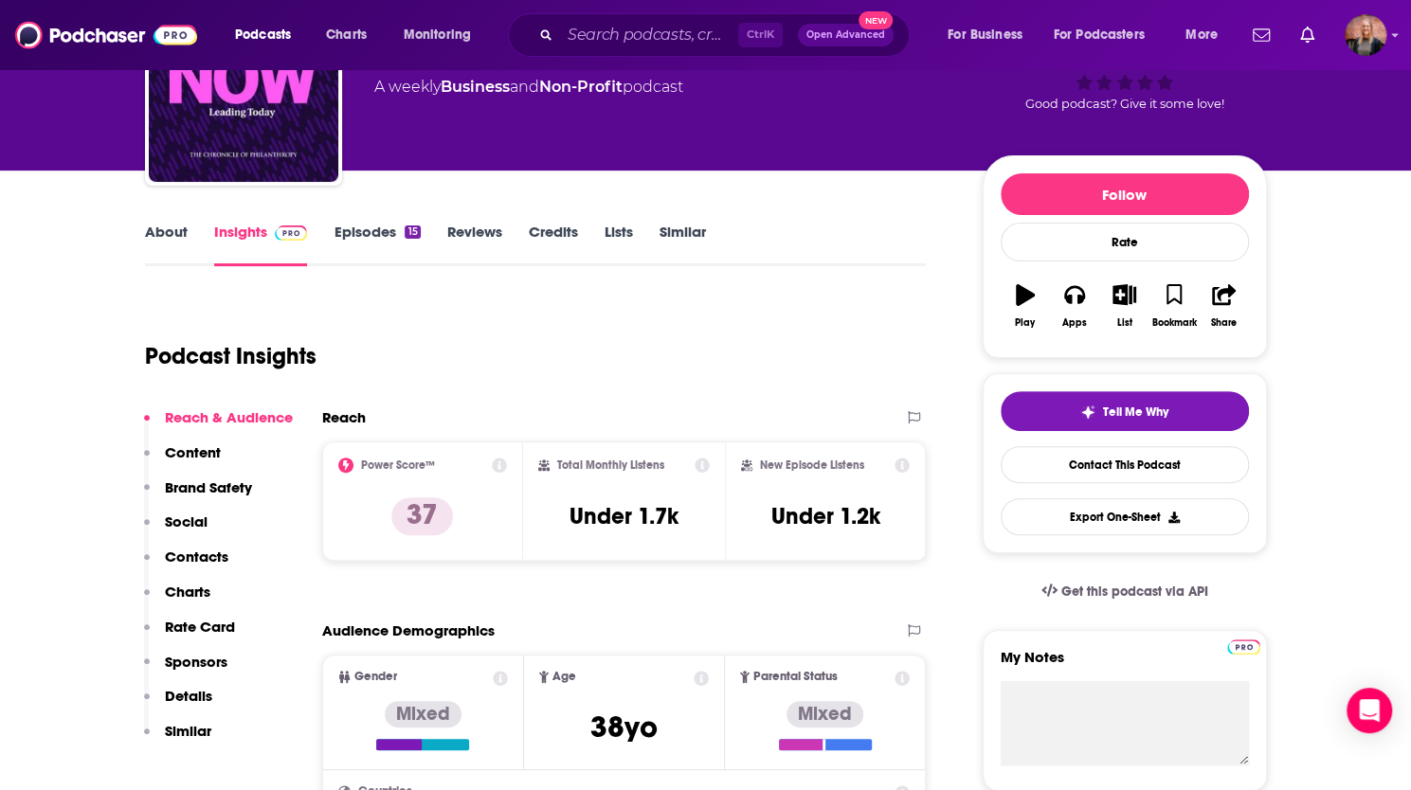
scroll to position [95, 0]
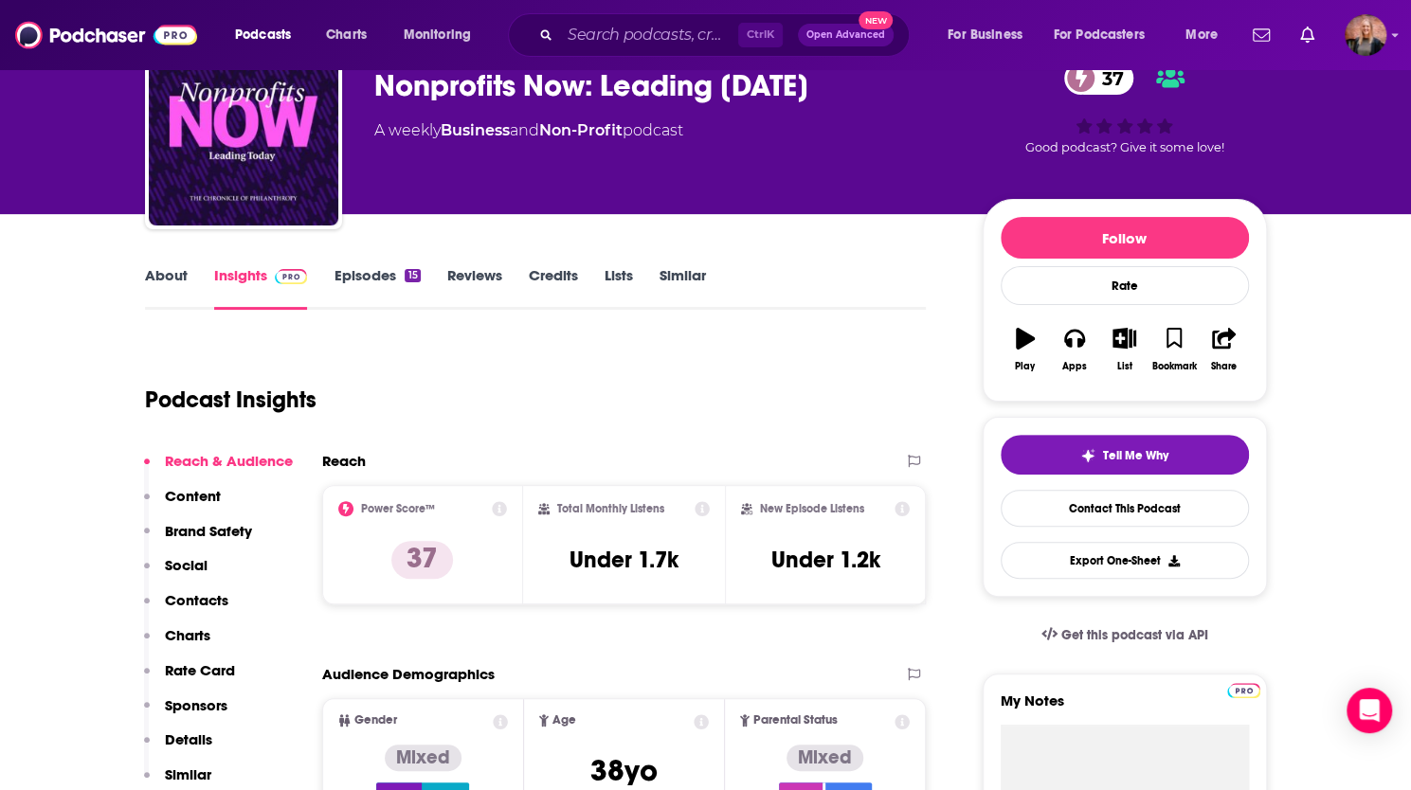
click at [378, 276] on link "Episodes 15" at bounding box center [377, 288] width 86 height 44
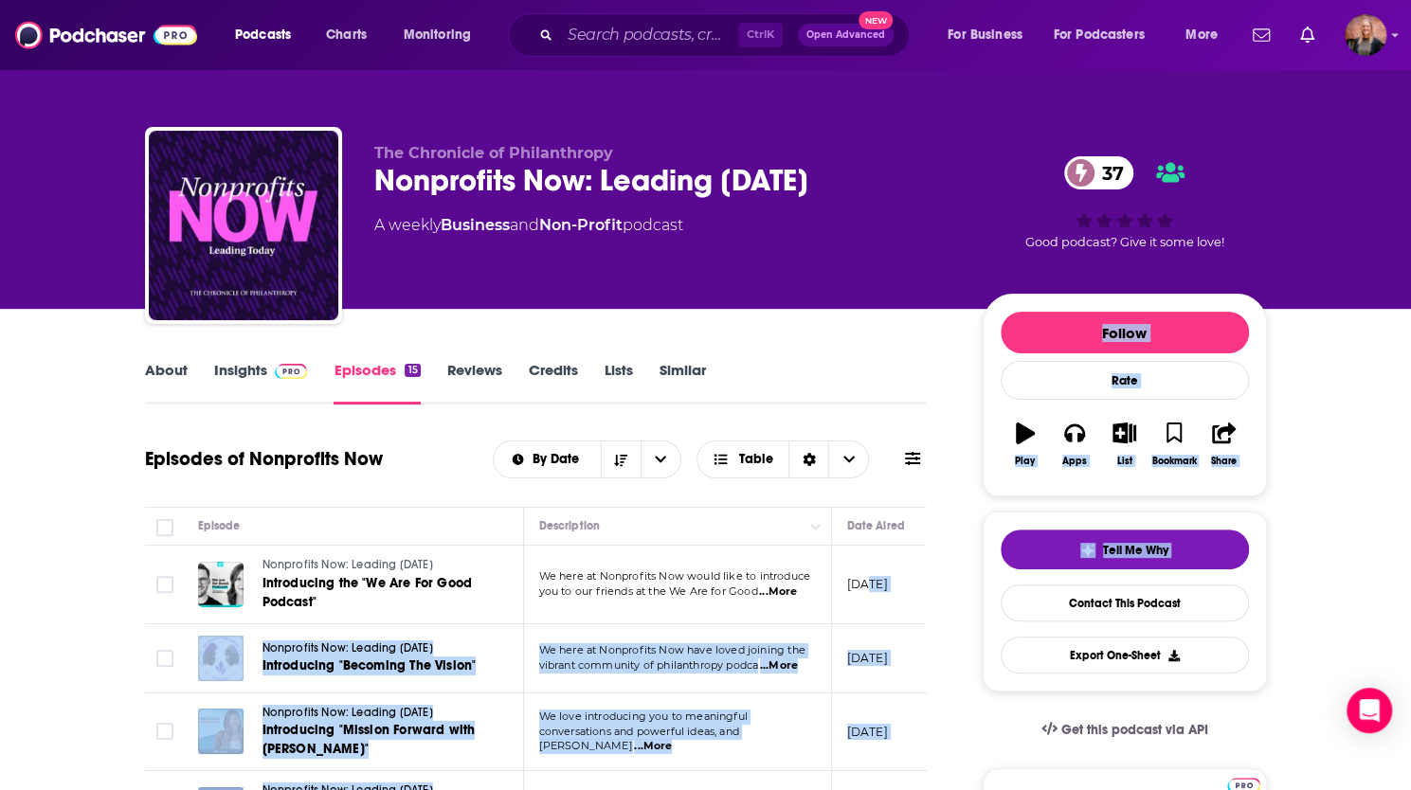
scroll to position [0, 538]
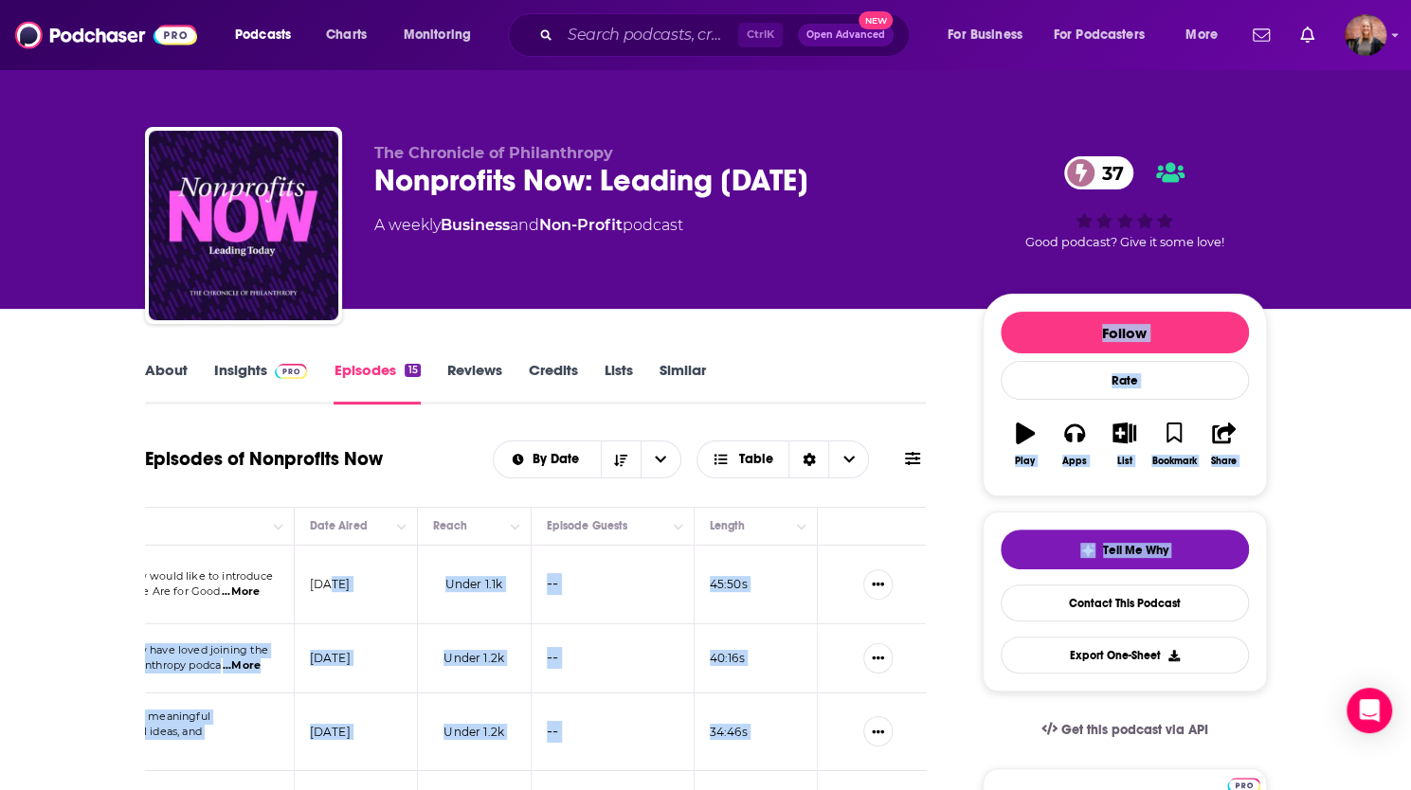
drag, startPoint x: 872, startPoint y: 574, endPoint x: 546, endPoint y: 597, distance: 326.7
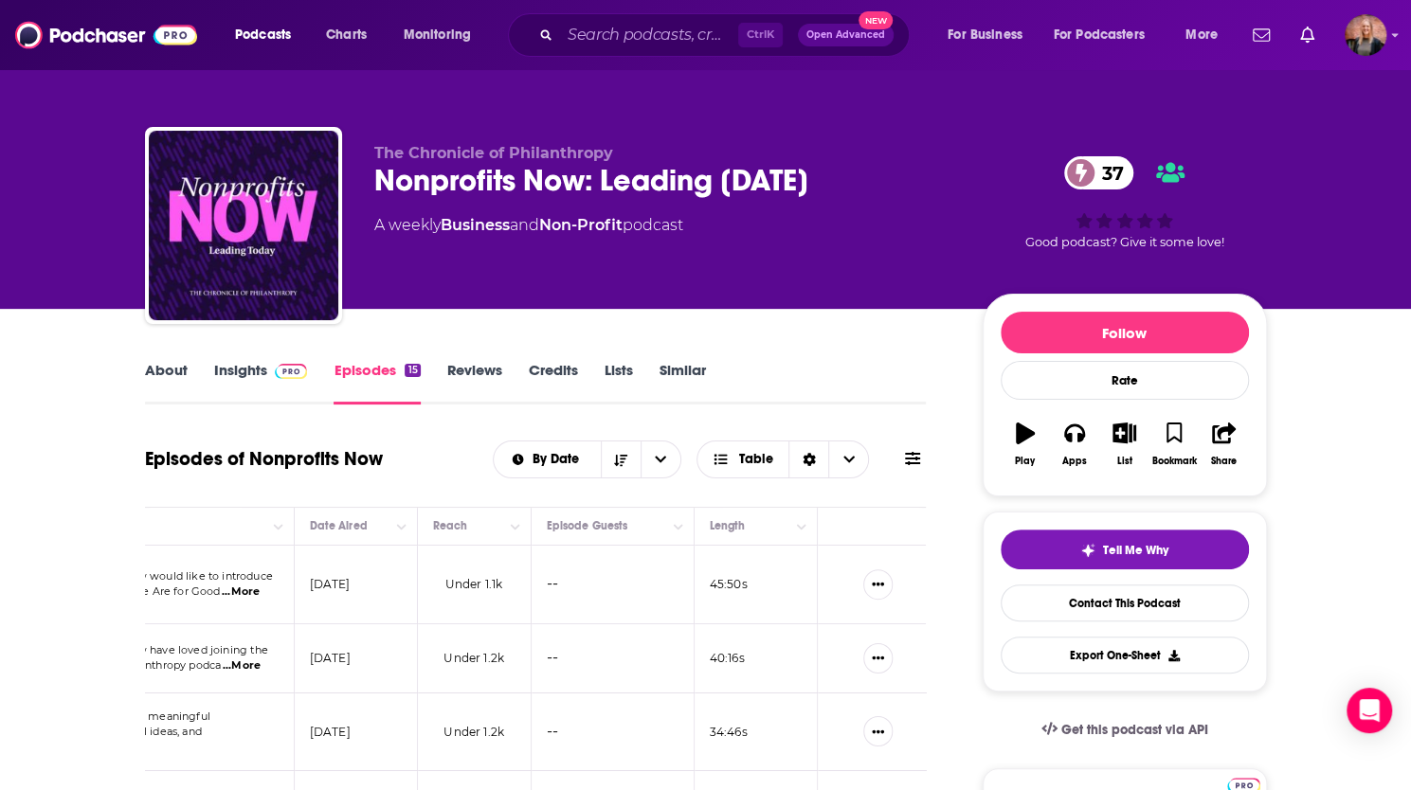
click at [296, 585] on td "[DATE]" at bounding box center [356, 585] width 123 height 79
click at [160, 372] on link "About" at bounding box center [166, 383] width 43 height 44
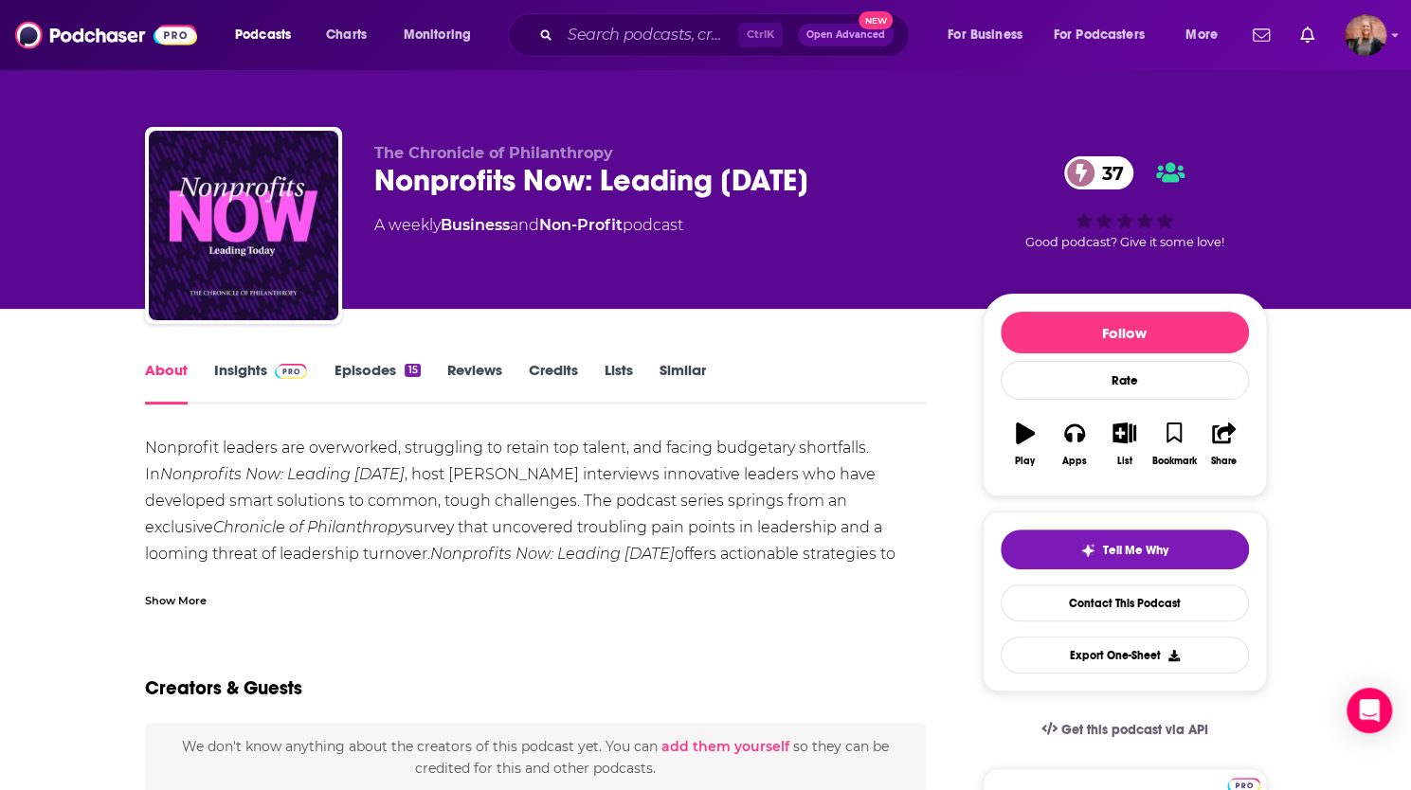
click at [398, 367] on link "Episodes 15" at bounding box center [377, 383] width 86 height 44
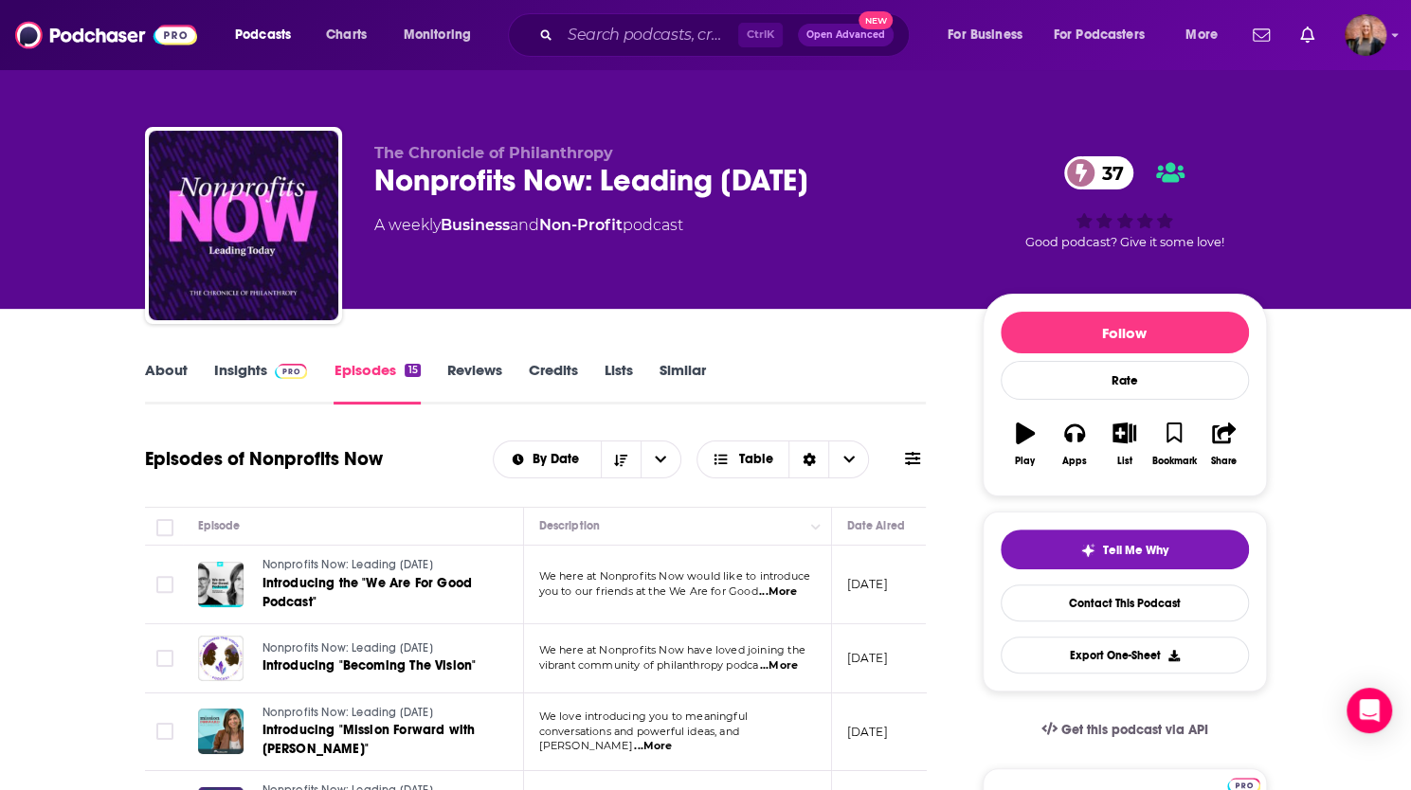
scroll to position [379, 0]
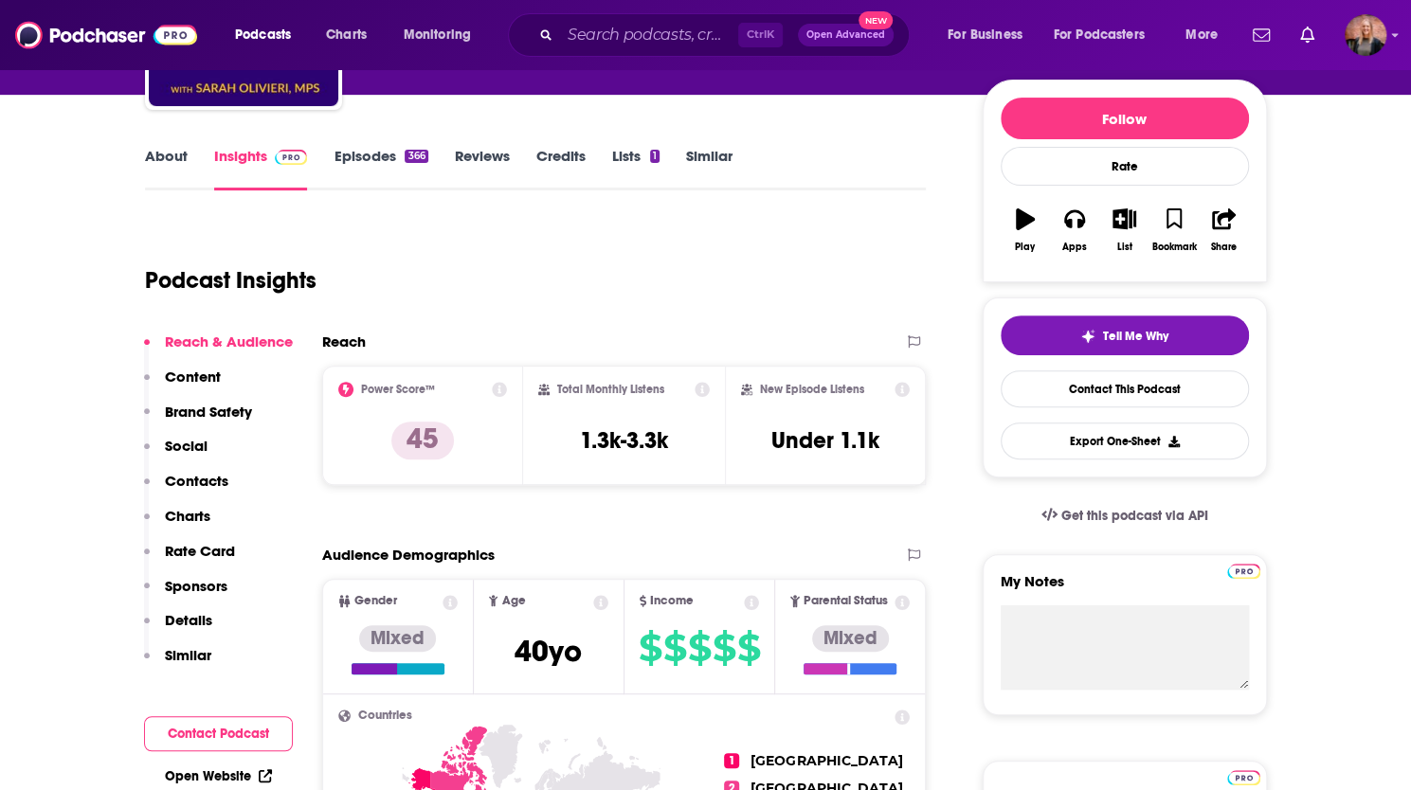
scroll to position [189, 0]
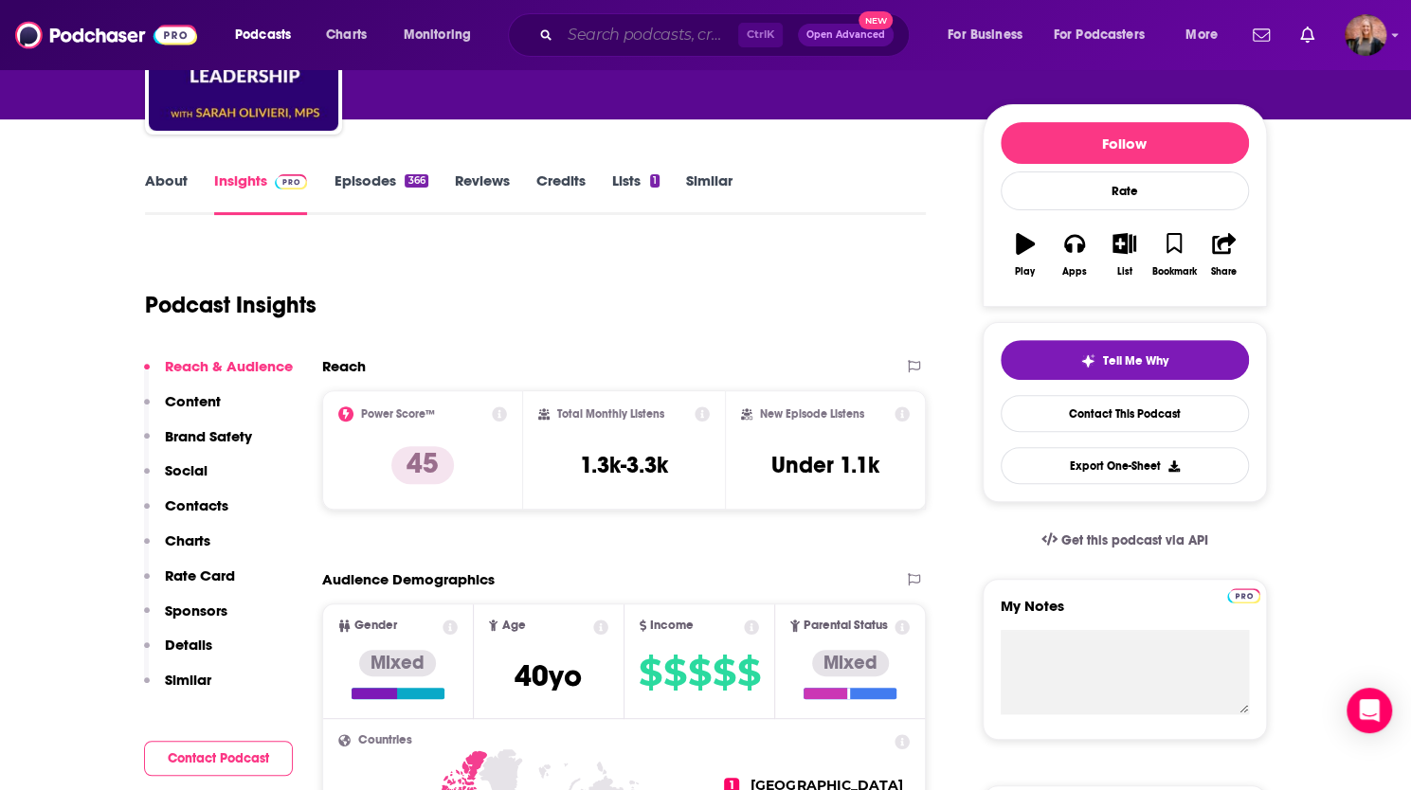
click at [629, 45] on input "Search podcasts, credits, & more..." at bounding box center [649, 35] width 178 height 30
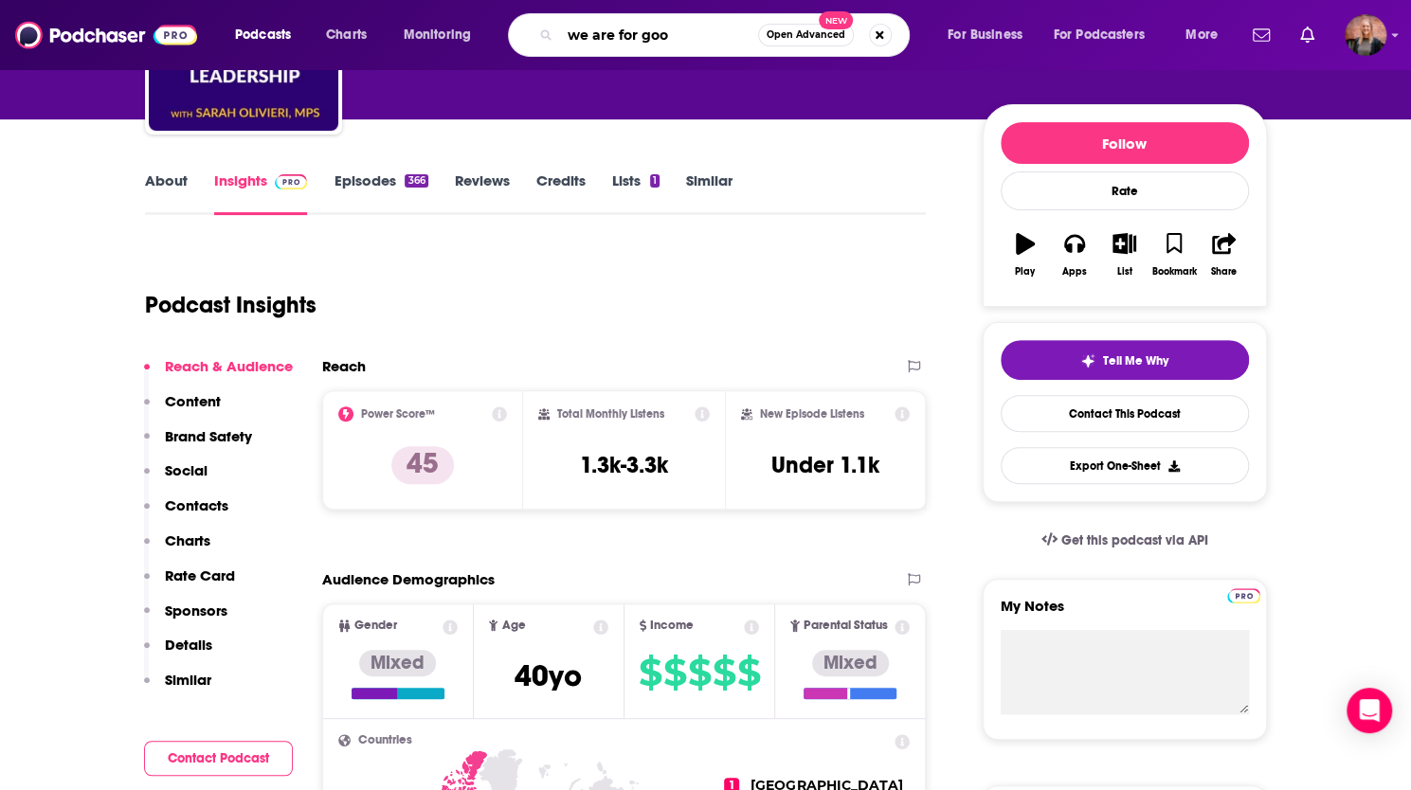
type input "we are for good"
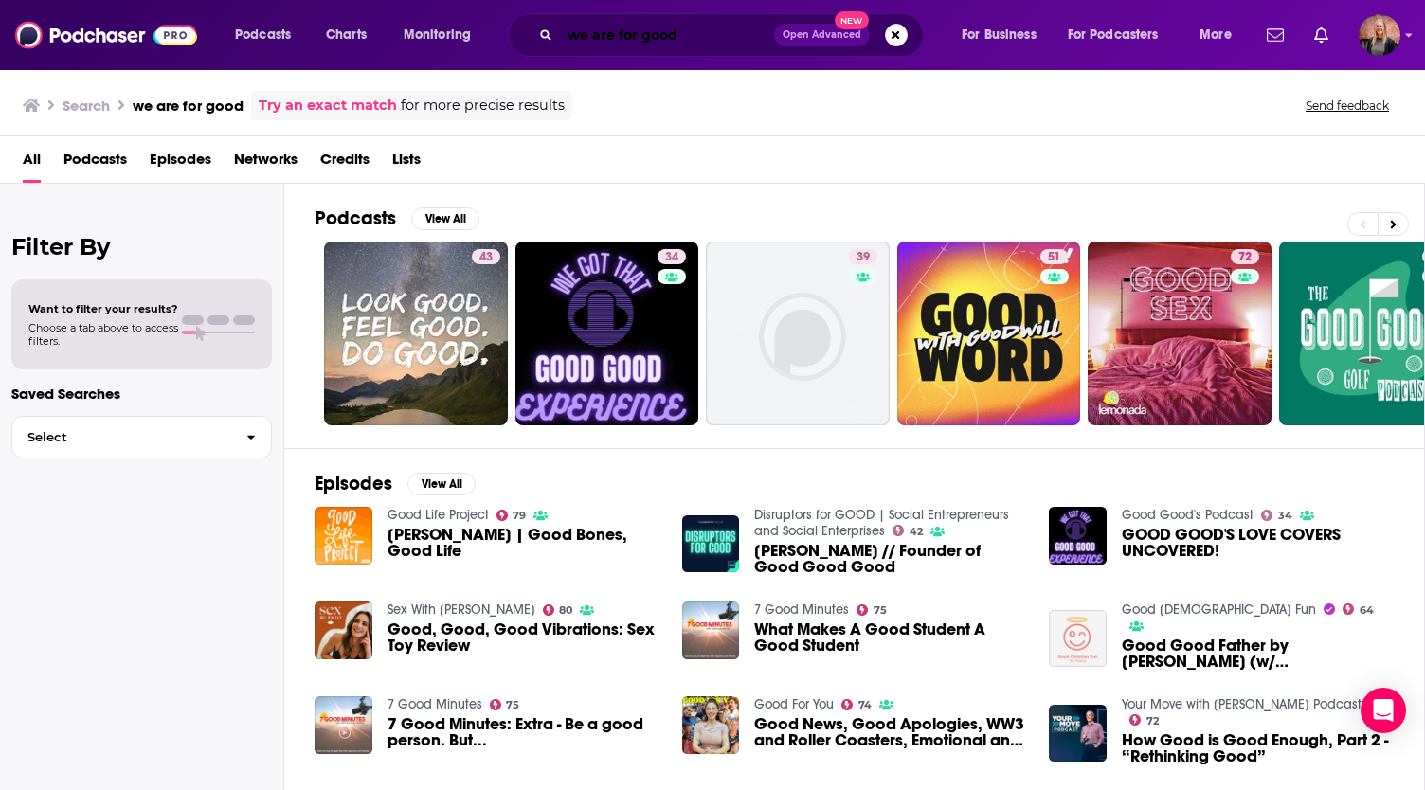
click at [682, 29] on input "we are for good" at bounding box center [667, 35] width 214 height 30
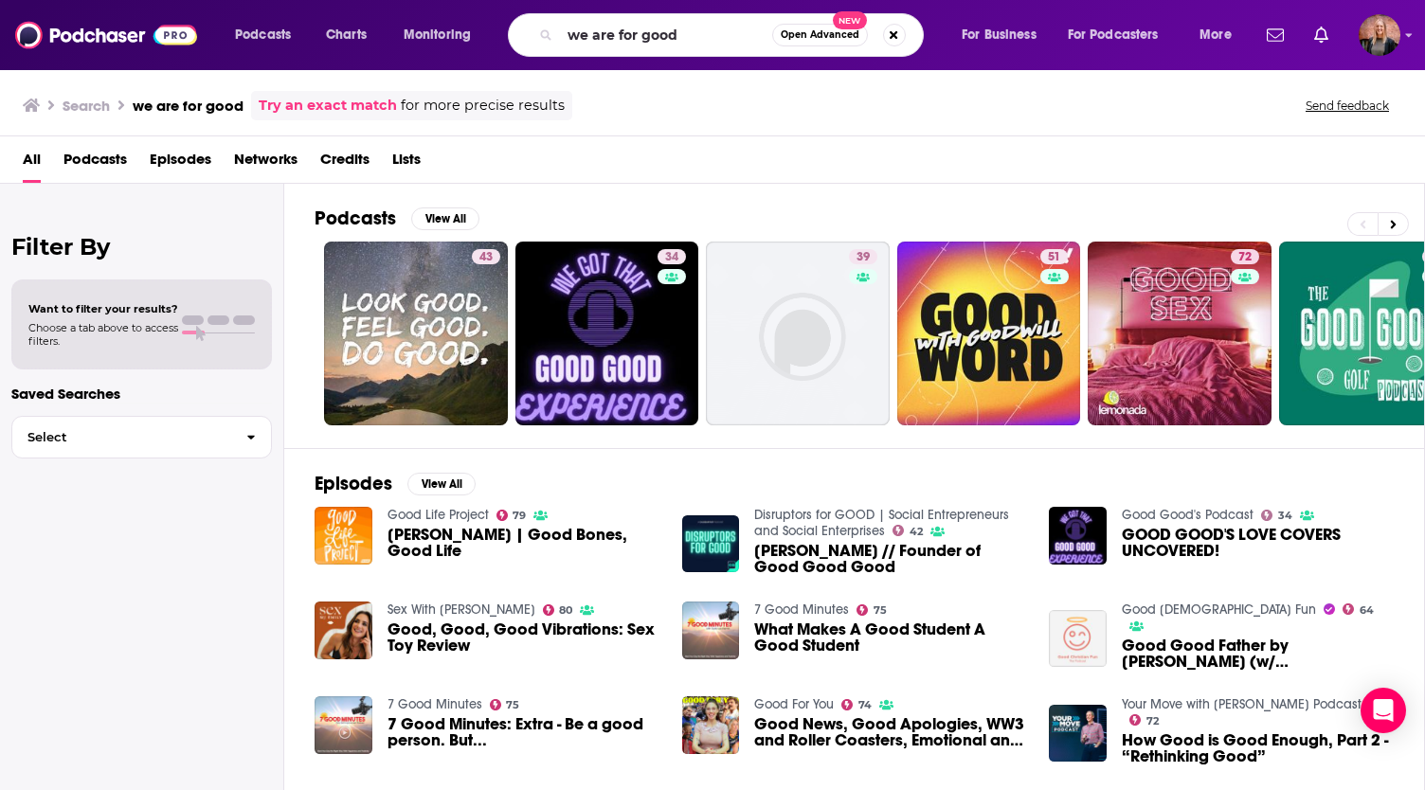
click at [327, 101] on link "Try an exact match" at bounding box center [328, 106] width 138 height 22
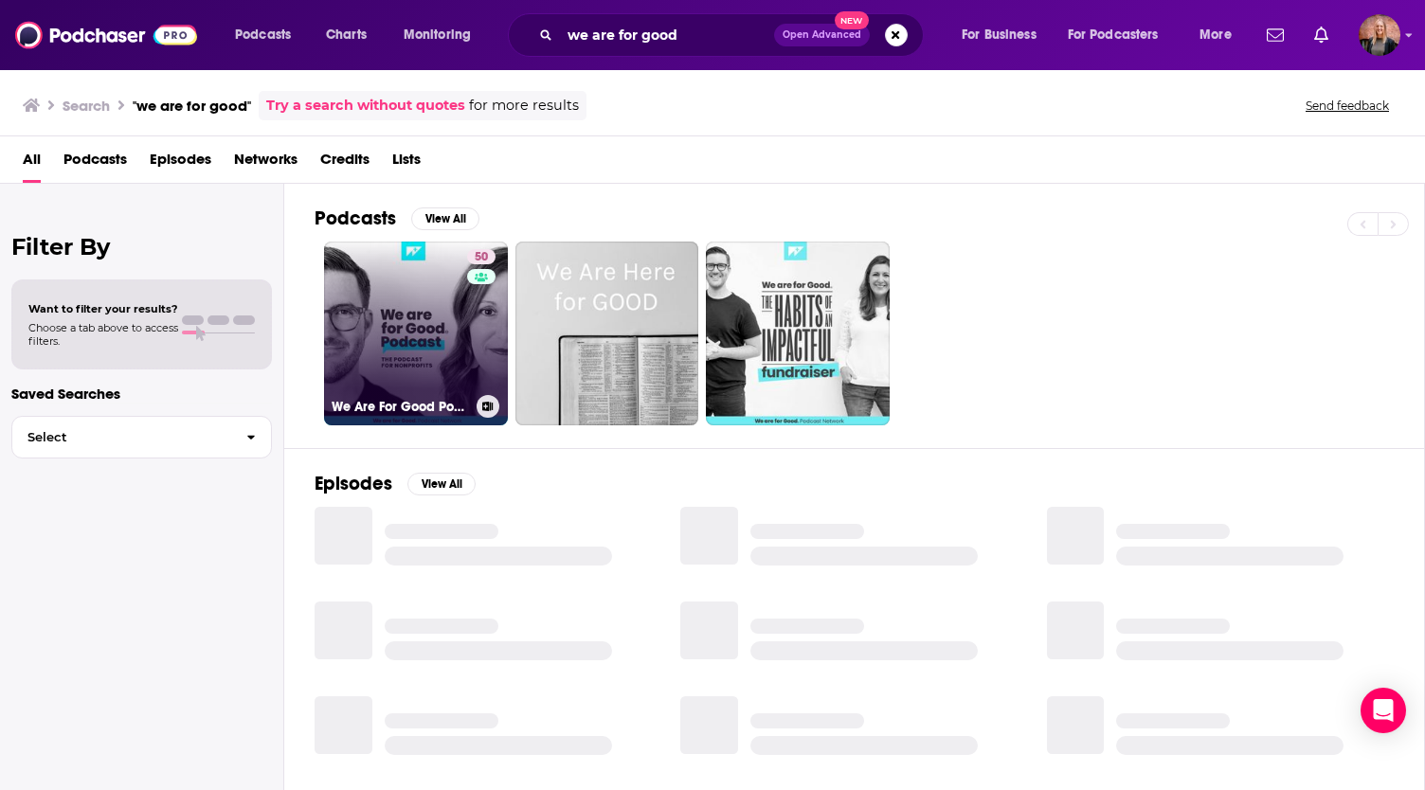
click at [385, 311] on link "50 We Are For Good Podcast - The Podcast for Nonprofits" at bounding box center [416, 334] width 184 height 184
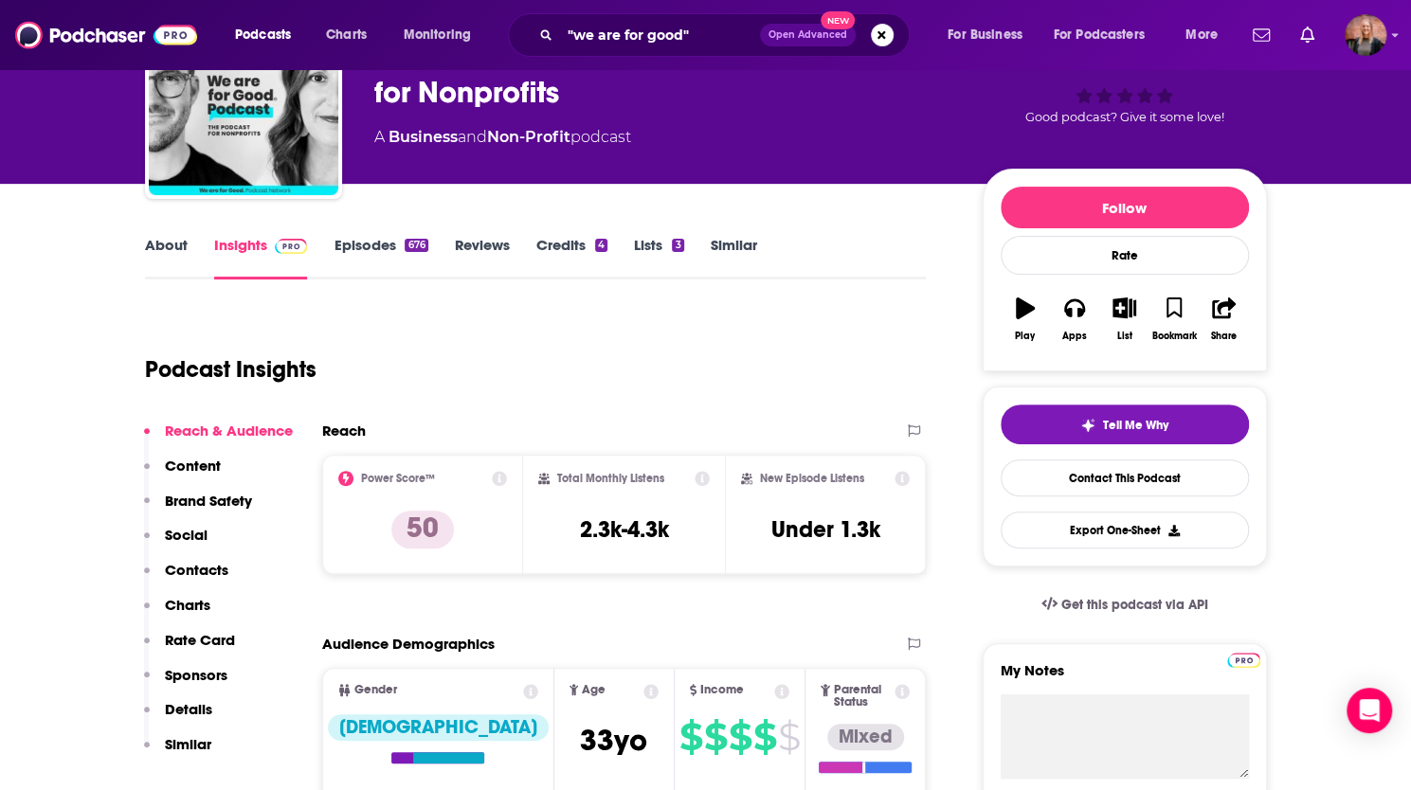
scroll to position [284, 0]
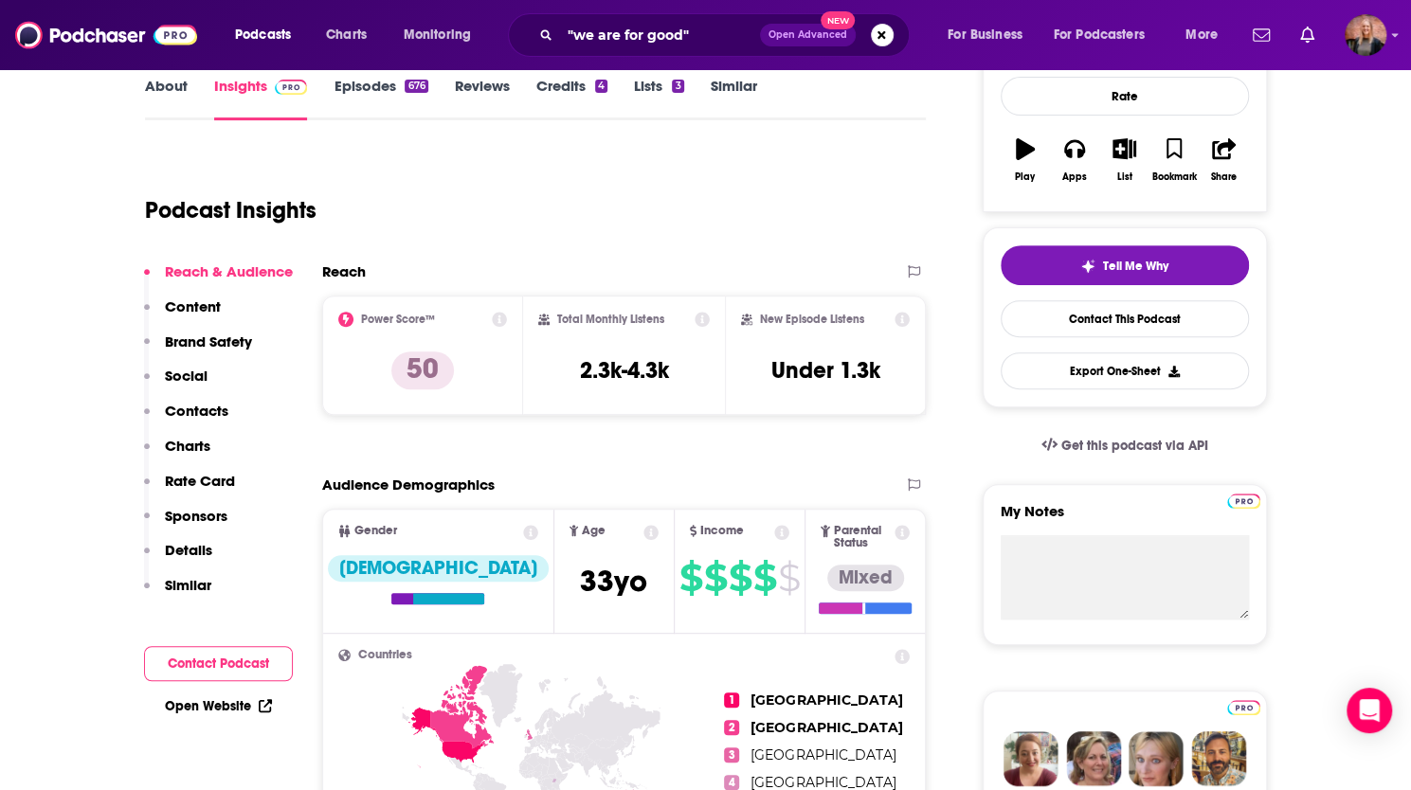
click at [212, 670] on button "Contact Podcast" at bounding box center [218, 663] width 149 height 35
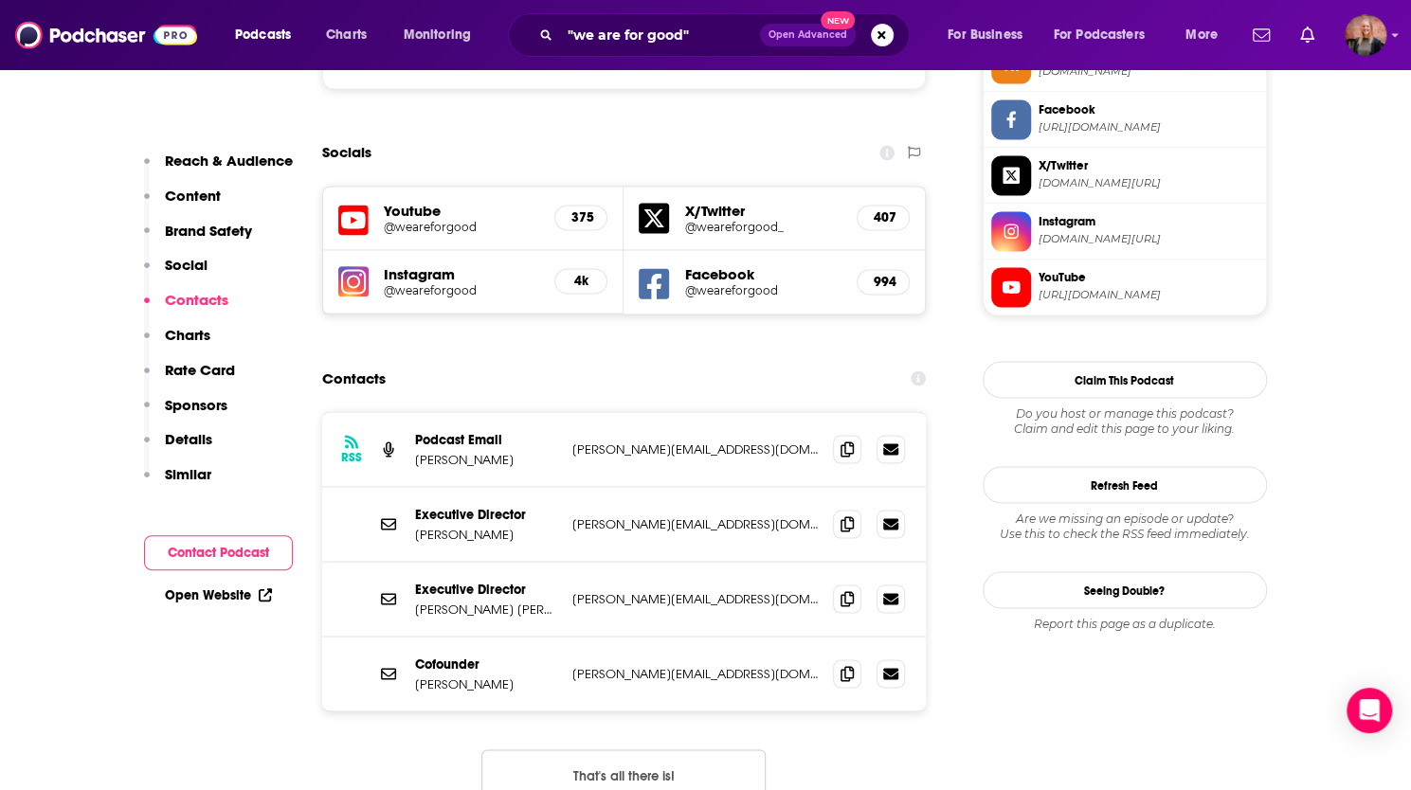
scroll to position [1803, 0]
click at [849, 440] on icon at bounding box center [846, 447] width 13 height 15
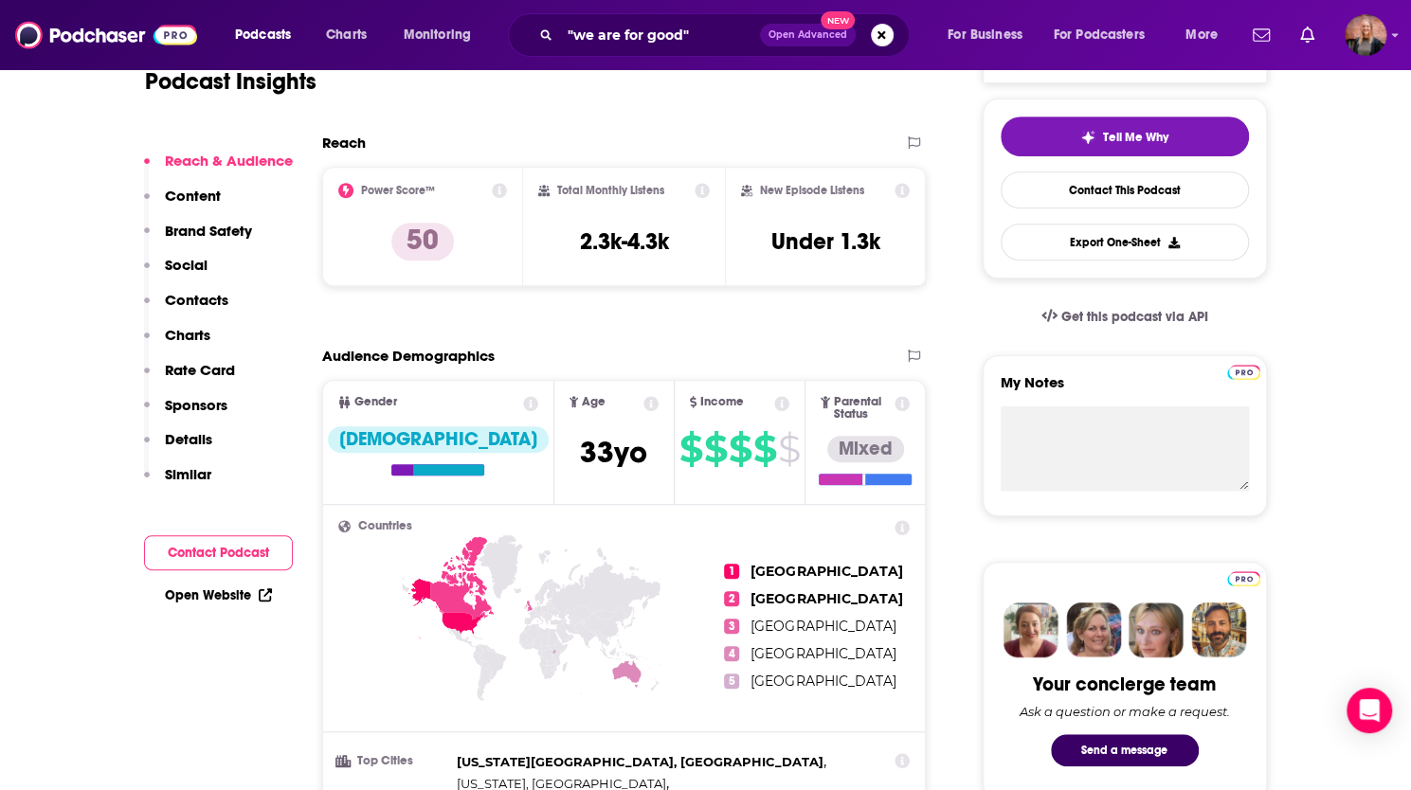
scroll to position [477, 0]
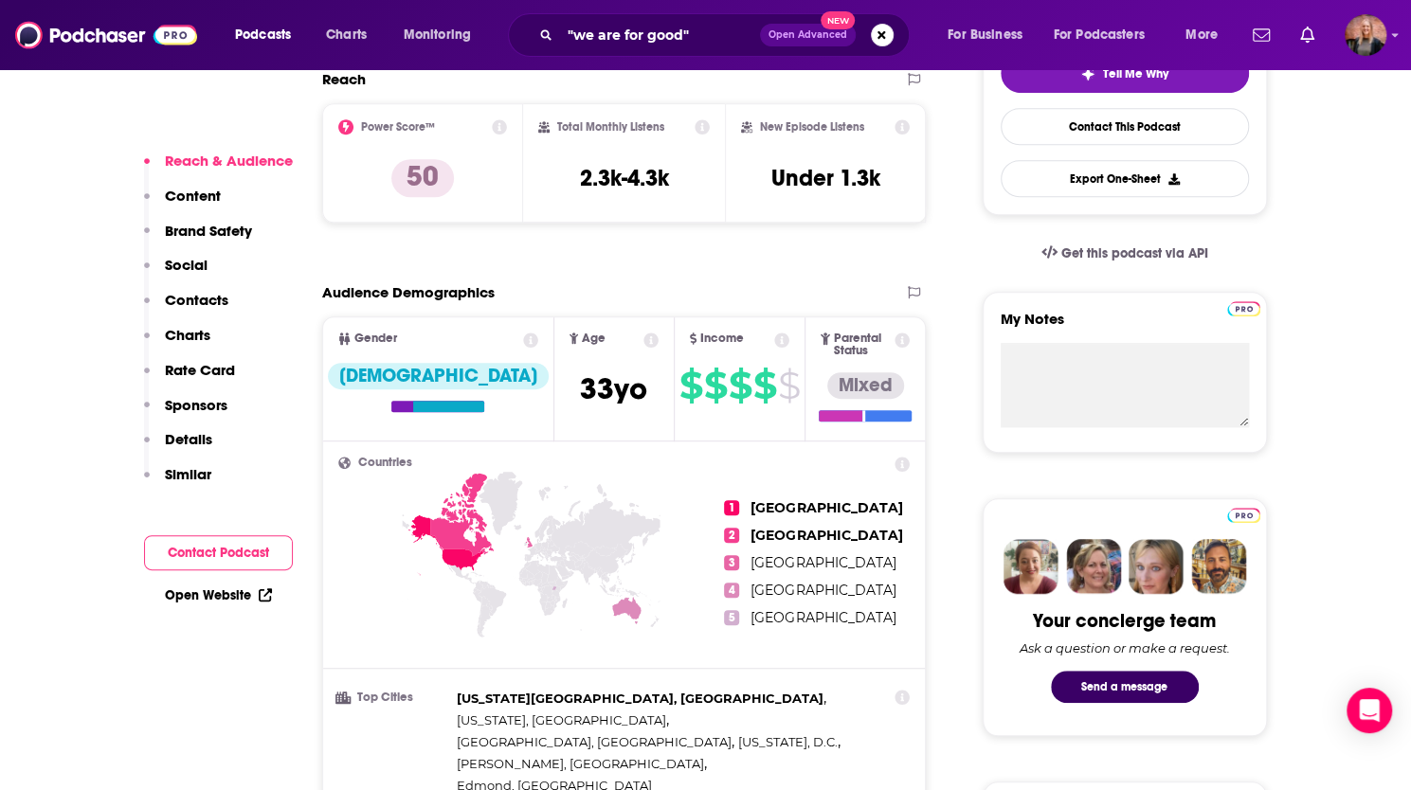
click at [197, 298] on p "Contacts" at bounding box center [196, 300] width 63 height 18
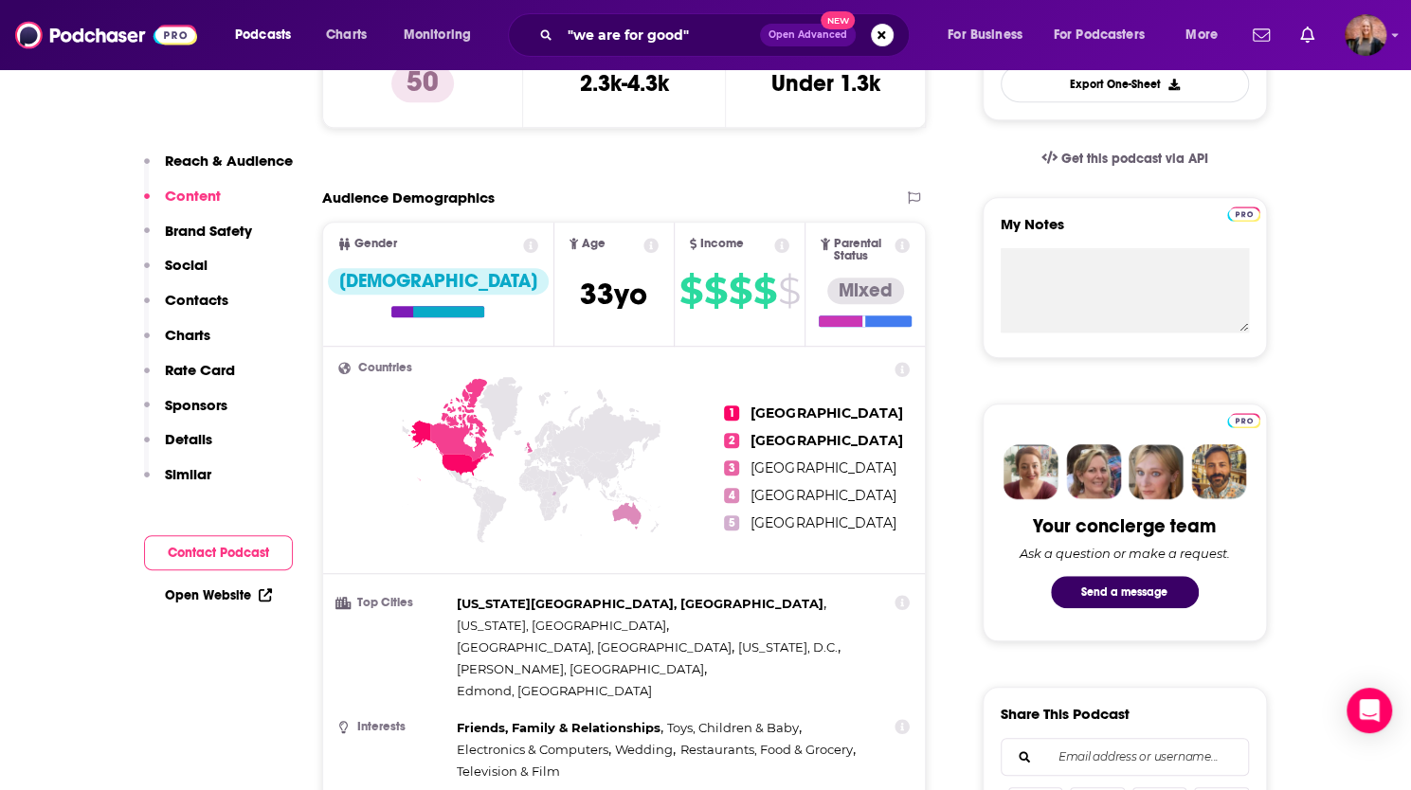
scroll to position [287, 0]
